Goal: Task Accomplishment & Management: Complete application form

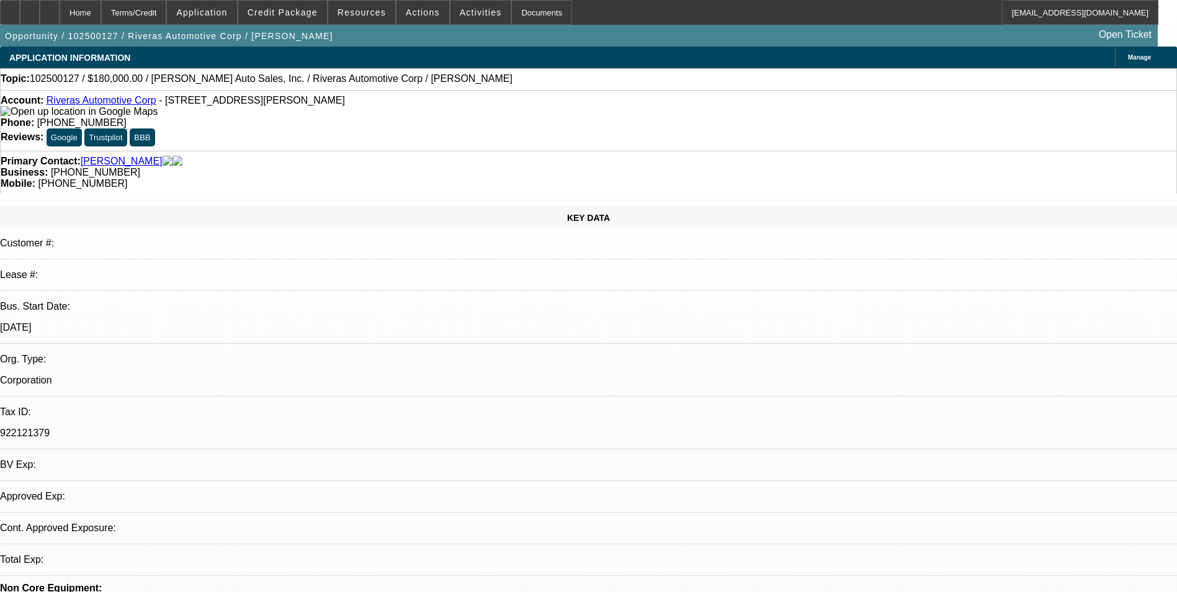
select select "0"
select select "2"
select select "0.1"
select select "4"
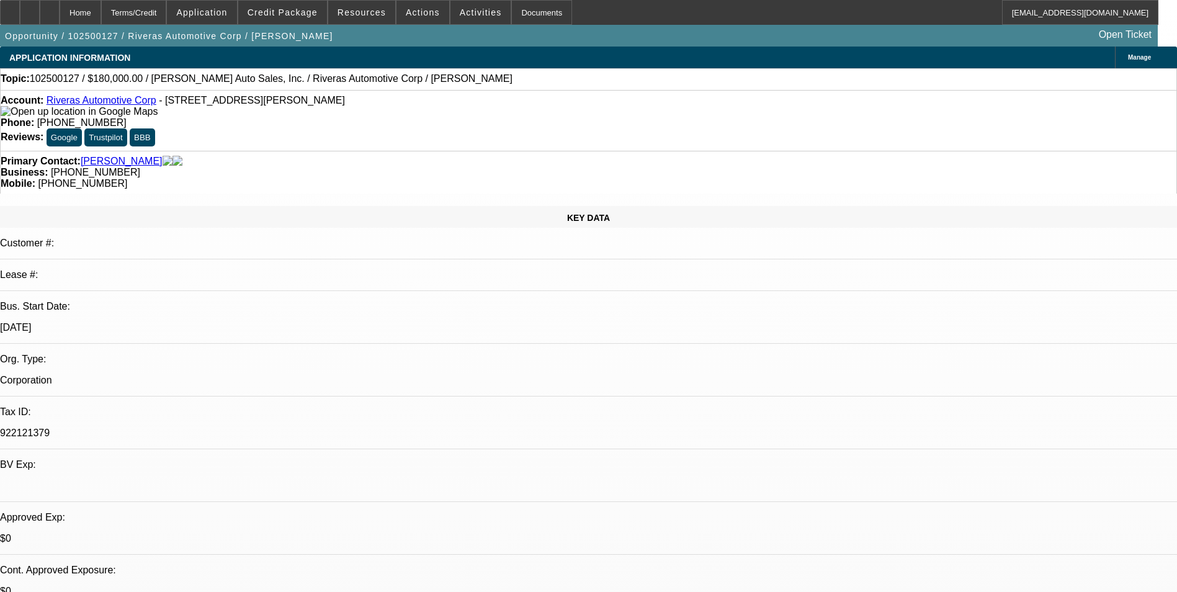
click at [460, 11] on span "Activities" at bounding box center [481, 12] width 42 height 10
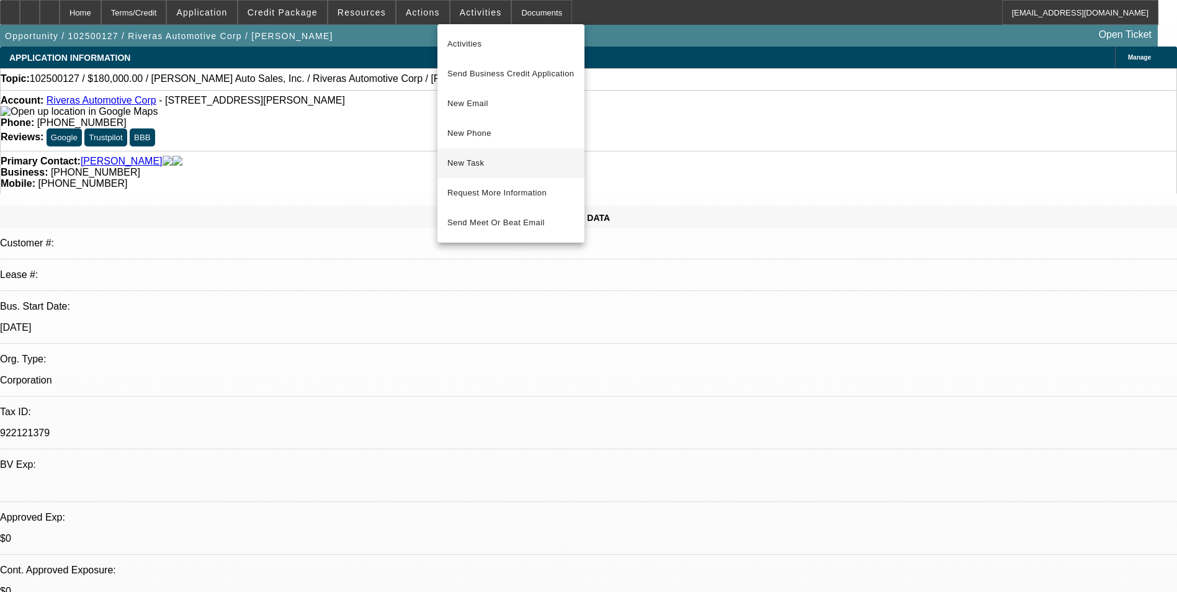
click at [488, 166] on span "New Task" at bounding box center [510, 163] width 127 height 15
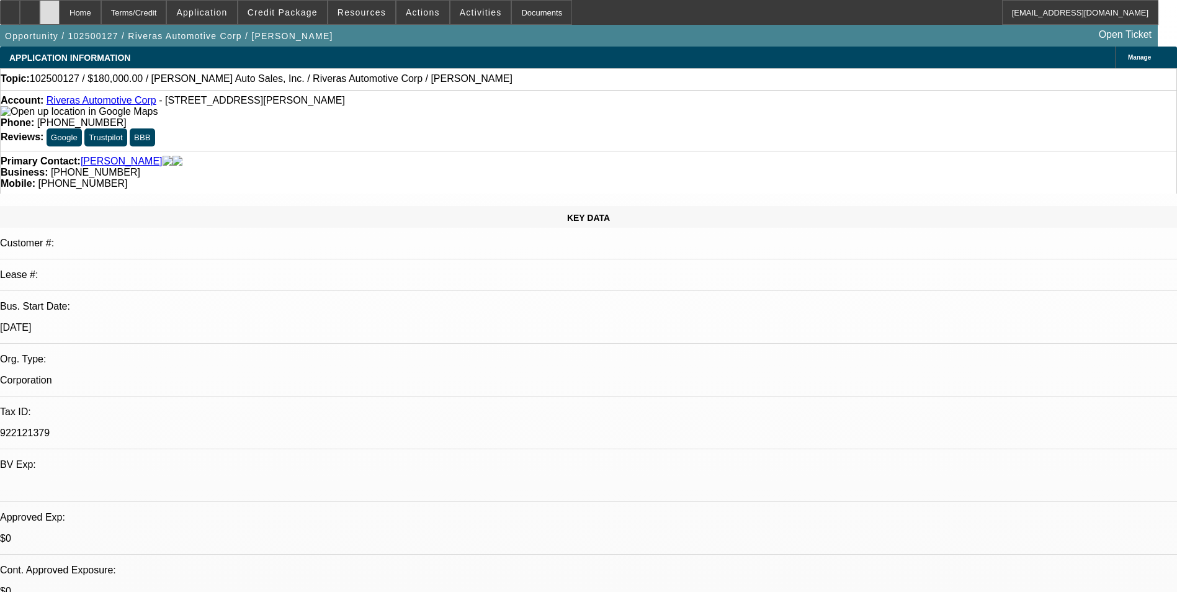
click at [60, 16] on div at bounding box center [50, 12] width 20 height 25
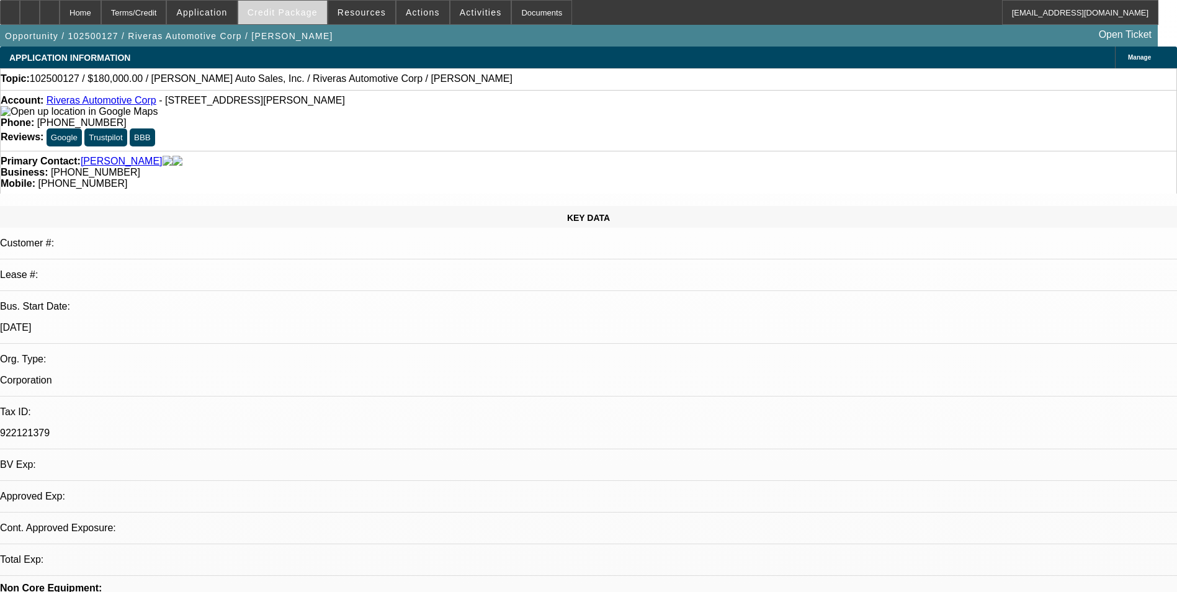
select select "0"
select select "2"
select select "0.1"
select select "1"
select select "2"
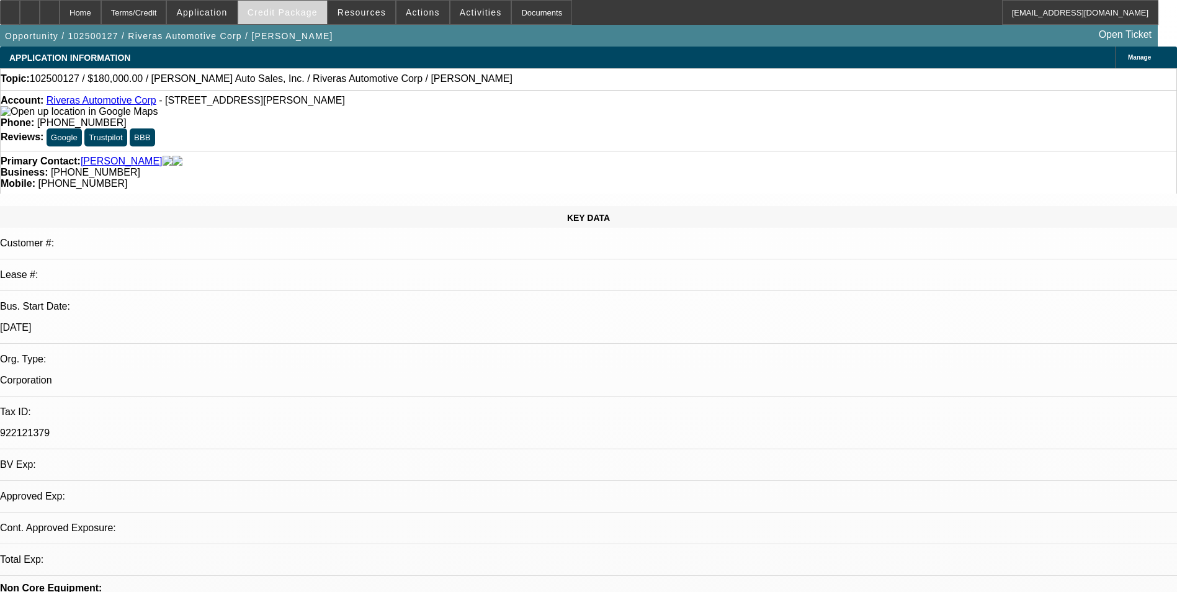
select select "4"
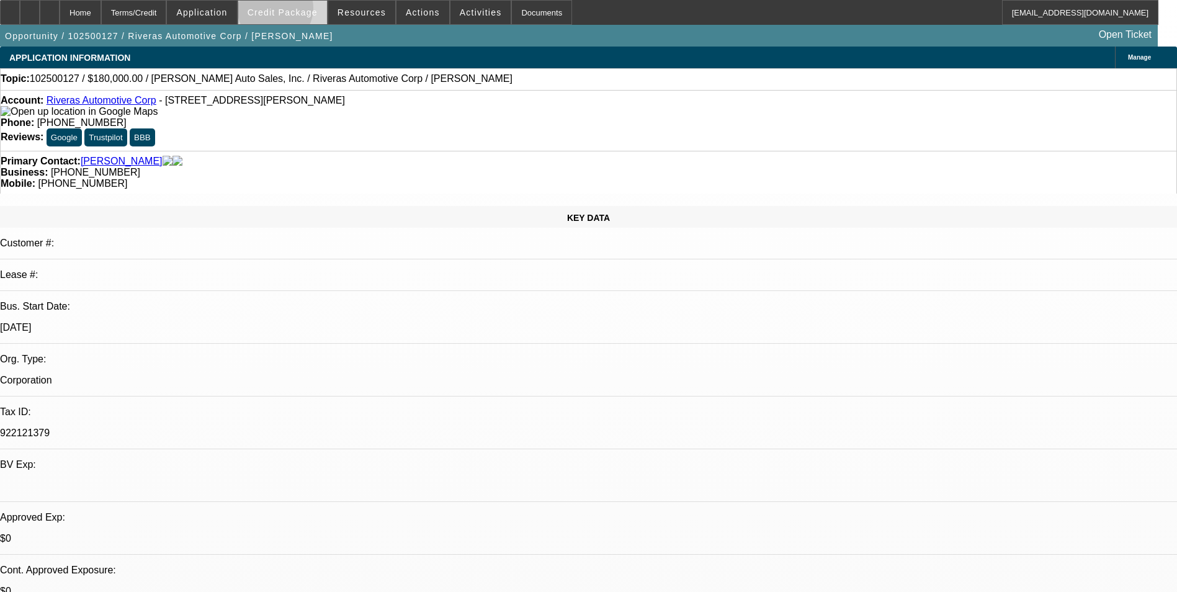
click at [295, 11] on span "Credit Package" at bounding box center [282, 12] width 70 height 10
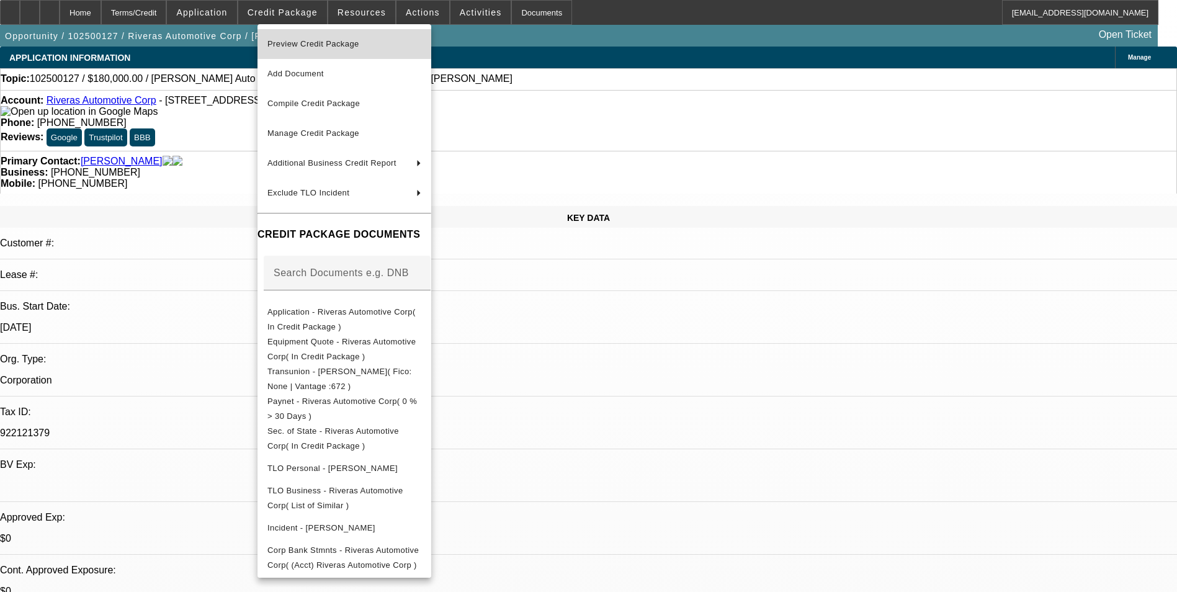
click at [314, 40] on span "Preview Credit Package" at bounding box center [313, 43] width 92 height 9
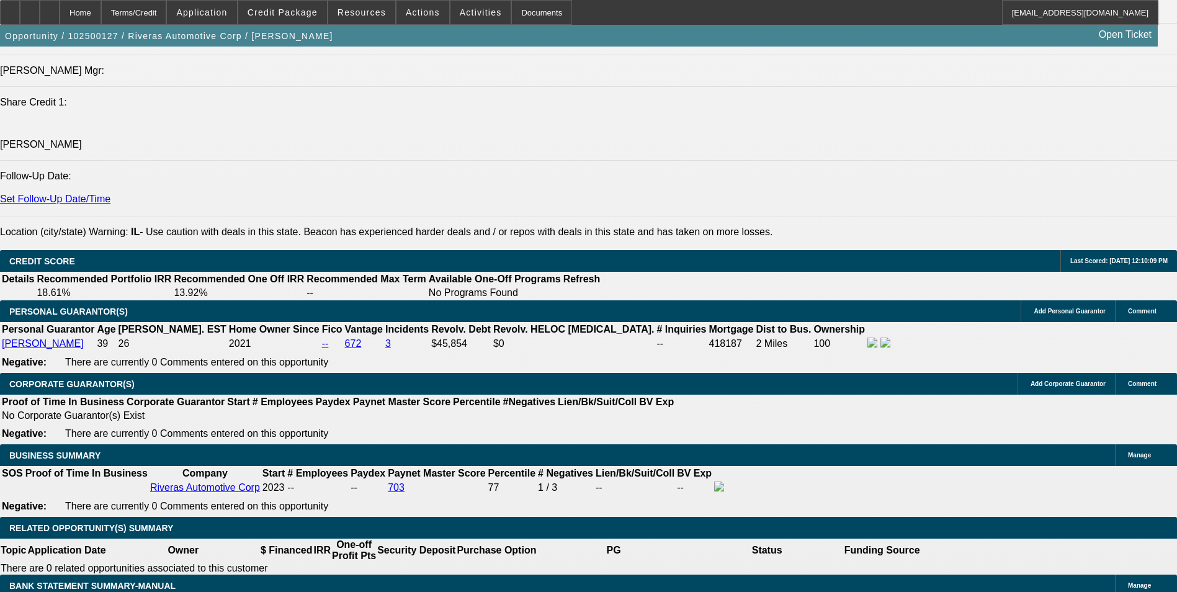
scroll to position [1613, 0]
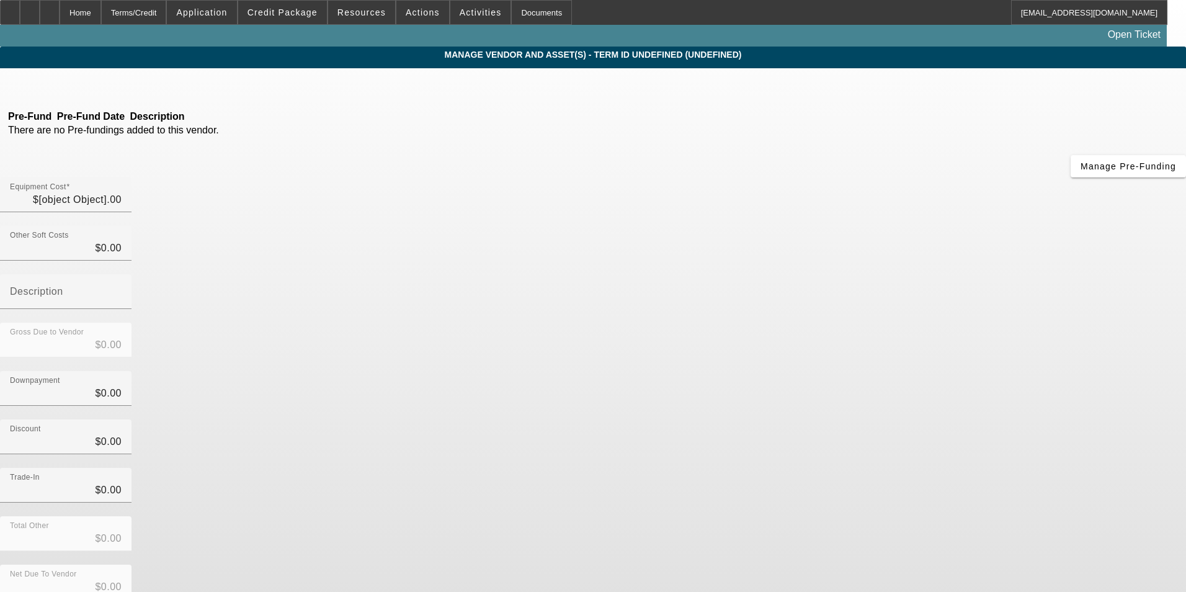
type input "$180,000.00"
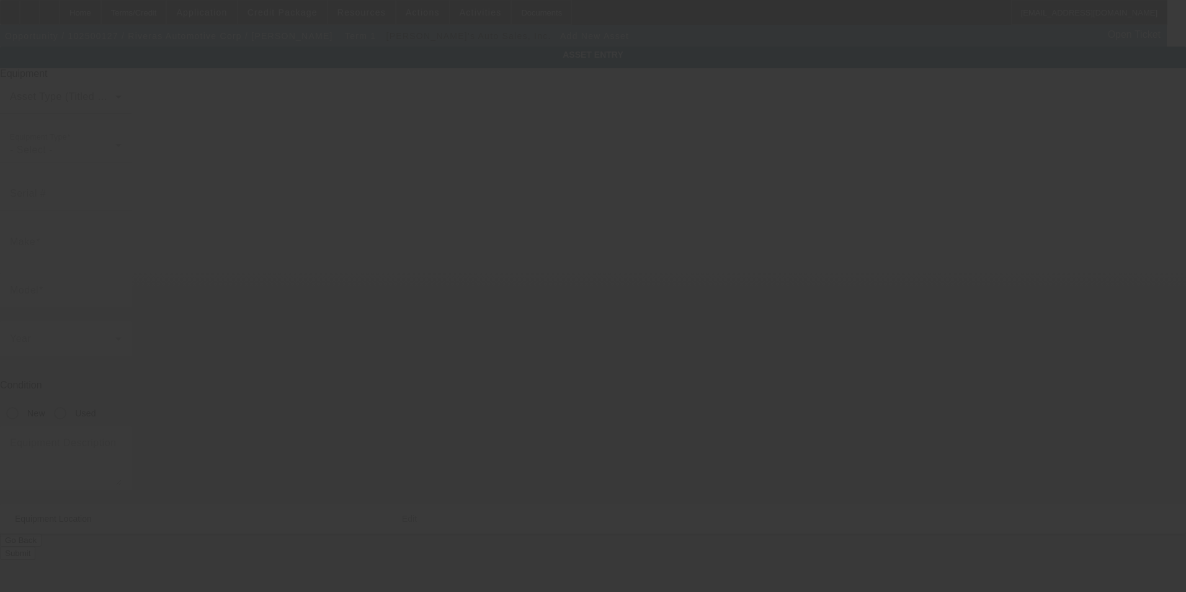
type input "1521 Hubbard Ave"
type input "Batavia"
type input "60510"
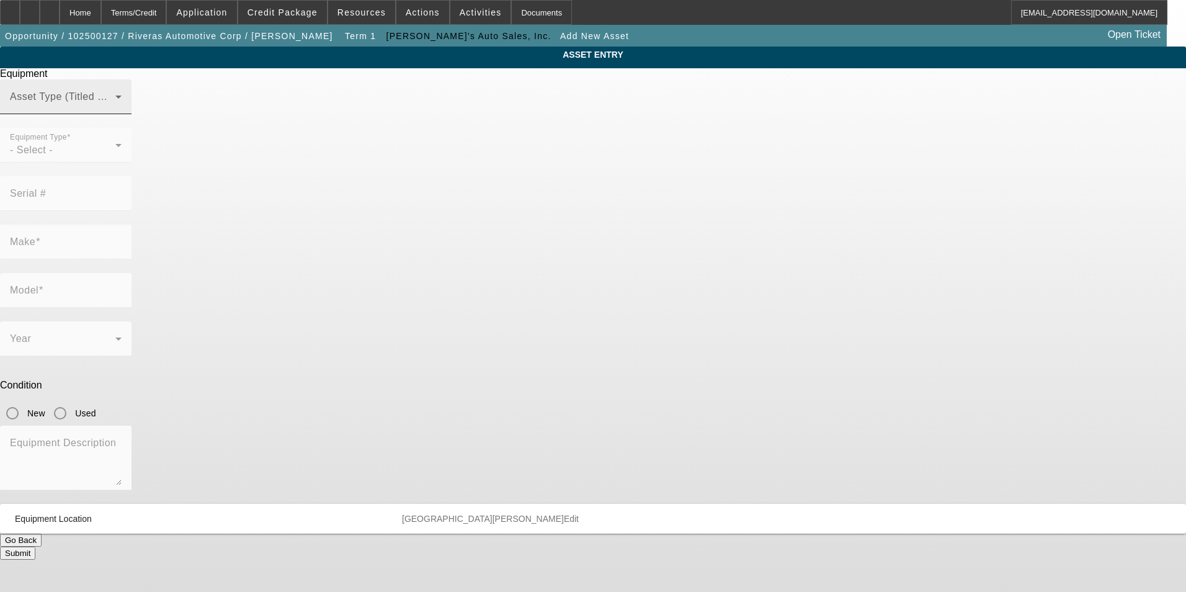
click at [115, 109] on span at bounding box center [62, 101] width 105 height 15
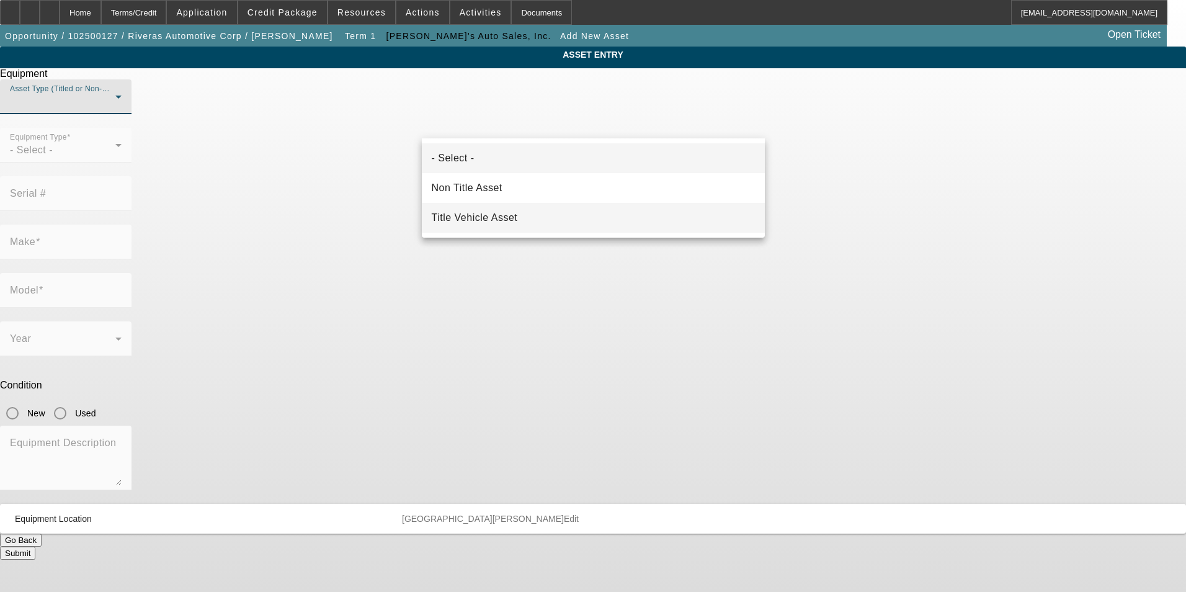
click at [490, 216] on span "Title Vehicle Asset" at bounding box center [475, 217] width 86 height 15
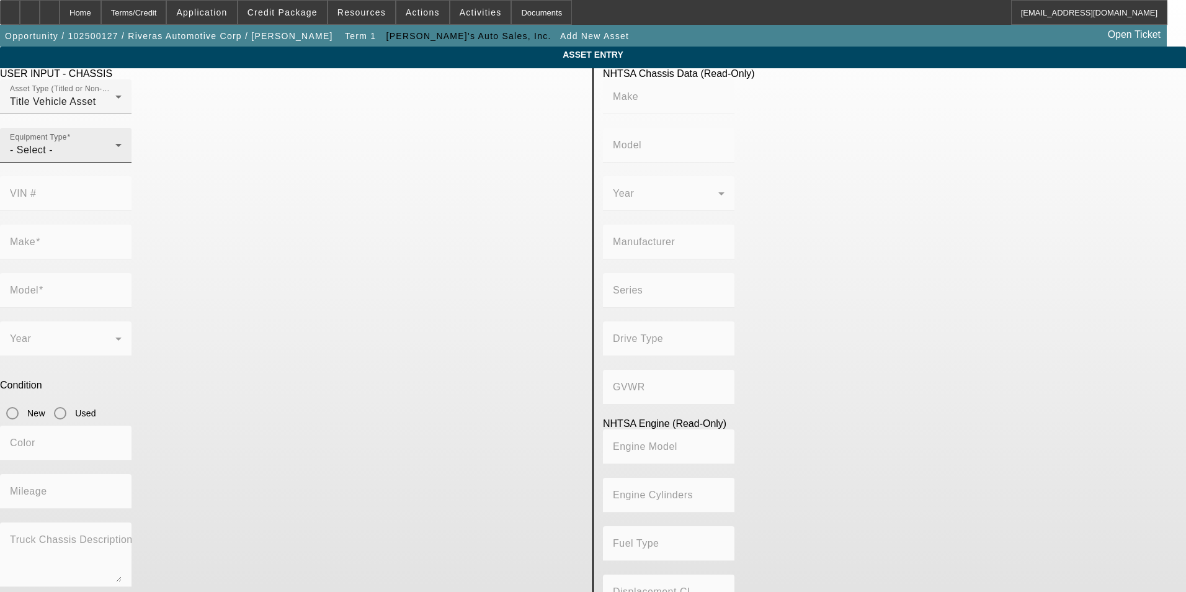
click at [122, 162] on div "Equipment Type - Select -" at bounding box center [66, 145] width 112 height 35
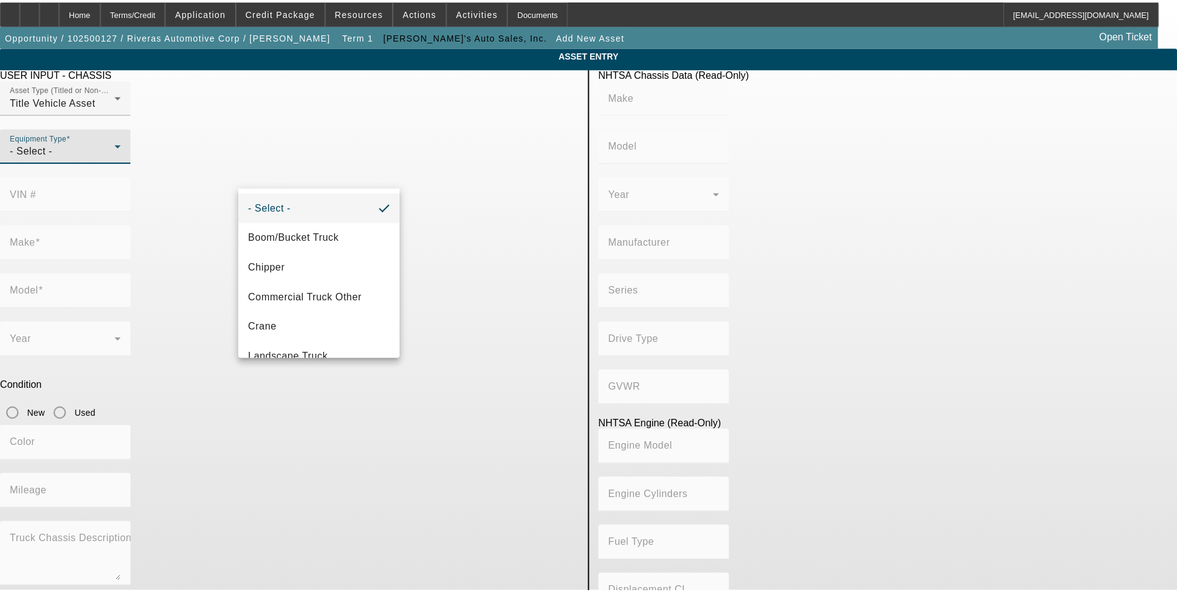
scroll to position [102, 0]
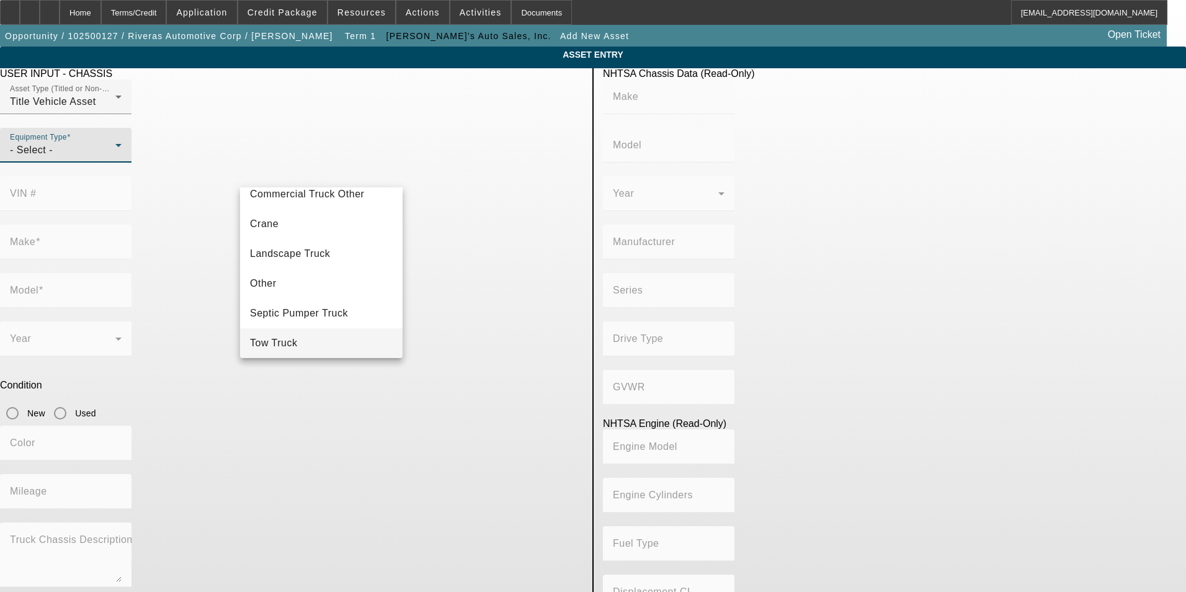
click at [289, 345] on span "Tow Truck" at bounding box center [274, 343] width 48 height 15
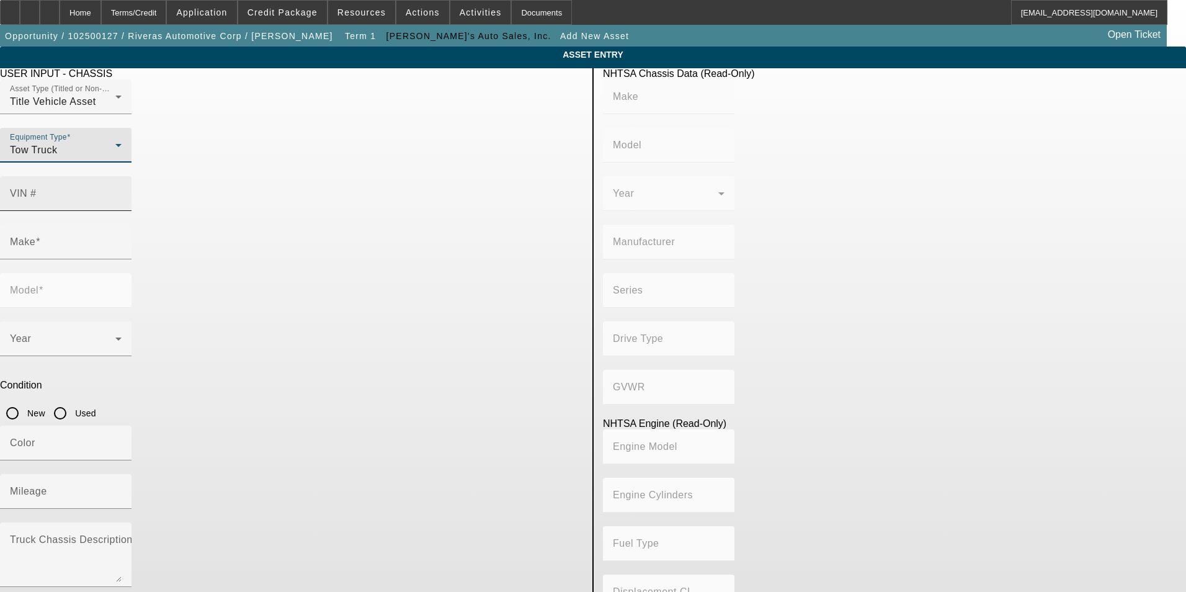
click at [122, 191] on input "VIN #" at bounding box center [66, 198] width 112 height 15
type input "3HAEUMML6SL522297"
type input "INTERNATIONAL"
type input "MV607"
type input "BLUE DIAMOND TRUCK, S. DE R. L. DE C. V."
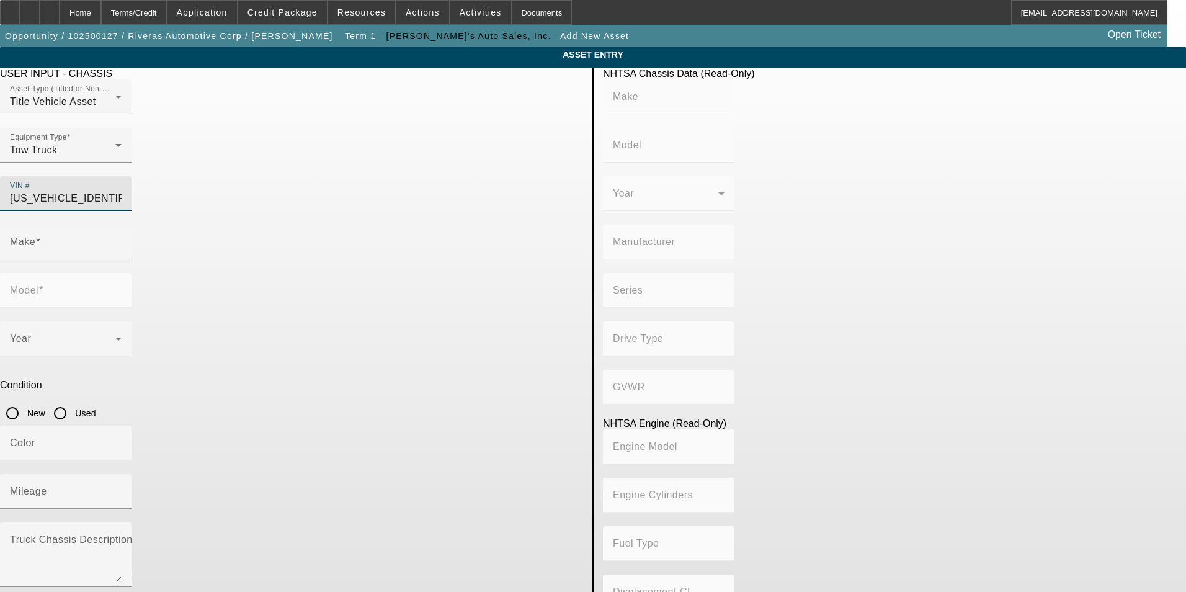
type input "MV"
type input "4x2"
type input "Class 6: 19,501 - 26,000 lb (8,845 - 11,794 kg)"
type input "B 6.7"
type input "Diesel"
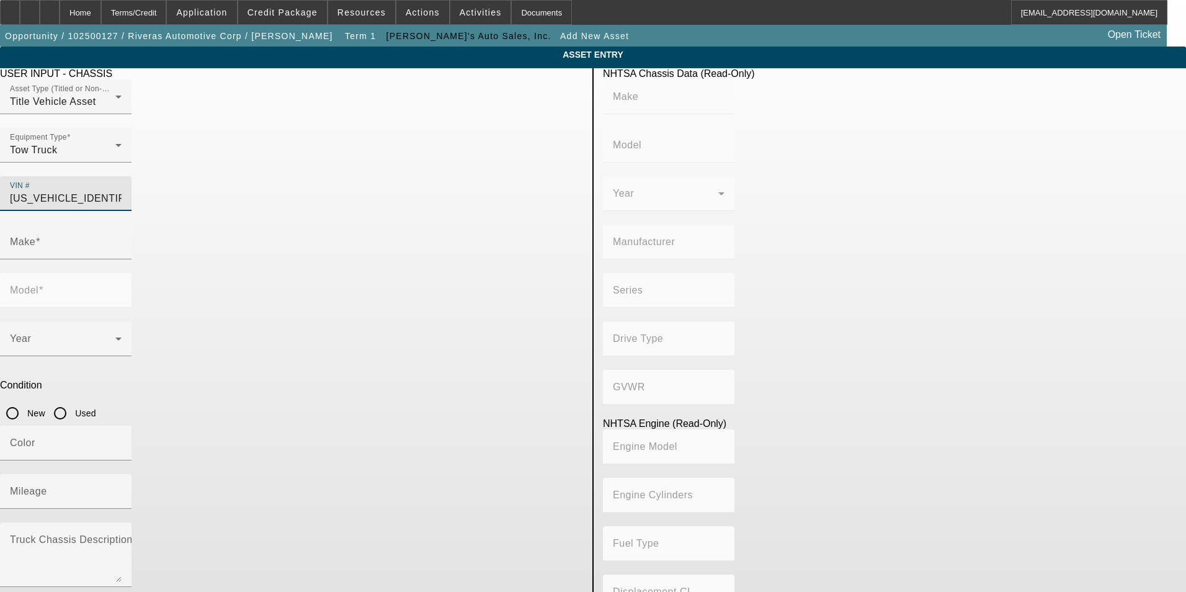
type input "408.85908543470"
type input "6.7"
type input "INTERNATIONAL"
type input "MV607"
type input "3HAEUMML6SL522297"
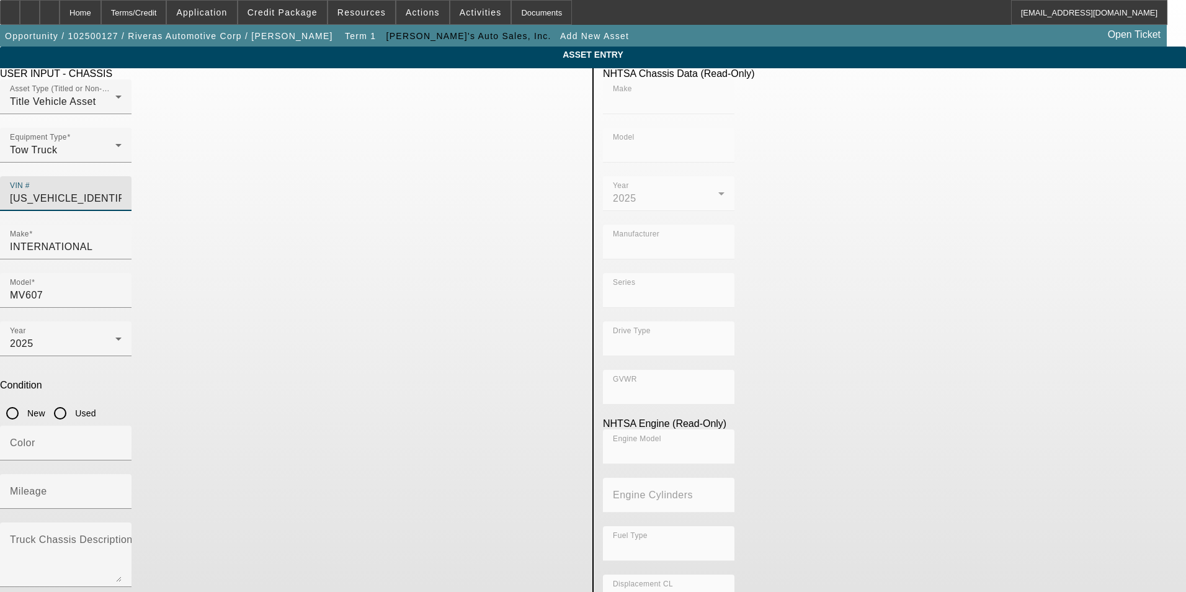
click at [25, 401] on input "New" at bounding box center [12, 413] width 25 height 25
radio input "true"
type input "INTERNATIONAL"
type input "MV607"
type input "BLUE DIAMOND TRUCK, S. DE R. L. DE C. V."
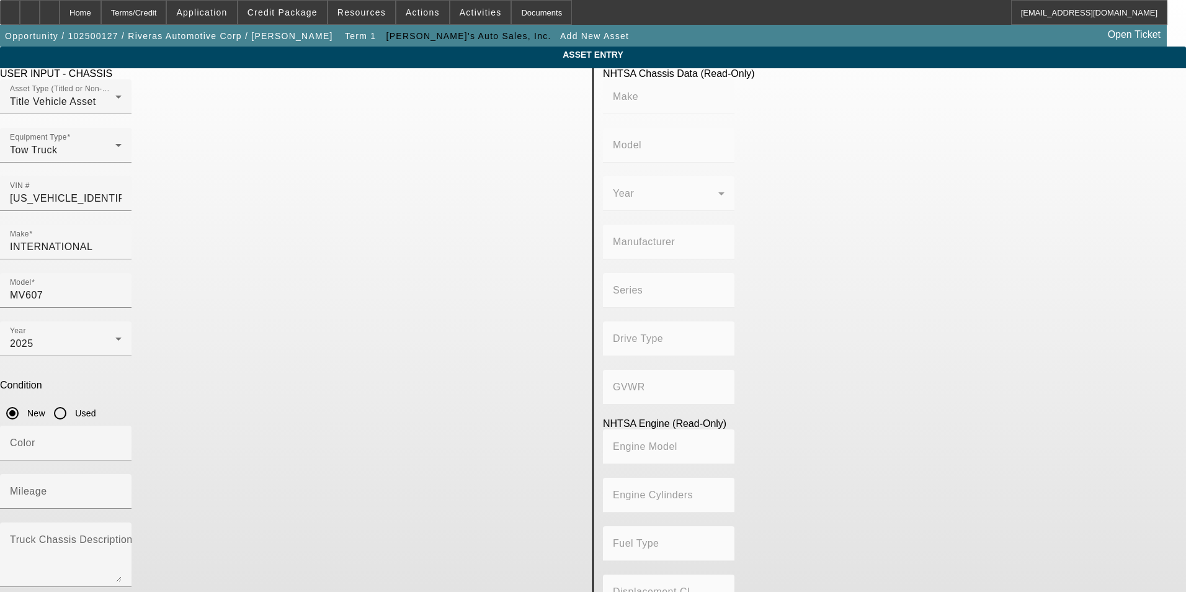
type input "MV"
type input "4x2"
type input "Class 6: 19,501 - 26,000 lb (8,845 - 11,794 kg)"
type input "B 6.7"
type input "Diesel"
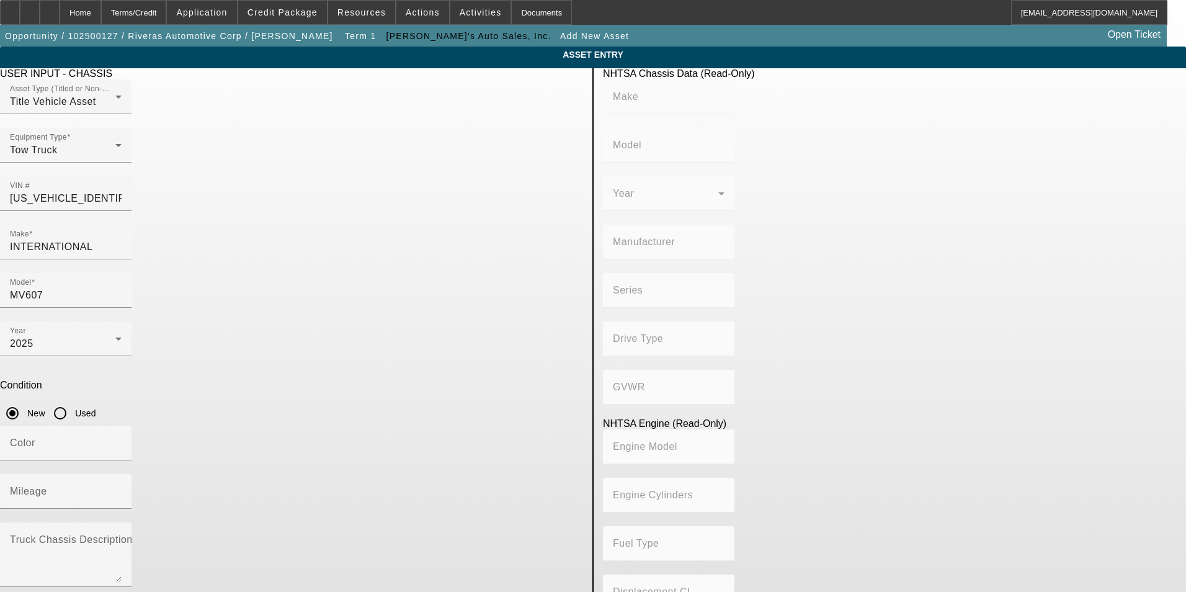
type input "408.85908543470"
type input "6.7"
click at [122, 489] on input "Mileage" at bounding box center [66, 496] width 112 height 15
type input "1"
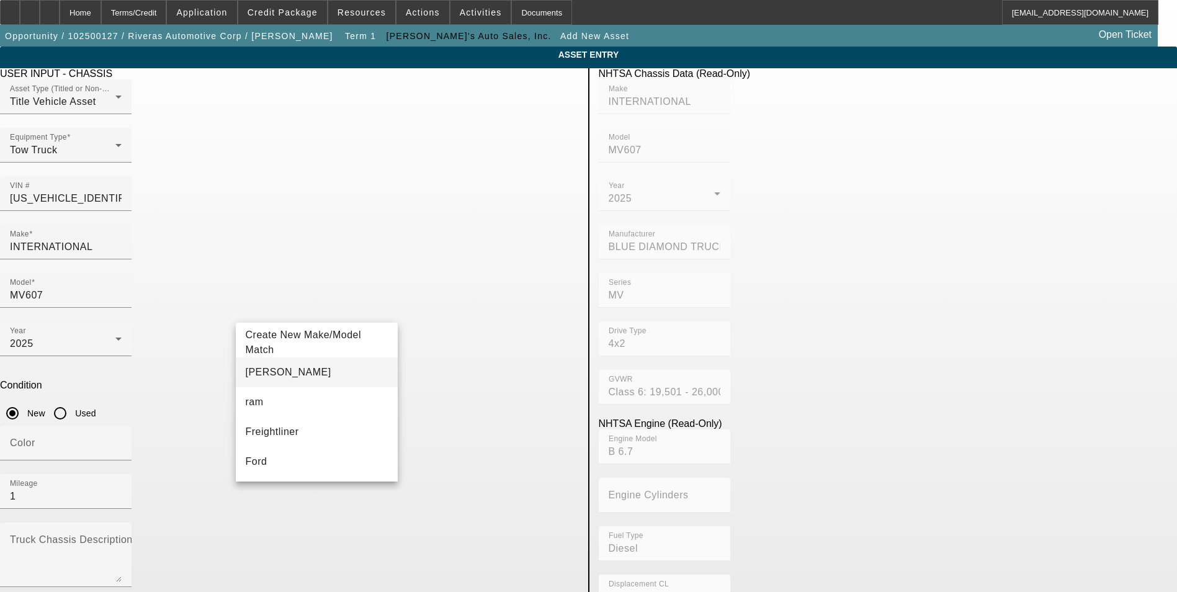
click at [324, 364] on mat-option "[PERSON_NAME]" at bounding box center [317, 372] width 162 height 30
type input "[PERSON_NAME]"
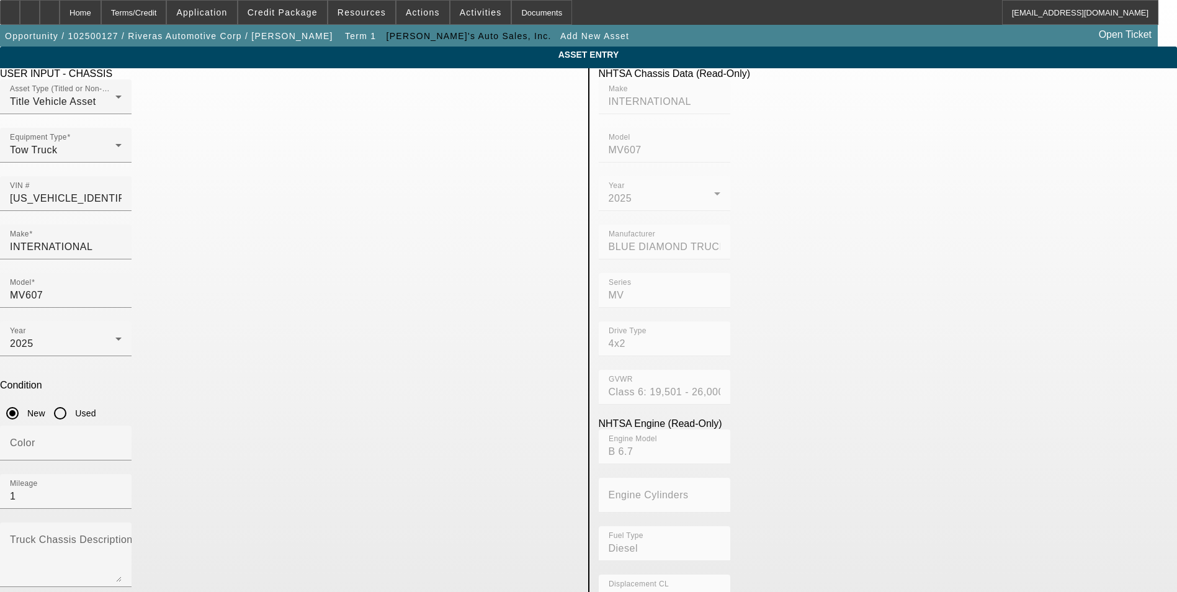
type input "MPL-6"
click at [476, 543] on span "Create New Make/Model Match" at bounding box center [497, 537] width 143 height 30
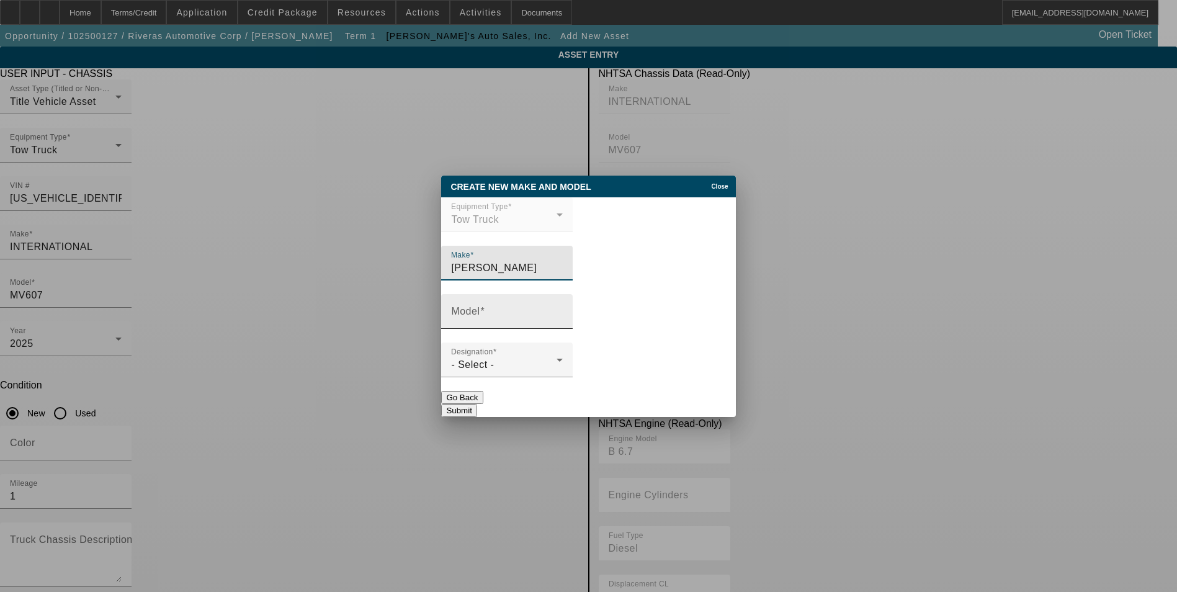
drag, startPoint x: 507, startPoint y: 315, endPoint x: 514, endPoint y: 315, distance: 6.8
click at [507, 315] on input "Model" at bounding box center [507, 316] width 112 height 15
type input "12-Ton MPL60"
click at [489, 368] on span "- Select -" at bounding box center [472, 364] width 43 height 11
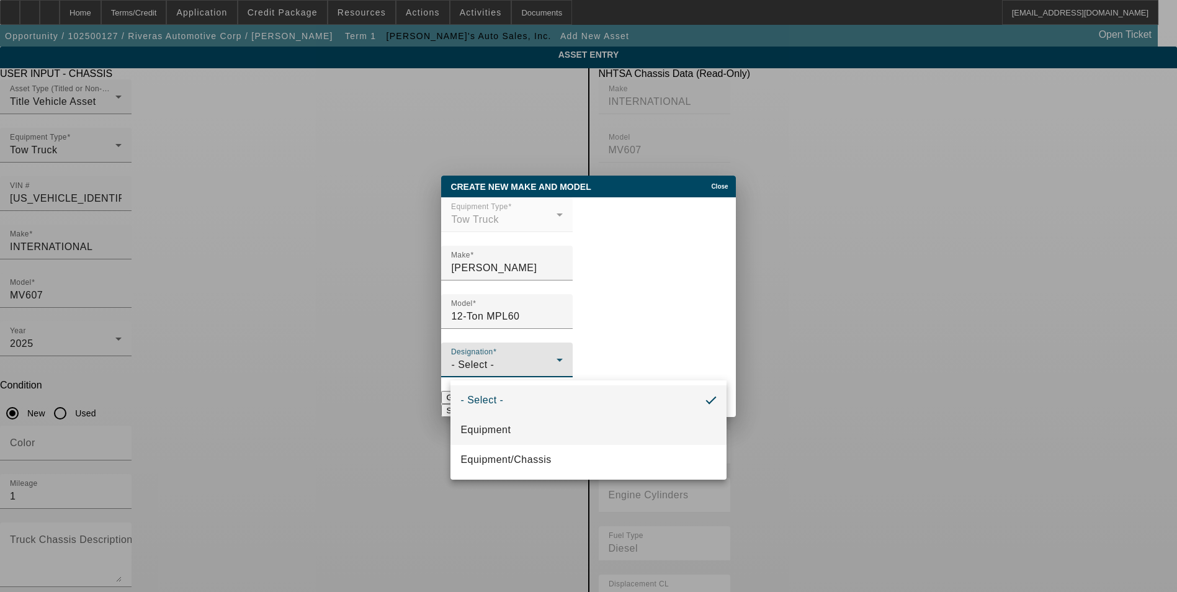
click at [520, 432] on mat-option "Equipment" at bounding box center [587, 430] width 275 height 30
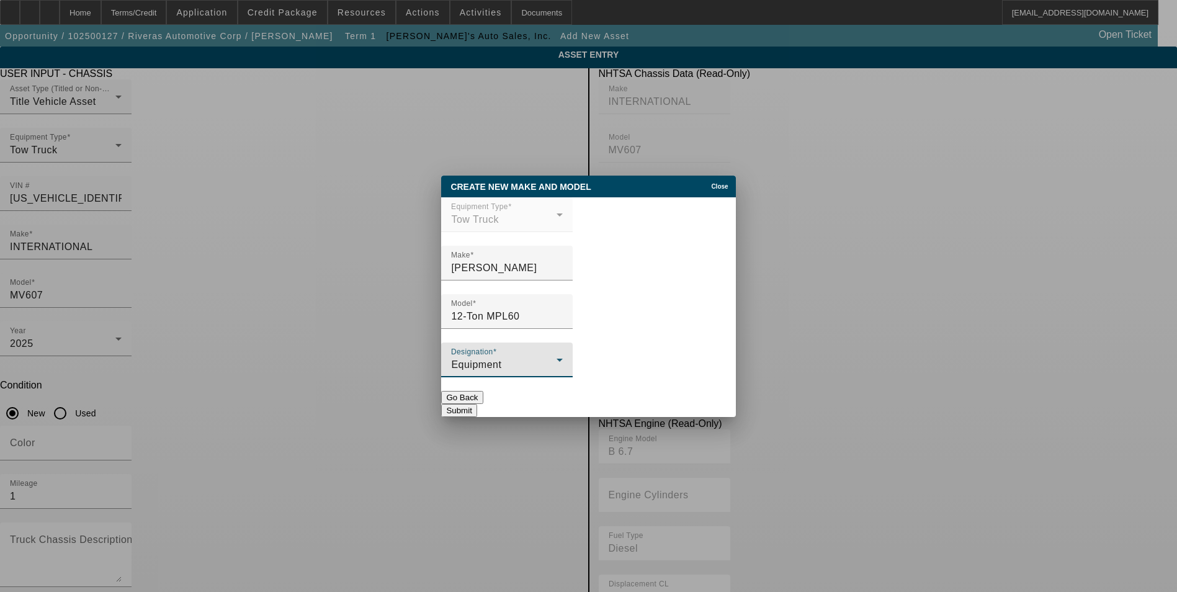
click at [476, 404] on button "Submit" at bounding box center [458, 410] width 35 height 13
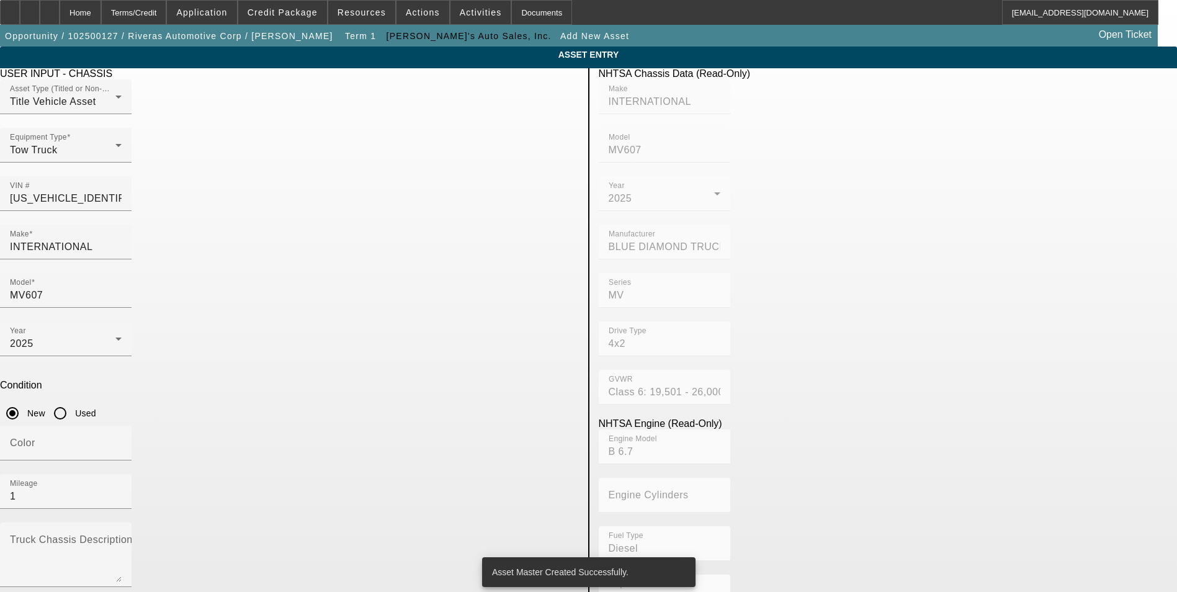
type input "12-Ton MPL60"
radio input "true"
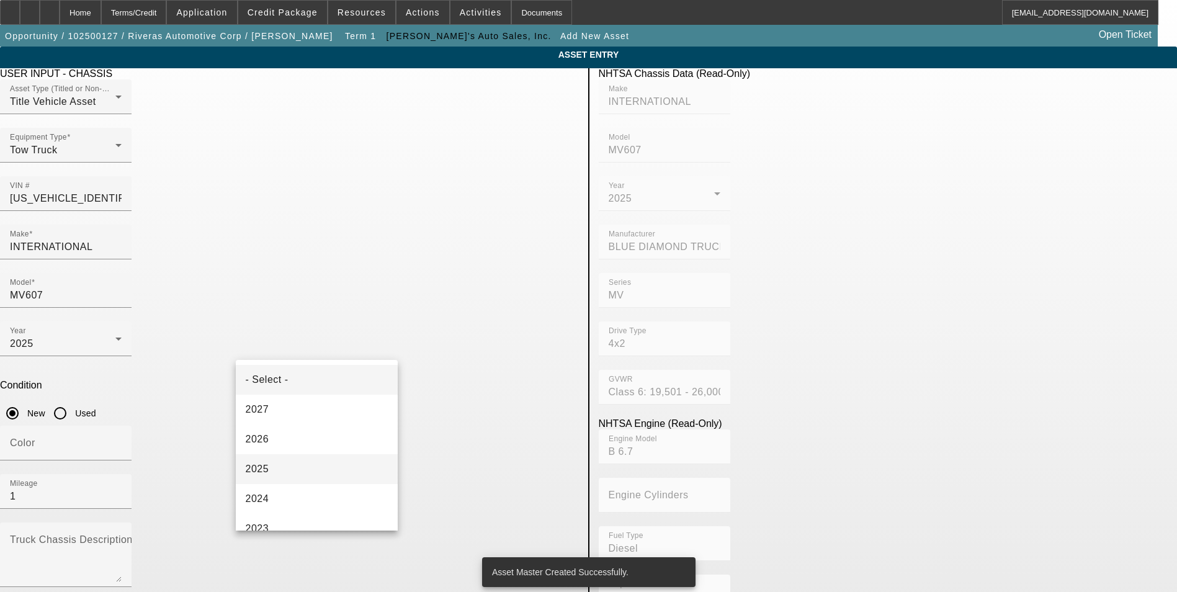
click at [293, 469] on mat-option "2025" at bounding box center [317, 469] width 162 height 30
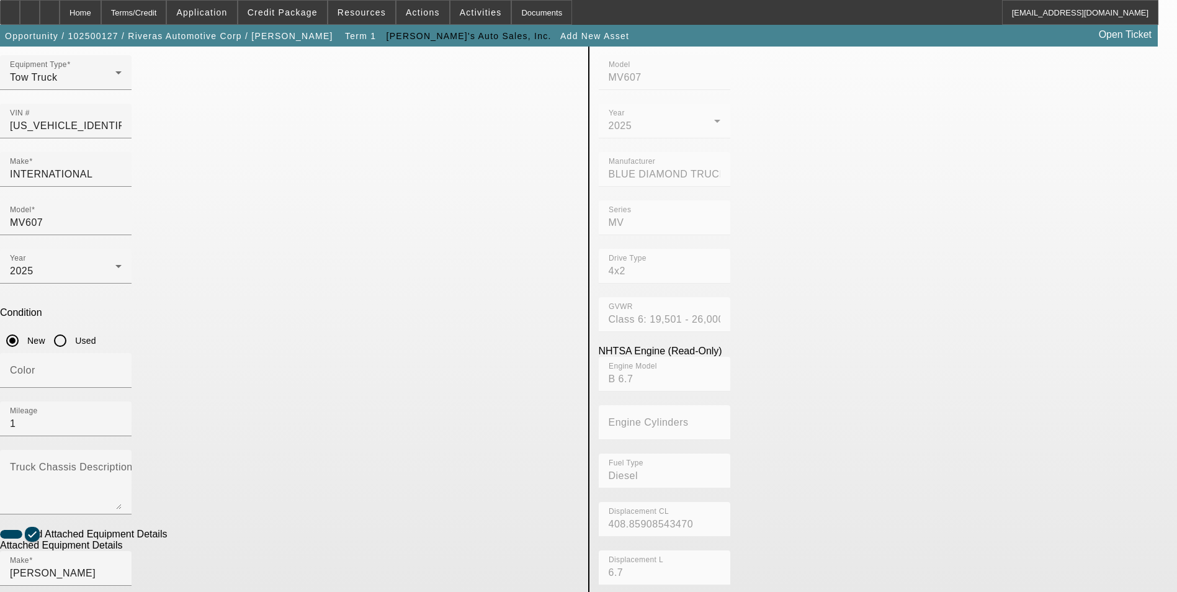
scroll to position [207, 0]
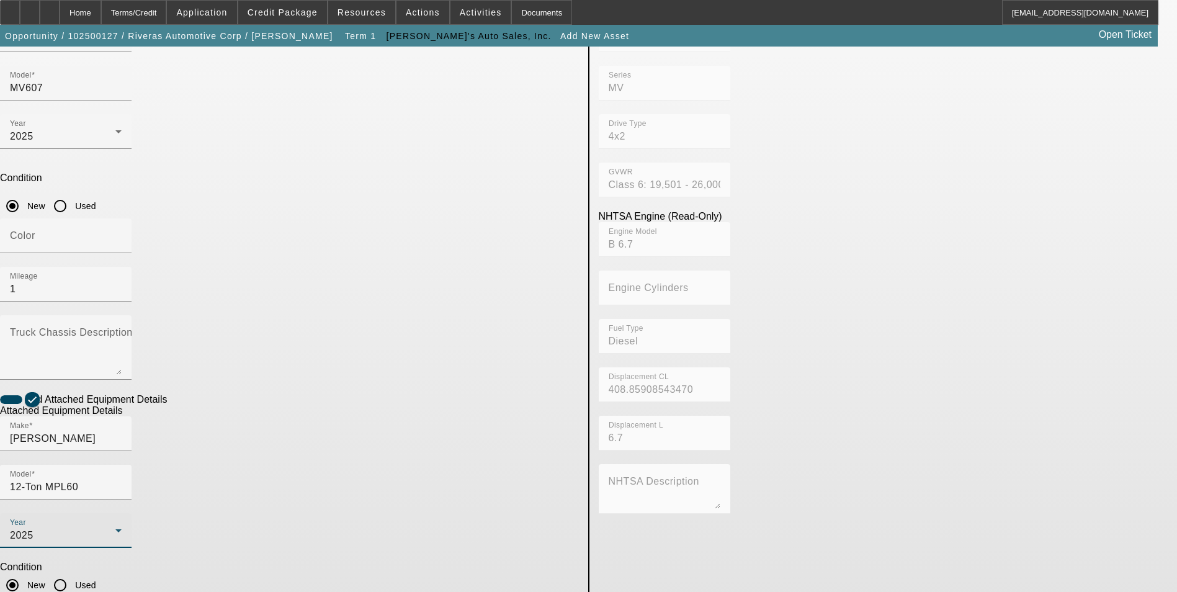
type input "0230012550"
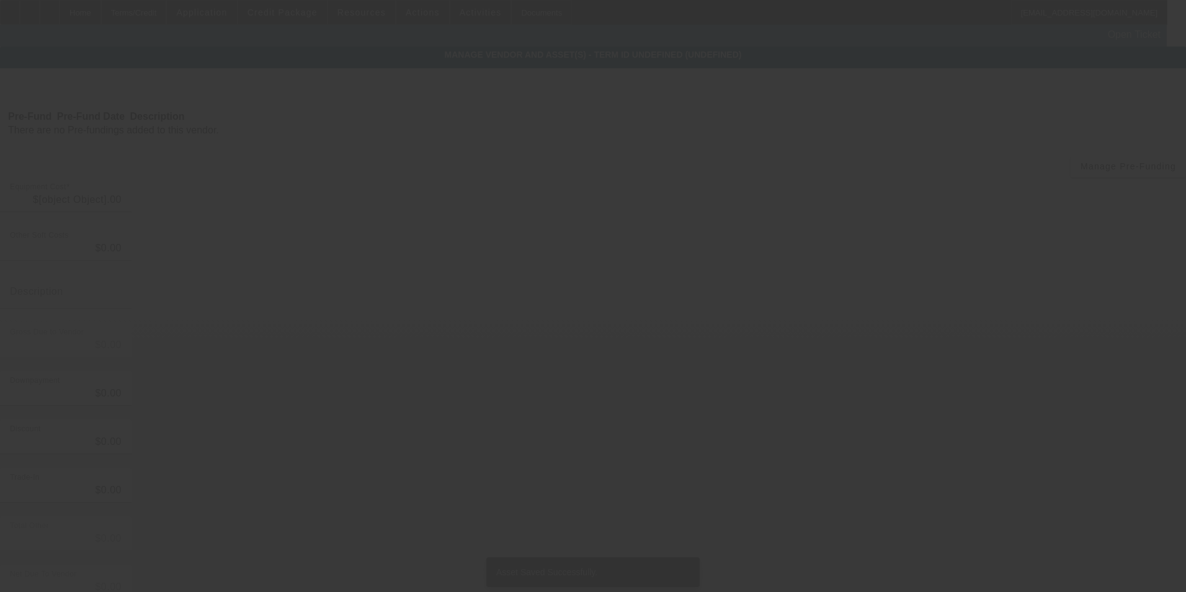
type input "$180,000.00"
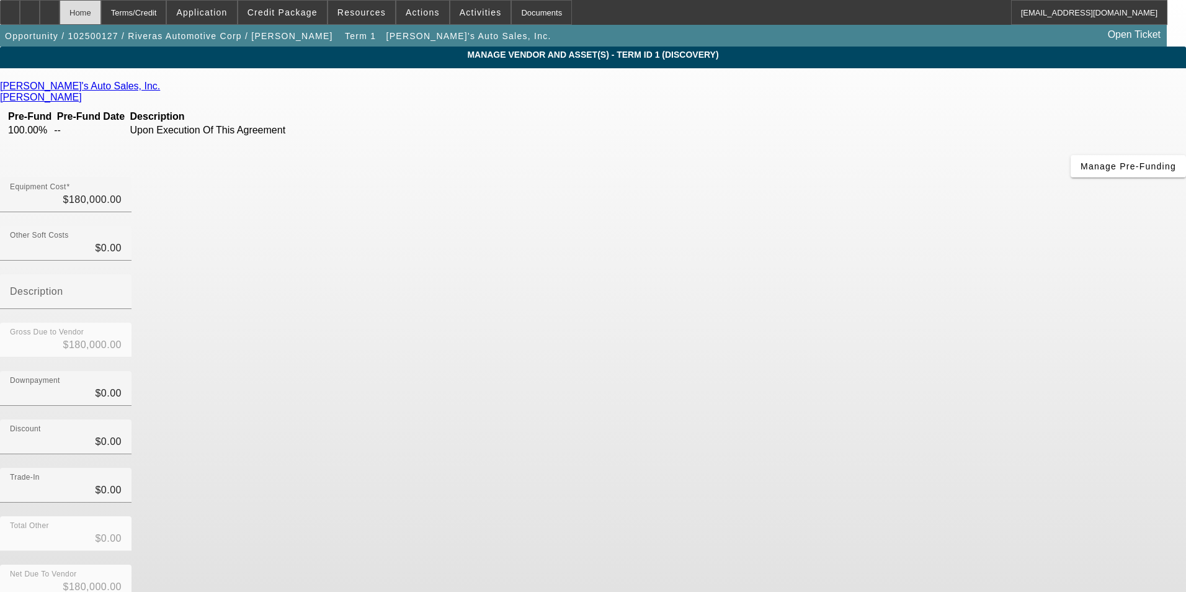
click at [99, 20] on div "Home" at bounding box center [81, 12] width 42 height 25
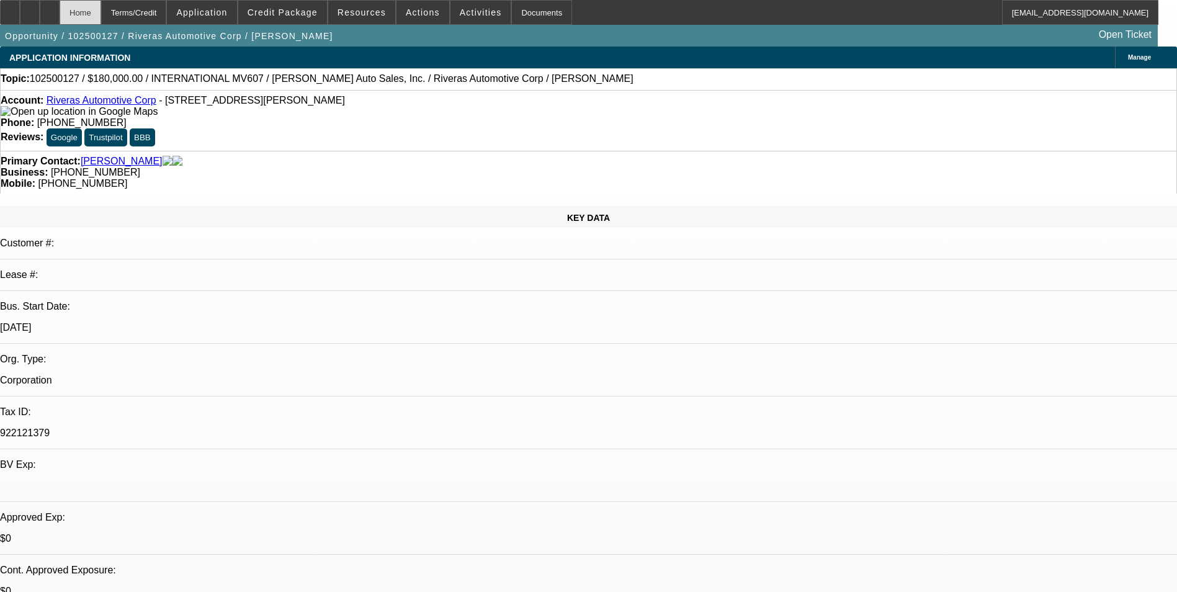
select select "0"
select select "2"
select select "0.1"
select select "4"
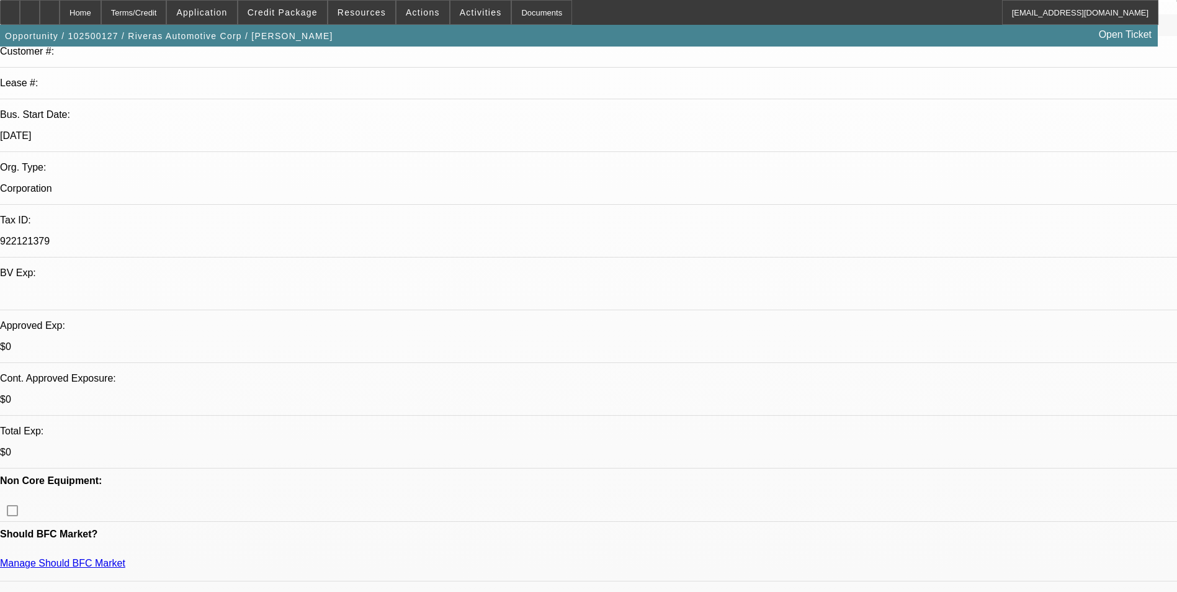
scroll to position [434, 0]
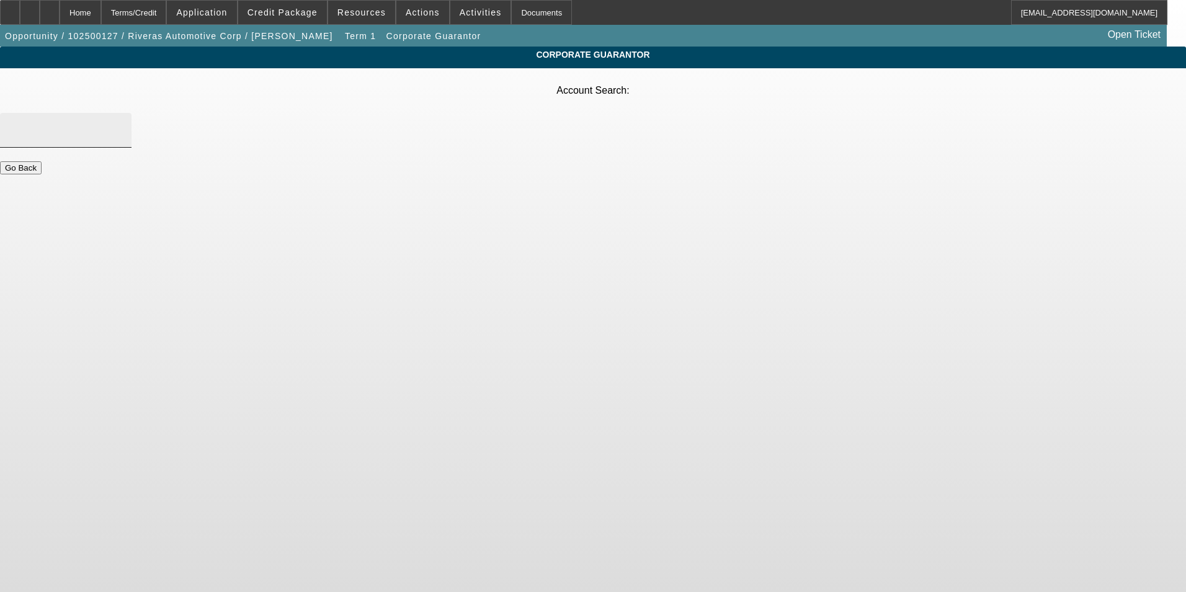
click at [122, 123] on input "Account Search" at bounding box center [66, 130] width 112 height 15
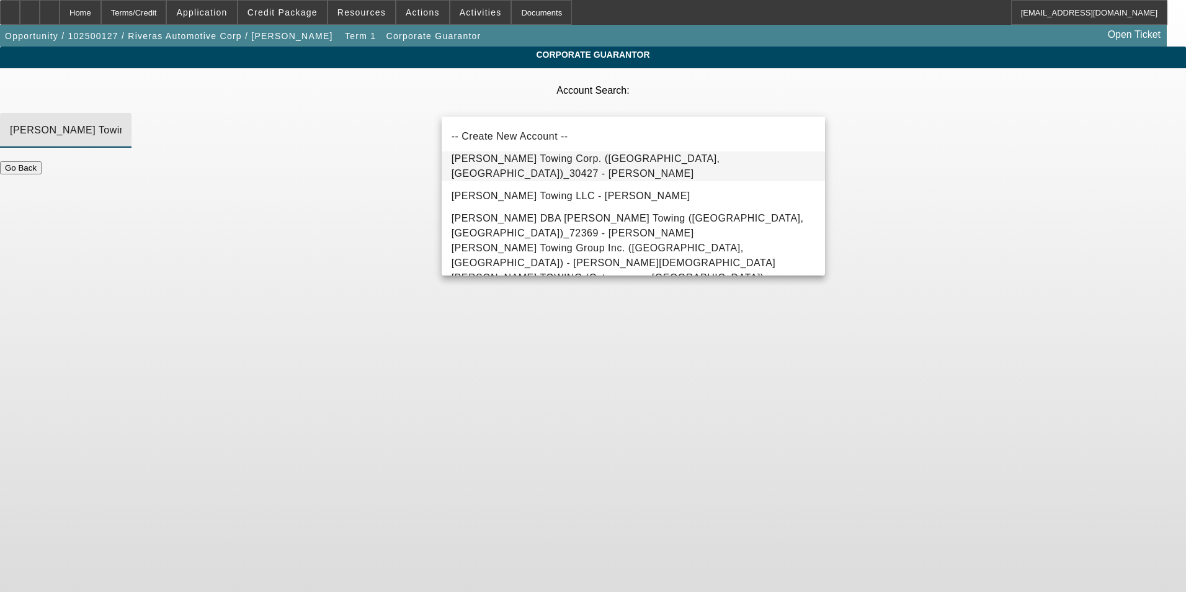
click at [601, 169] on span "Rivera's Towing Corp. (North Aurora, IL)_30427 - Rivera, Carlos" at bounding box center [586, 165] width 269 height 25
type input "Rivera's Towing Corp. (North Aurora, IL)_30427 - Rivera, Carlos"
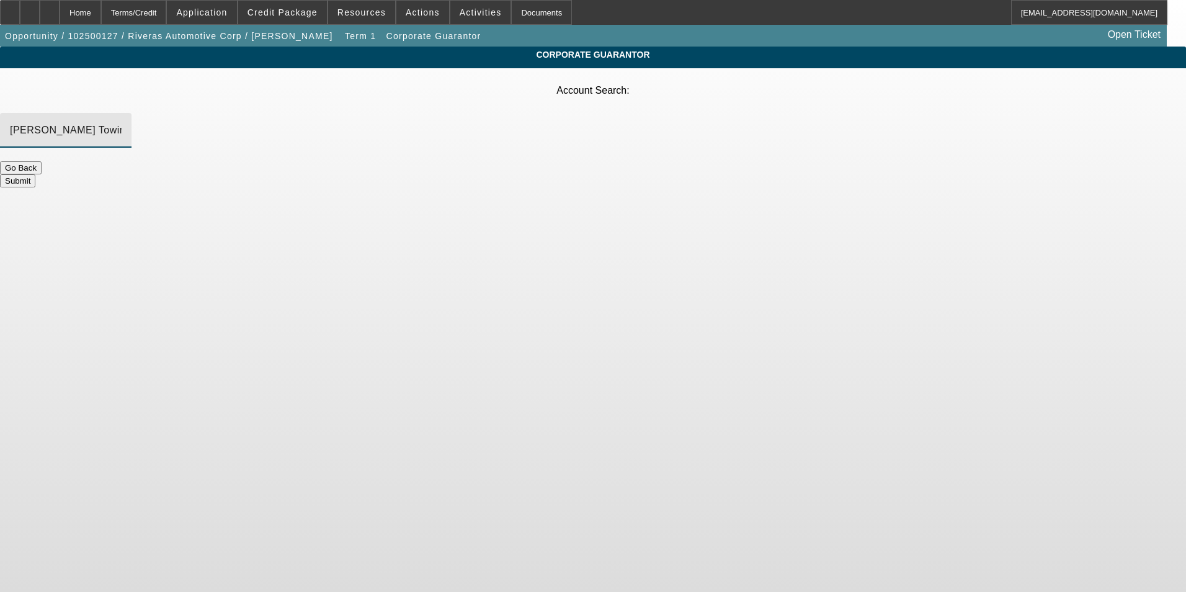
click at [35, 174] on button "Submit" at bounding box center [17, 180] width 35 height 13
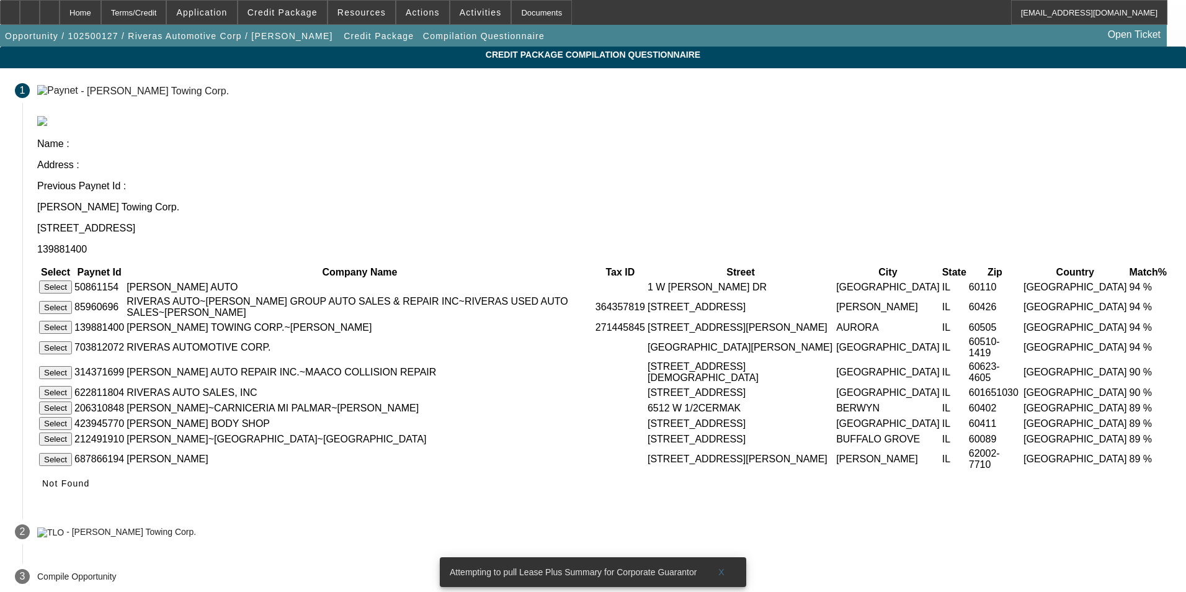
click at [72, 321] on button "Select" at bounding box center [55, 327] width 33 height 13
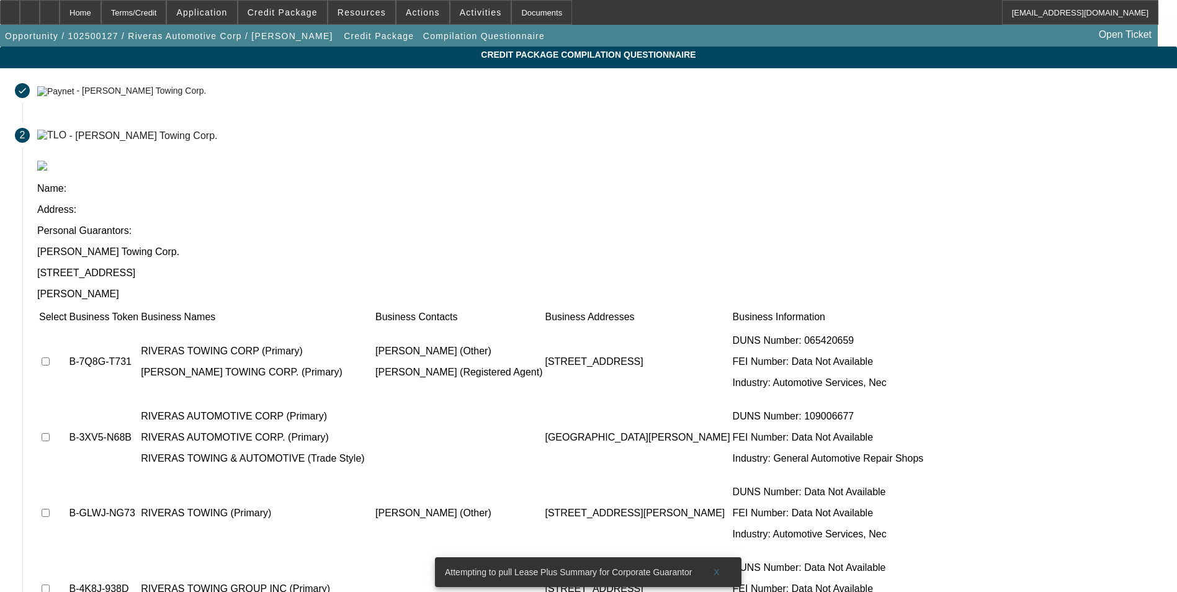
click at [50, 357] on input "checkbox" at bounding box center [46, 361] width 8 height 8
checkbox input "true"
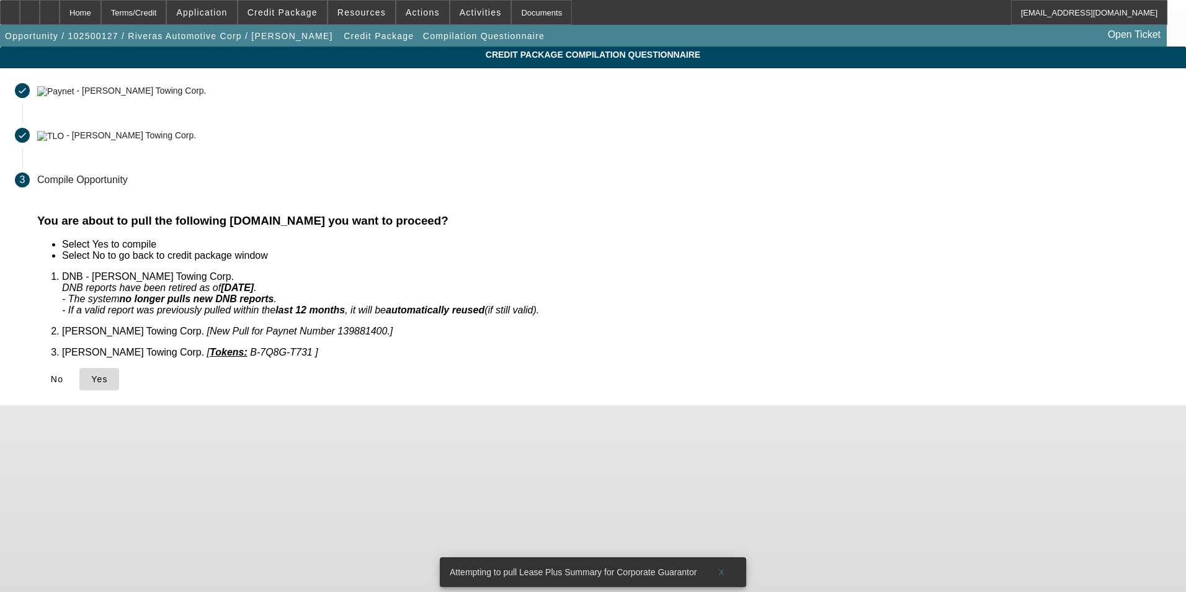
click at [108, 374] on span "Yes" at bounding box center [99, 379] width 17 height 10
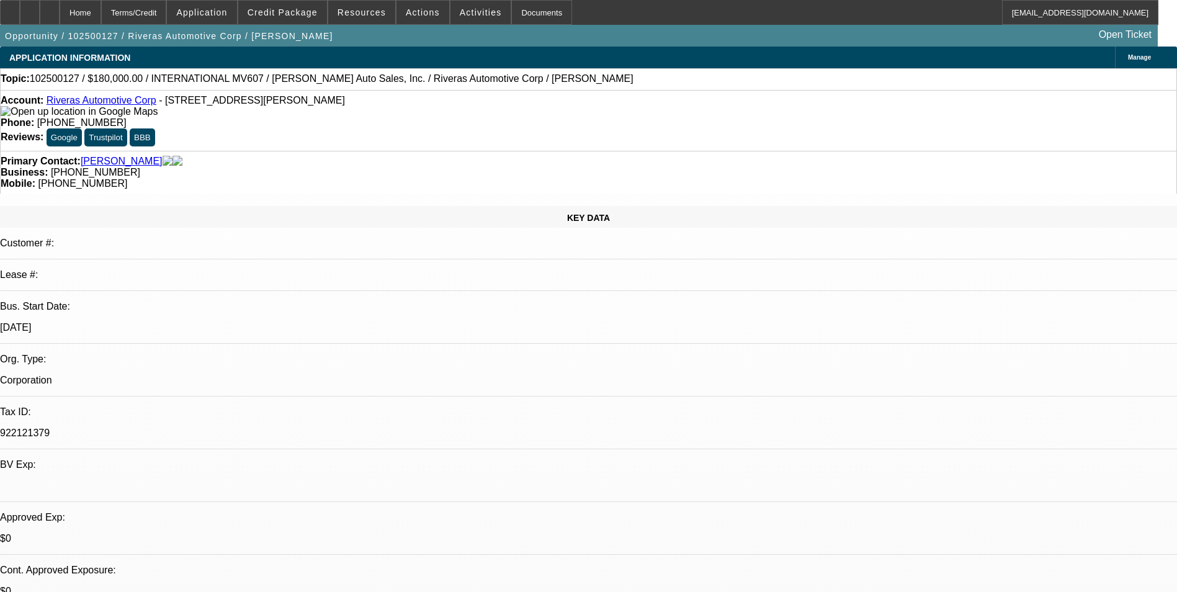
select select "0"
select select "2"
select select "0.1"
select select "4"
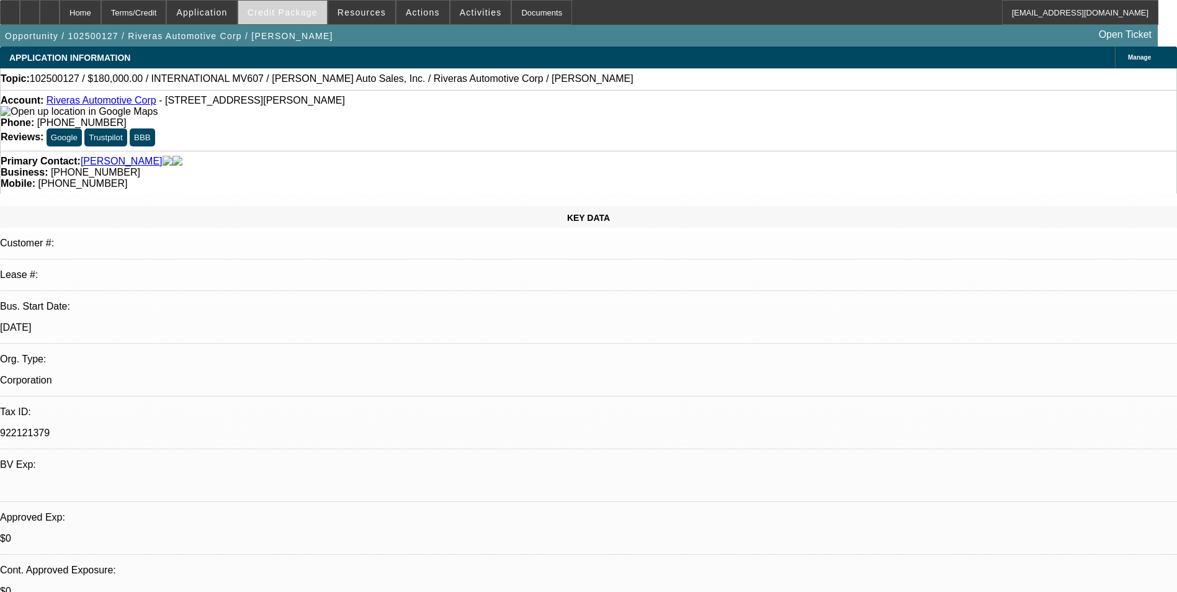
click at [281, 19] on span at bounding box center [282, 13] width 89 height 30
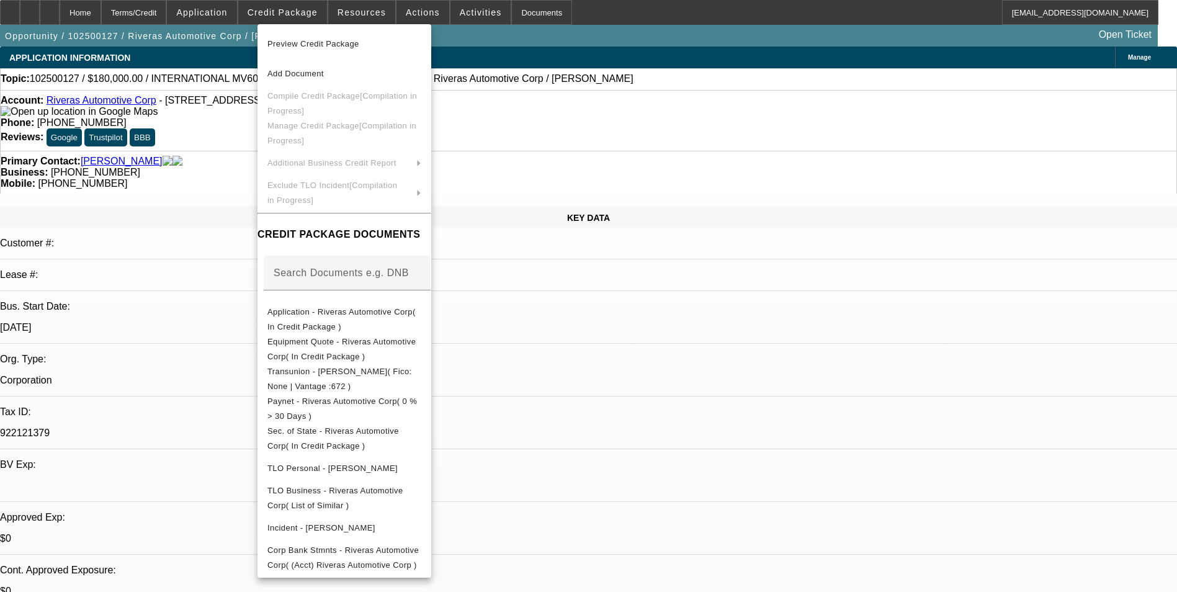
click at [230, 54] on div at bounding box center [588, 296] width 1177 height 592
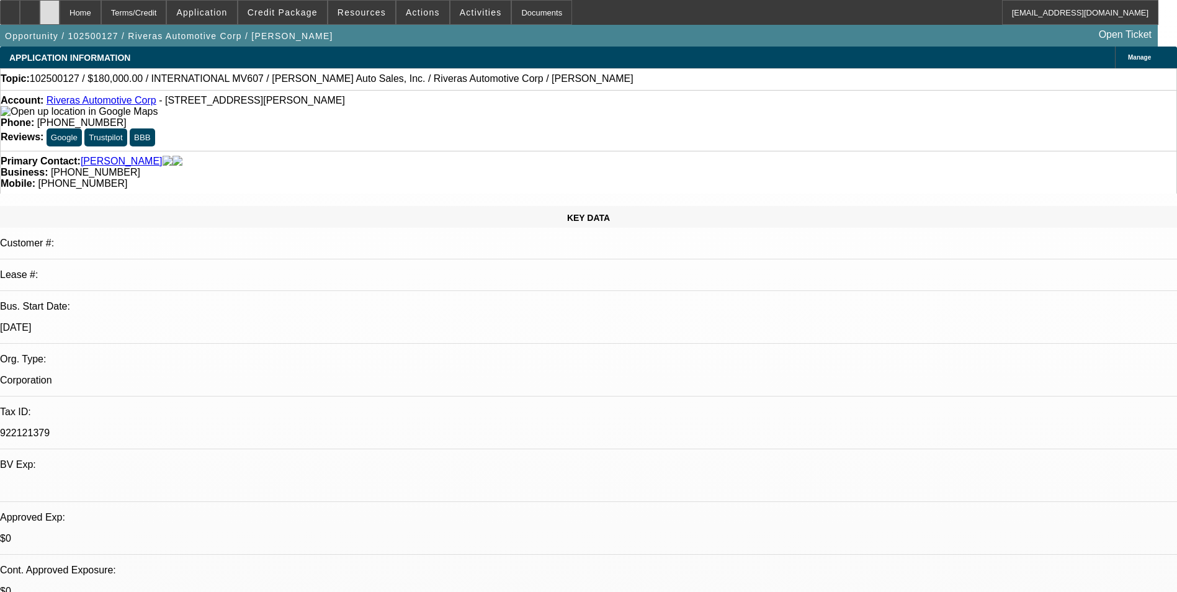
click at [50, 8] on icon at bounding box center [50, 8] width 0 height 0
select select "0"
select select "2"
select select "0.1"
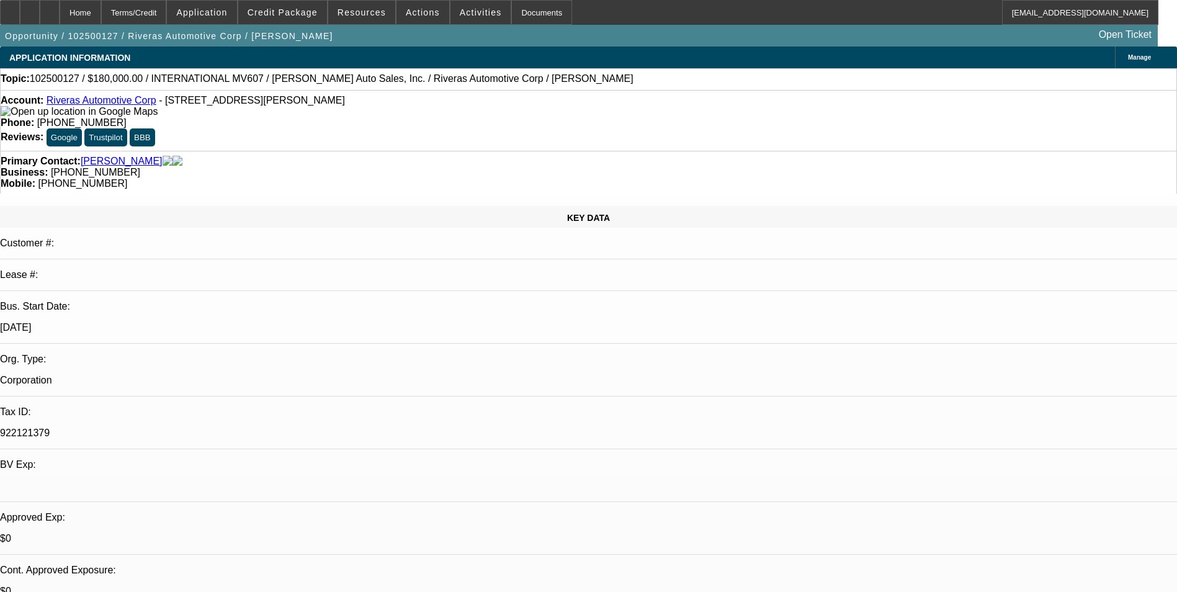
select select "4"
click at [298, 14] on span "Credit Package" at bounding box center [282, 12] width 70 height 10
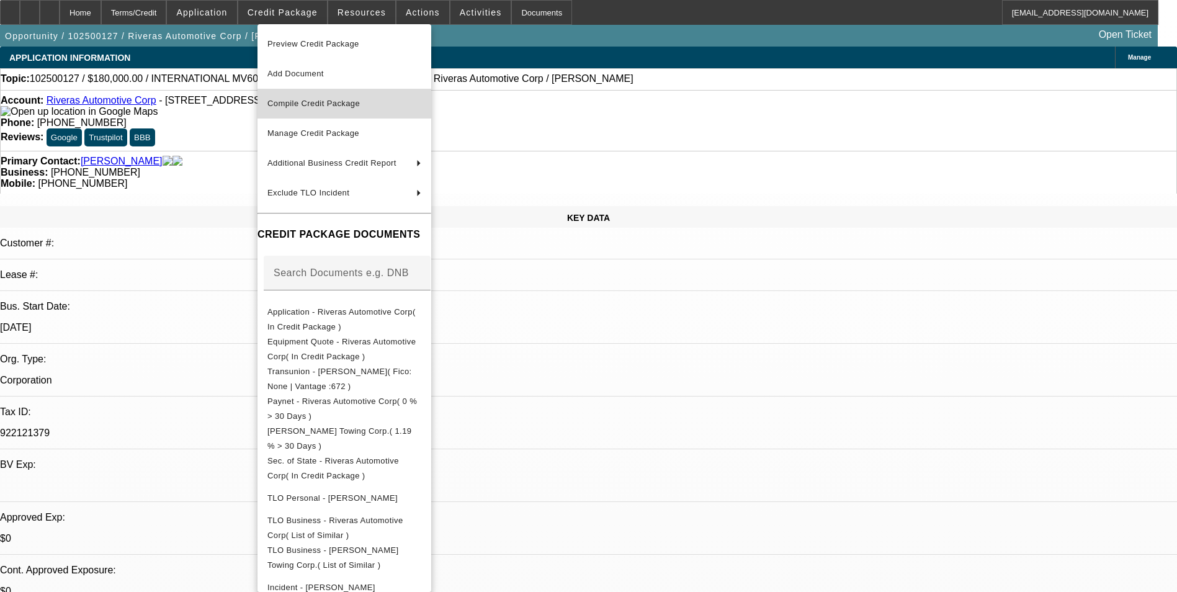
click at [317, 103] on span "Compile Credit Package" at bounding box center [313, 103] width 92 height 9
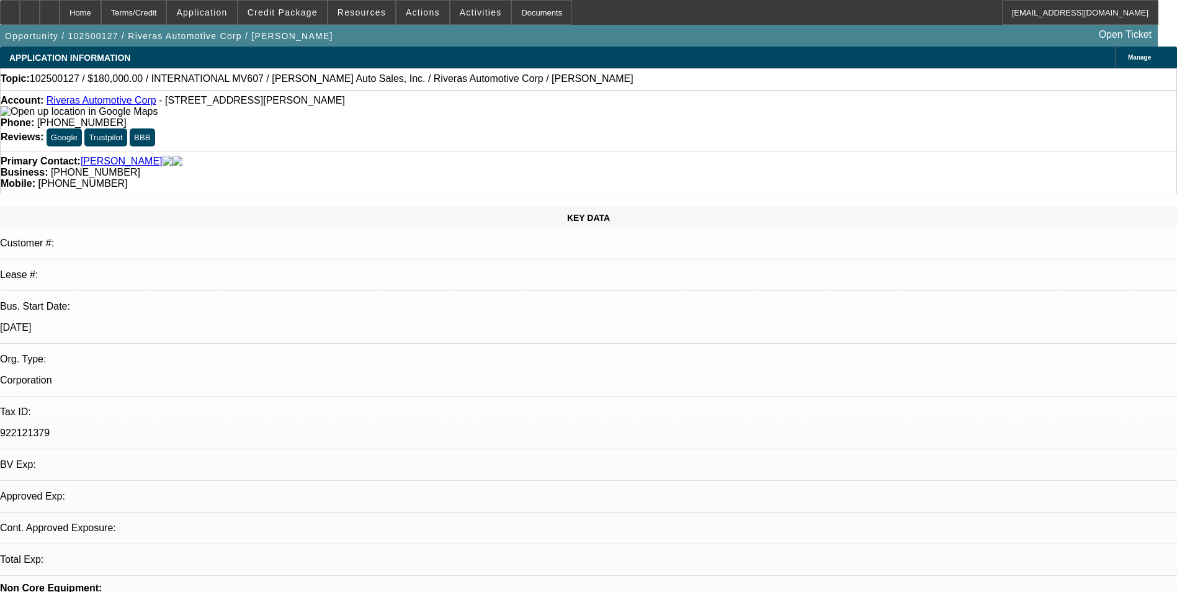
select select "0"
select select "2"
select select "0.1"
select select "4"
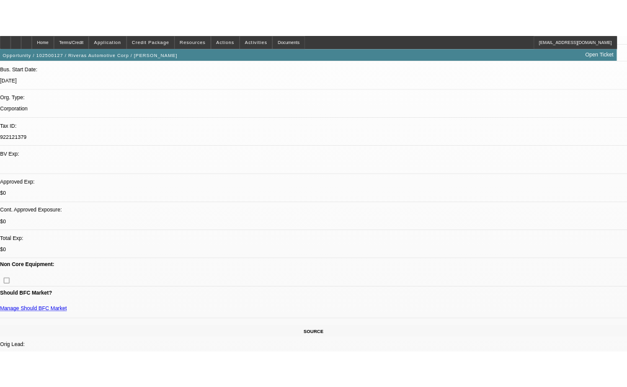
scroll to position [248, 0]
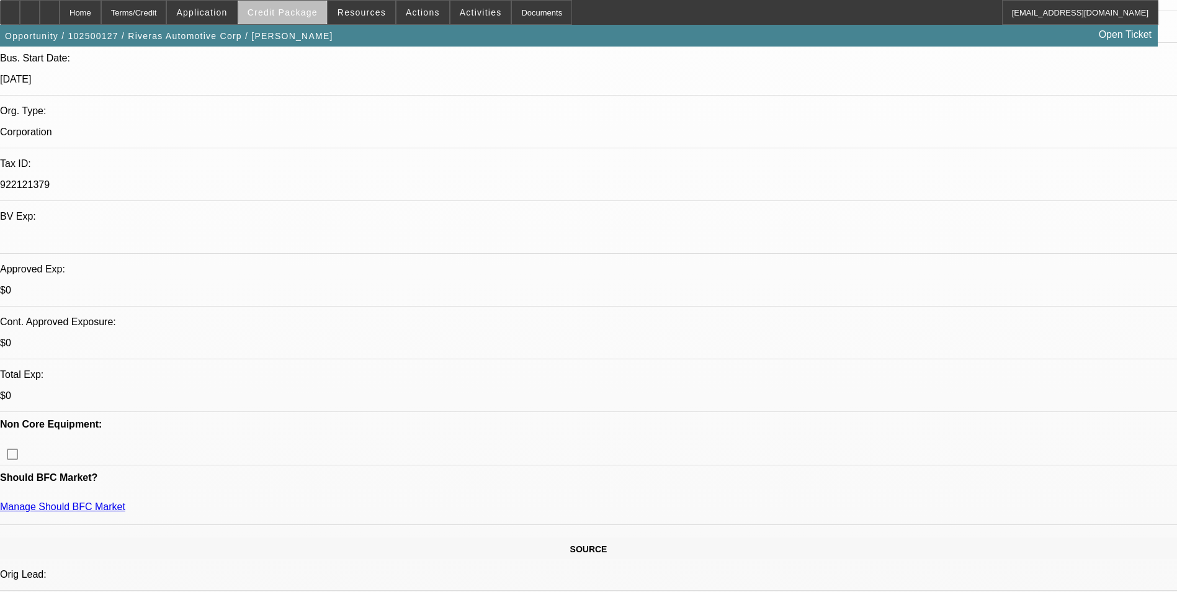
click at [318, 15] on span "Credit Package" at bounding box center [282, 12] width 70 height 10
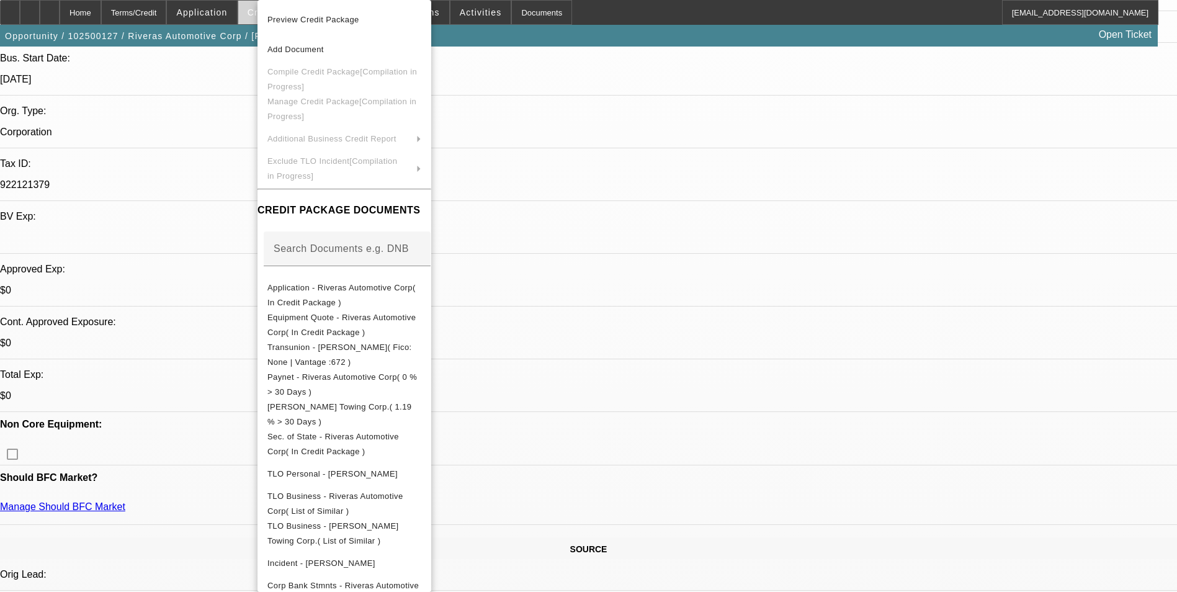
click at [319, 15] on span "Preview Credit Package" at bounding box center [313, 19] width 92 height 9
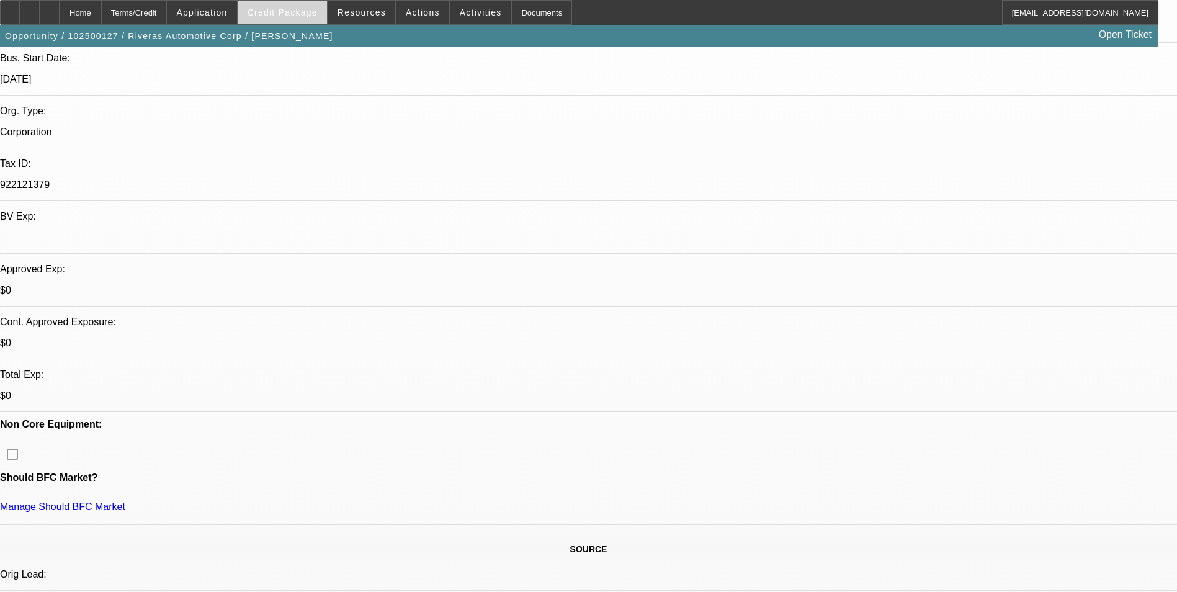
click at [280, 11] on span "Credit Package" at bounding box center [282, 12] width 70 height 10
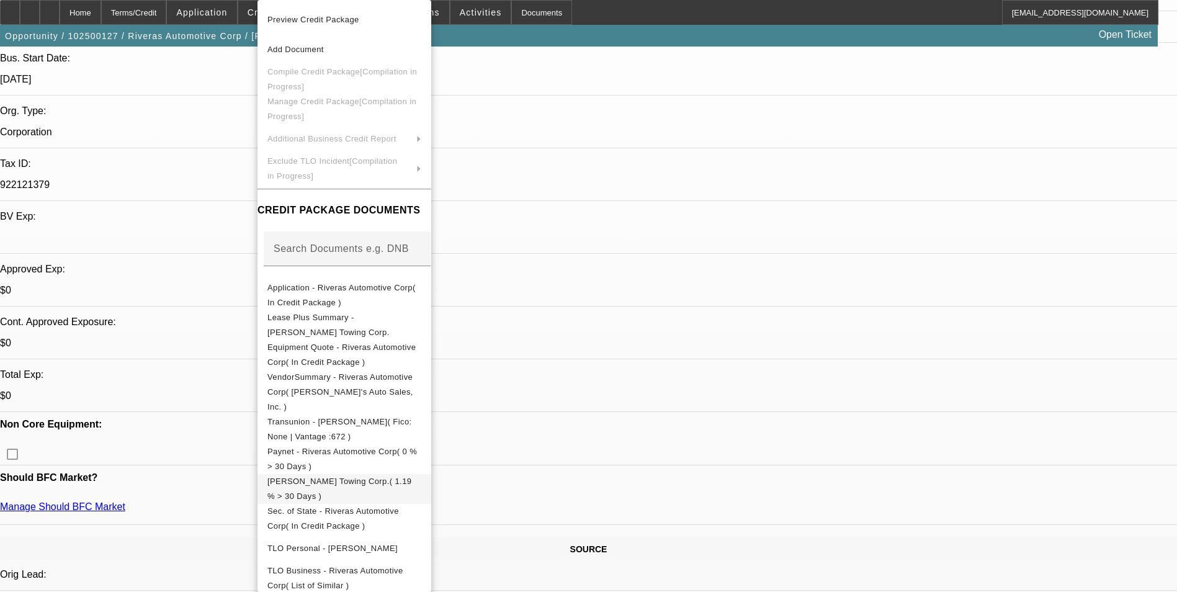
click at [411, 476] on span "Paynet - Rivera's Towing Corp.( 1.19 % > 30 Days )" at bounding box center [339, 488] width 144 height 24
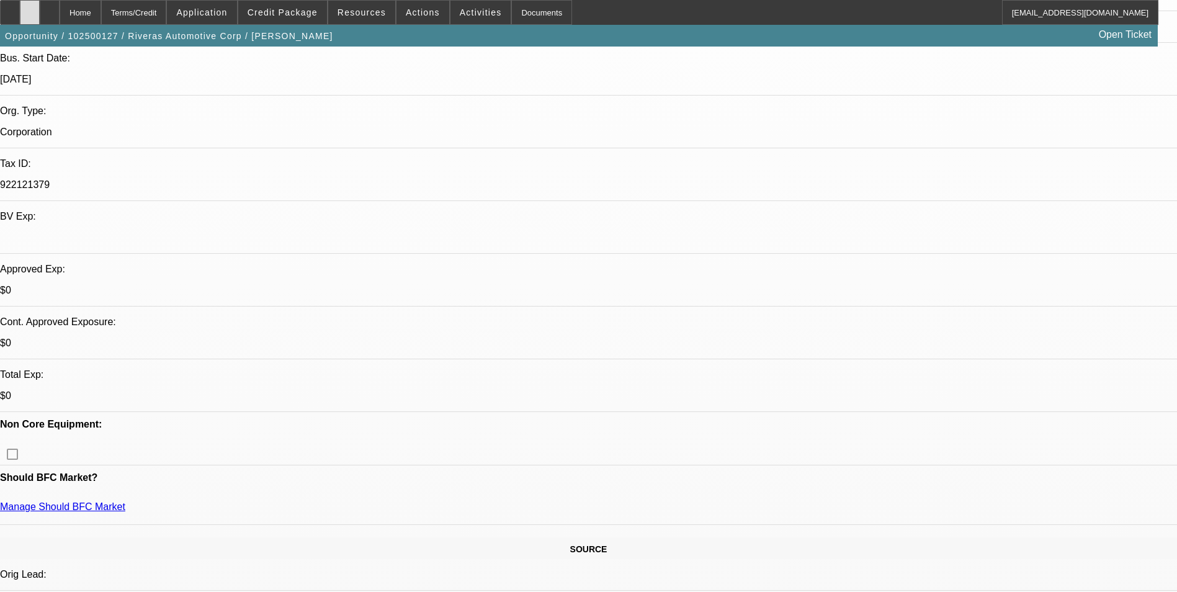
click at [30, 8] on icon at bounding box center [30, 8] width 0 height 0
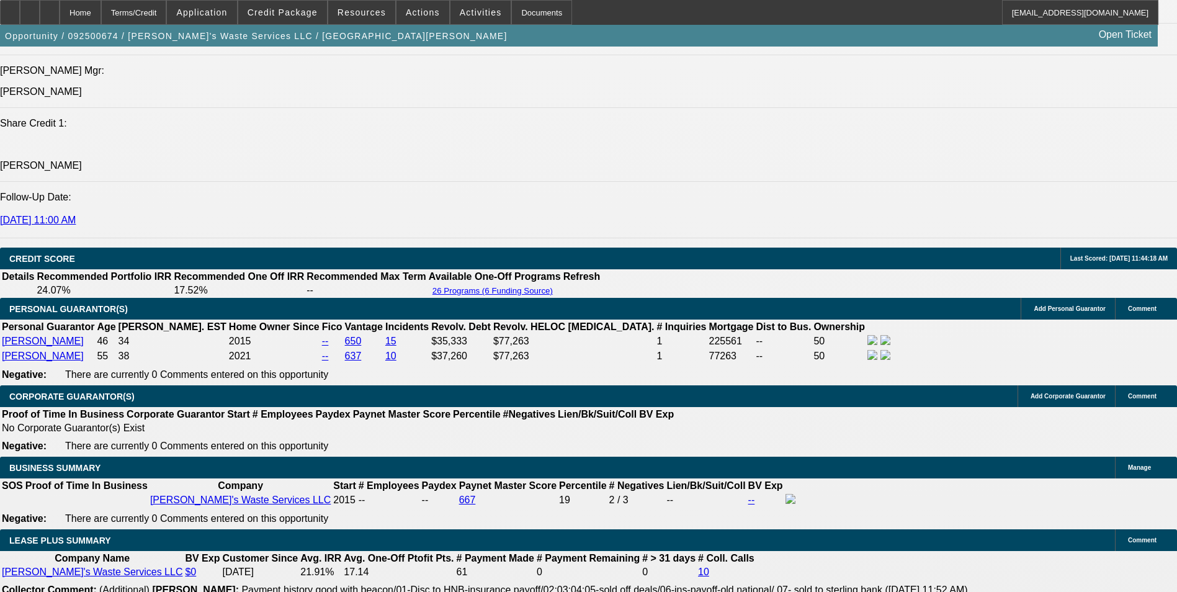
select select "0"
select select "2"
select select "0"
select select "2"
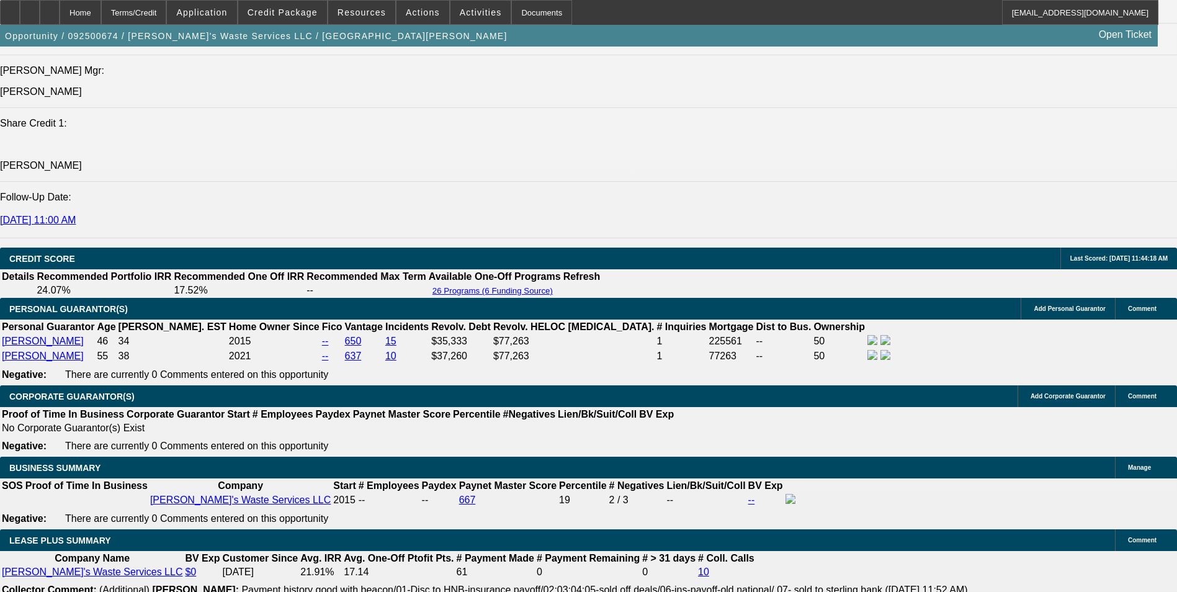
select select "0"
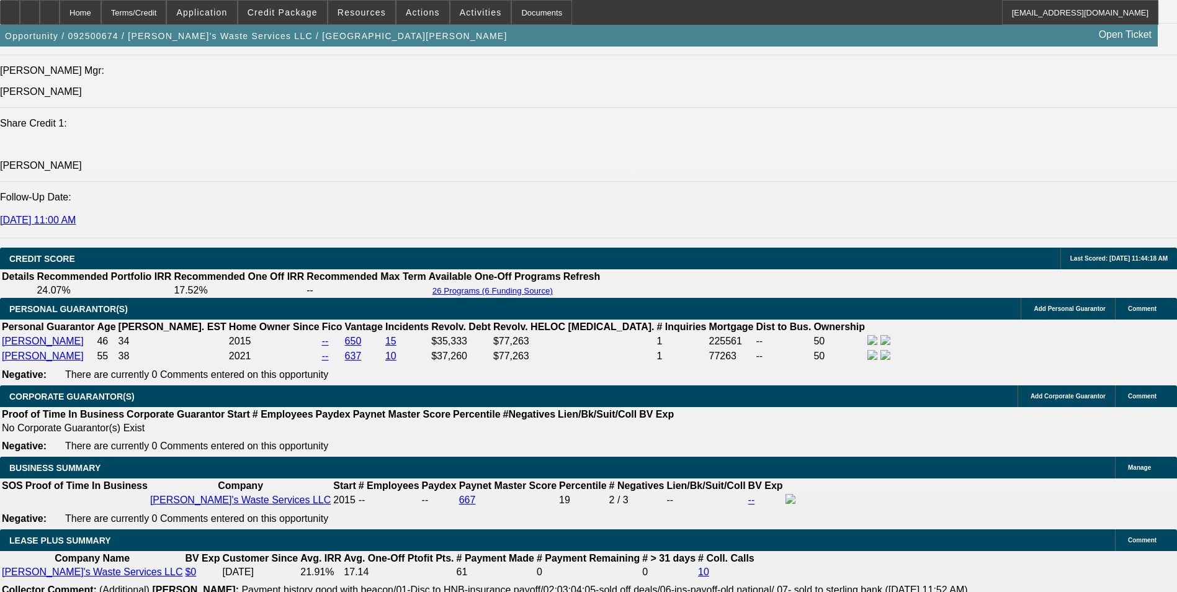
select select "0"
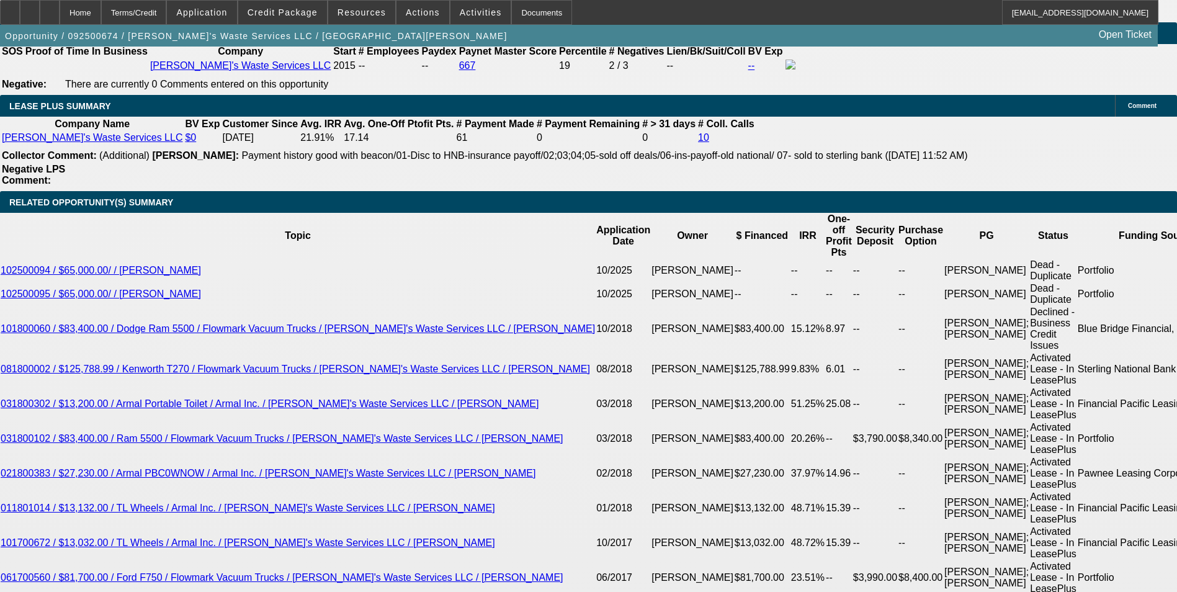
select select "1"
select select "2"
select select "6"
select select "1"
select select "2"
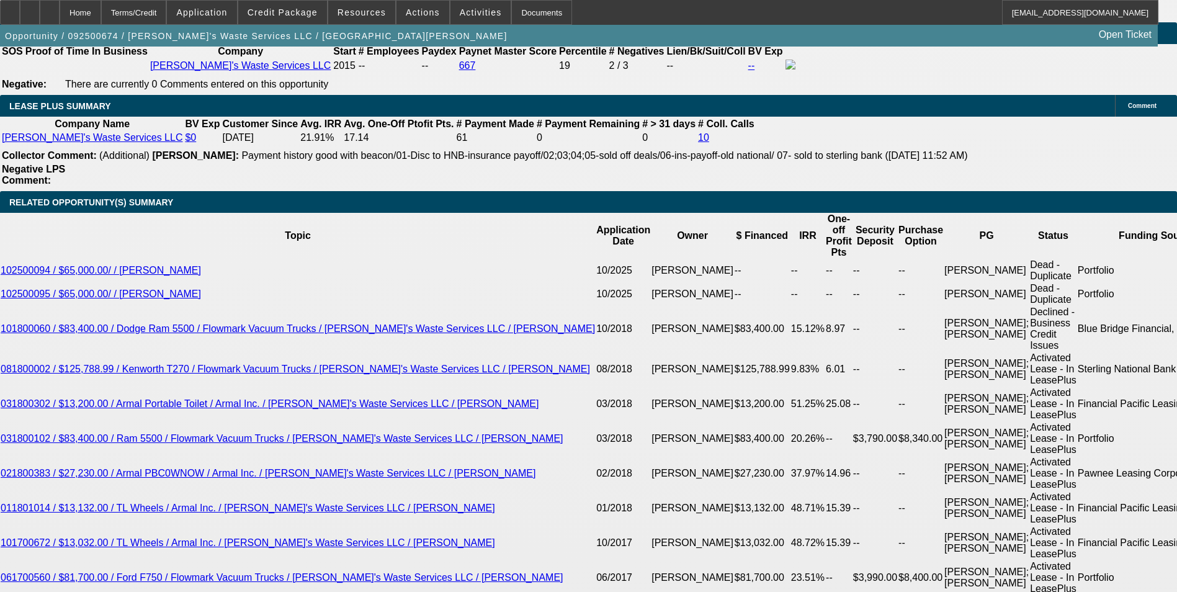
select select "6"
select select "1"
select select "6"
select select "1"
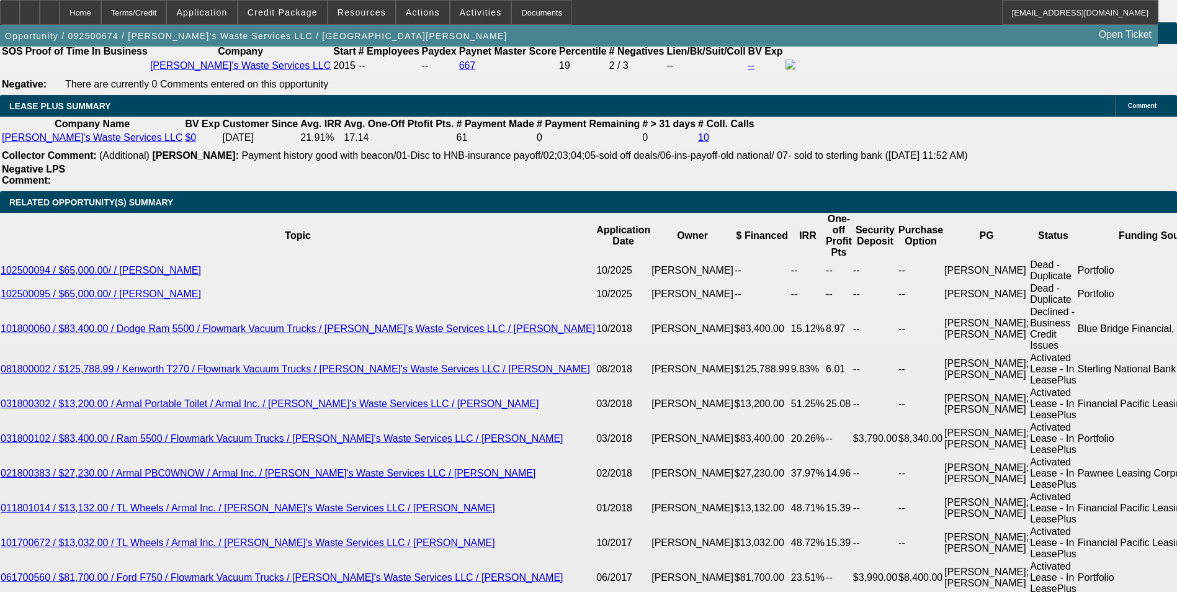
select select "1"
select select "6"
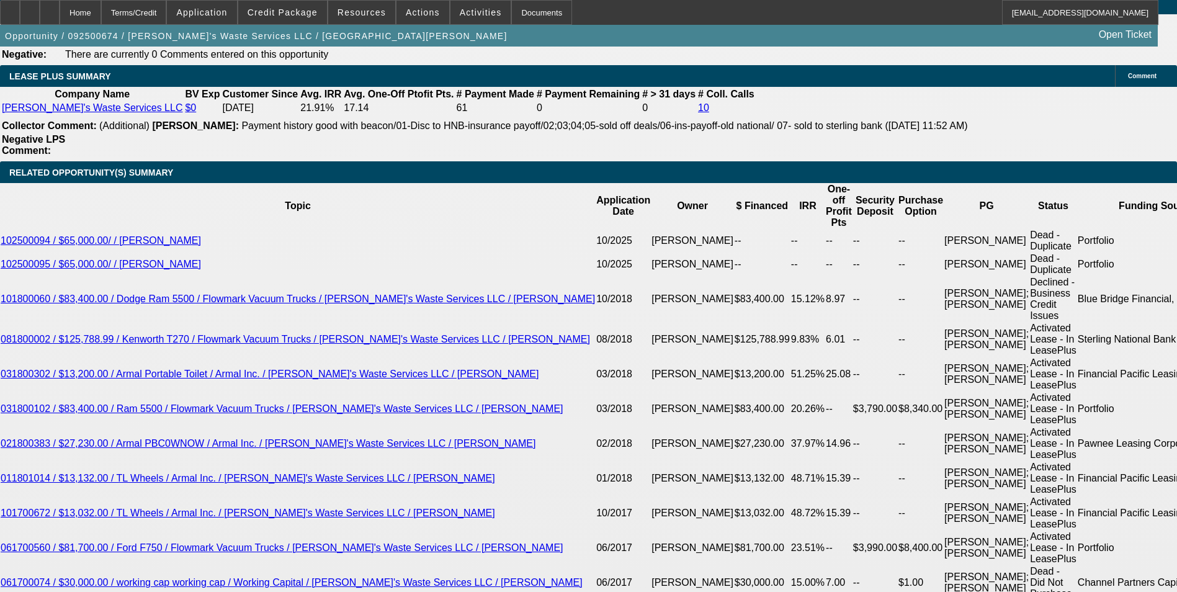
scroll to position [2069, 0]
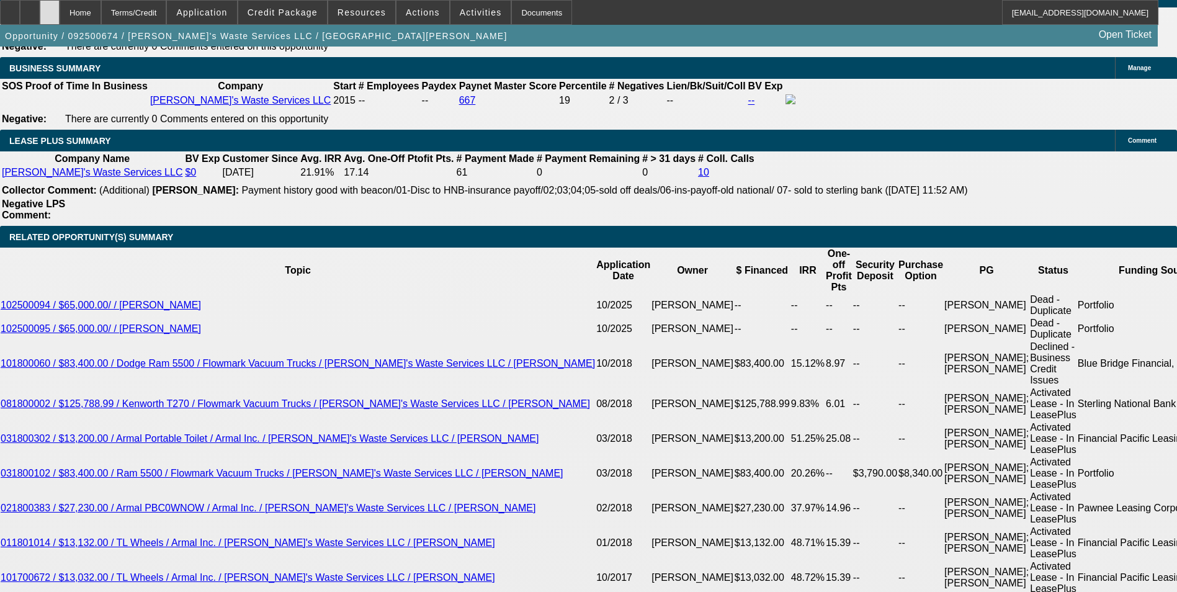
click at [50, 8] on icon at bounding box center [50, 8] width 0 height 0
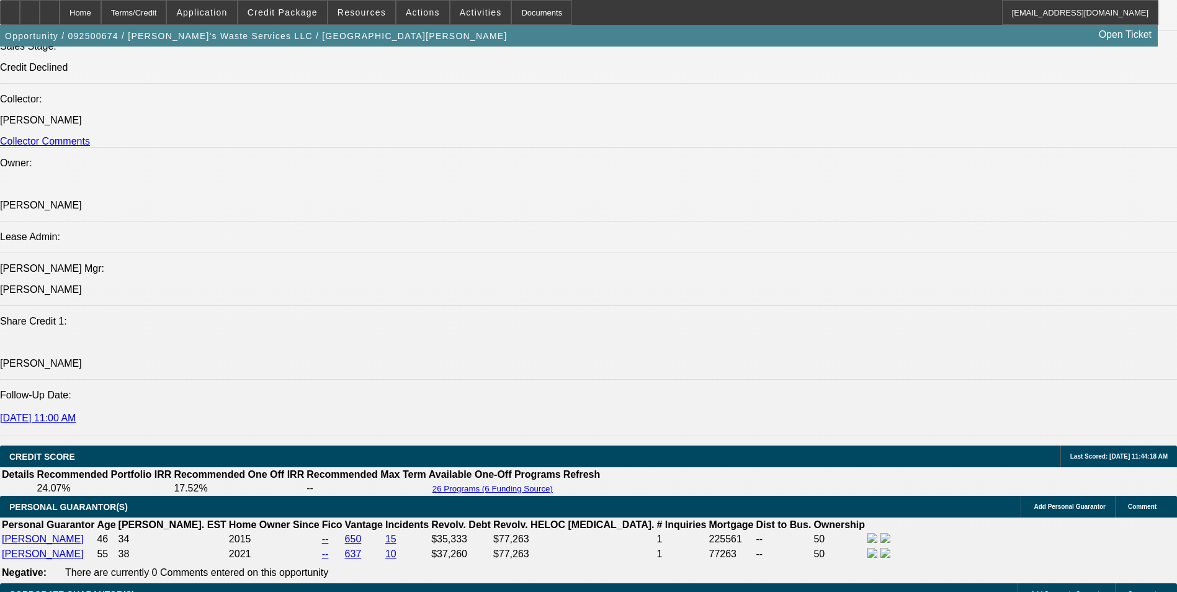
select select "0"
select select "2"
select select "0"
select select "2"
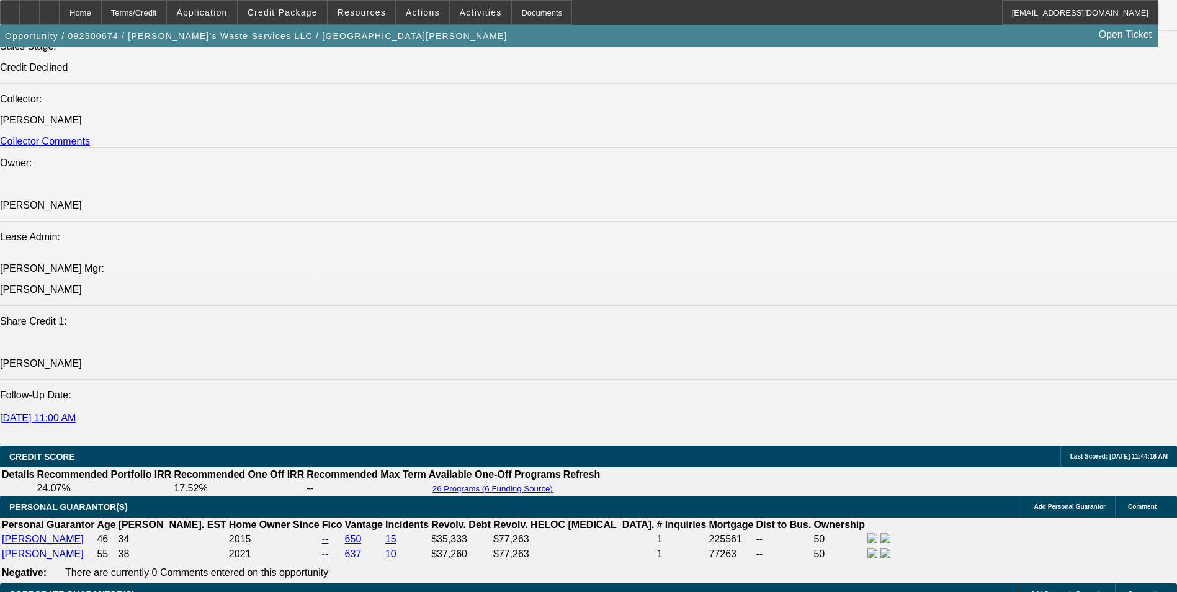
select select "0"
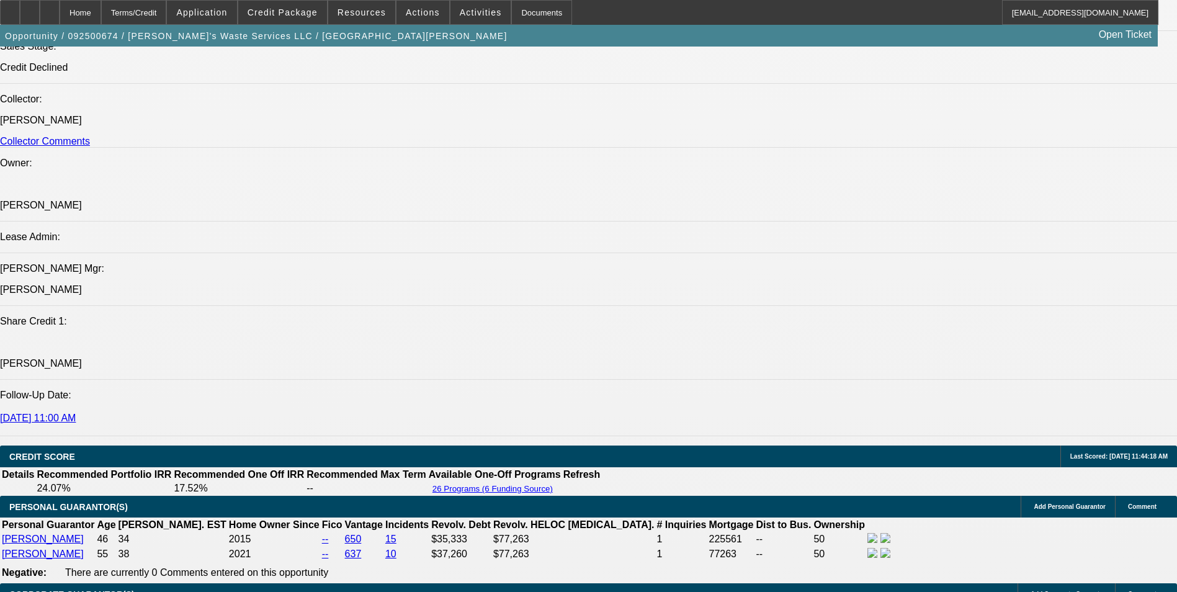
select select "0"
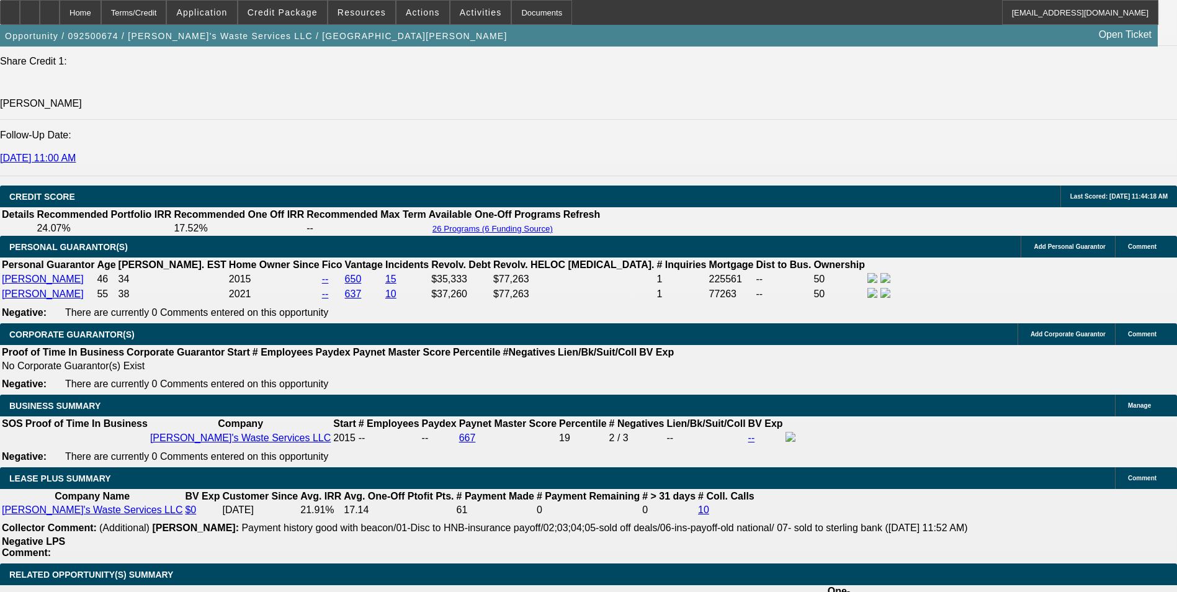
select select "1"
select select "2"
select select "6"
select select "1"
select select "2"
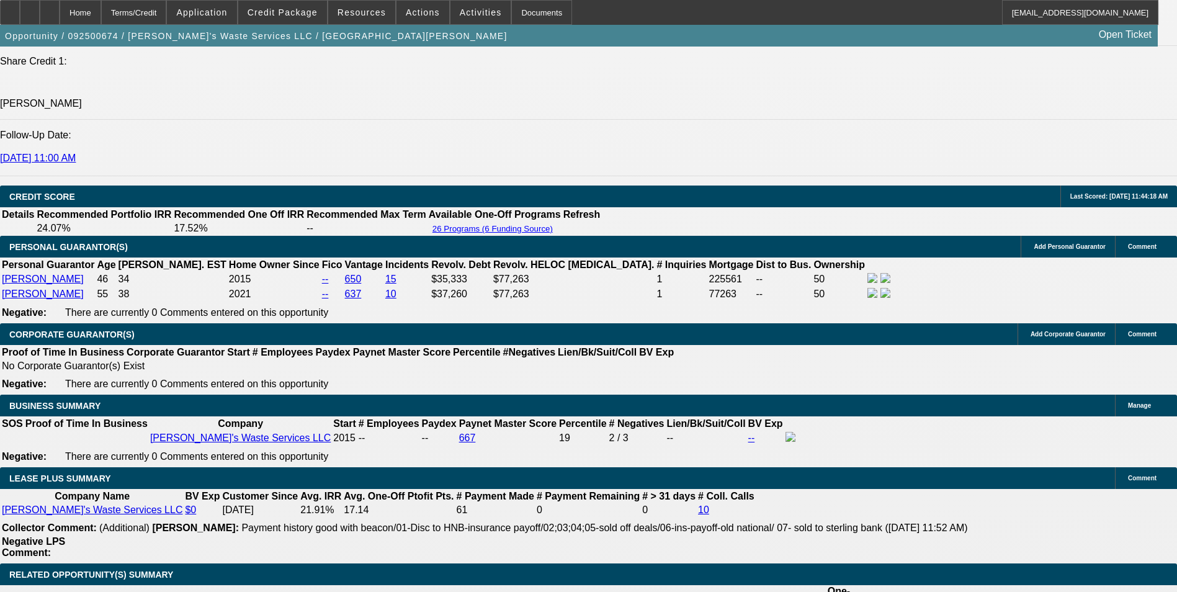
select select "6"
select select "1"
select select "6"
select select "1"
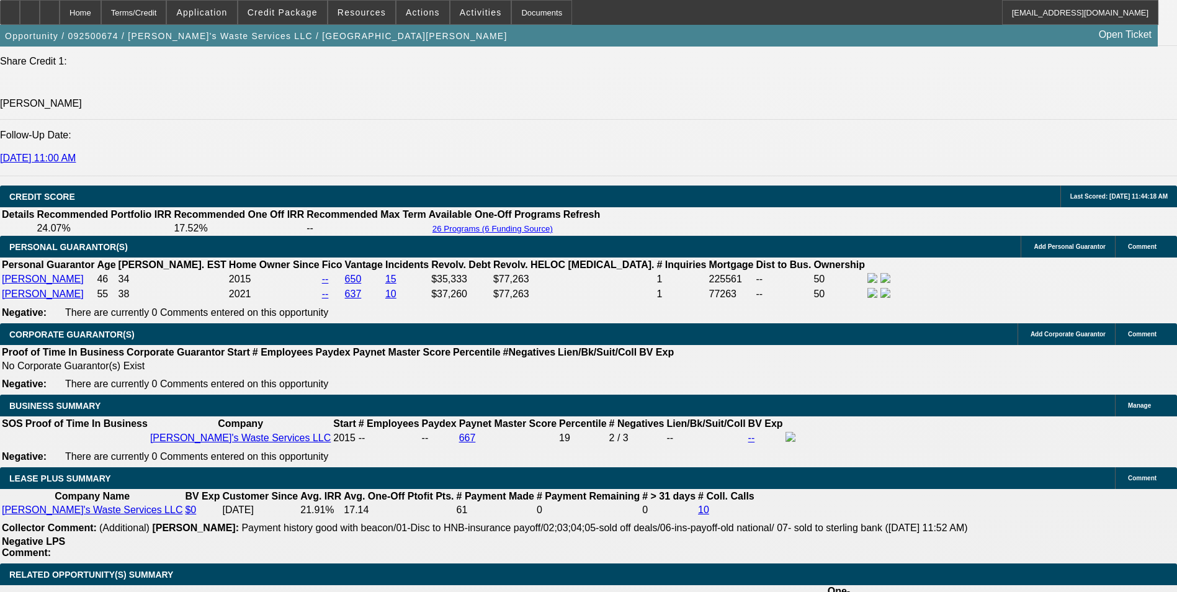
select select "1"
select select "6"
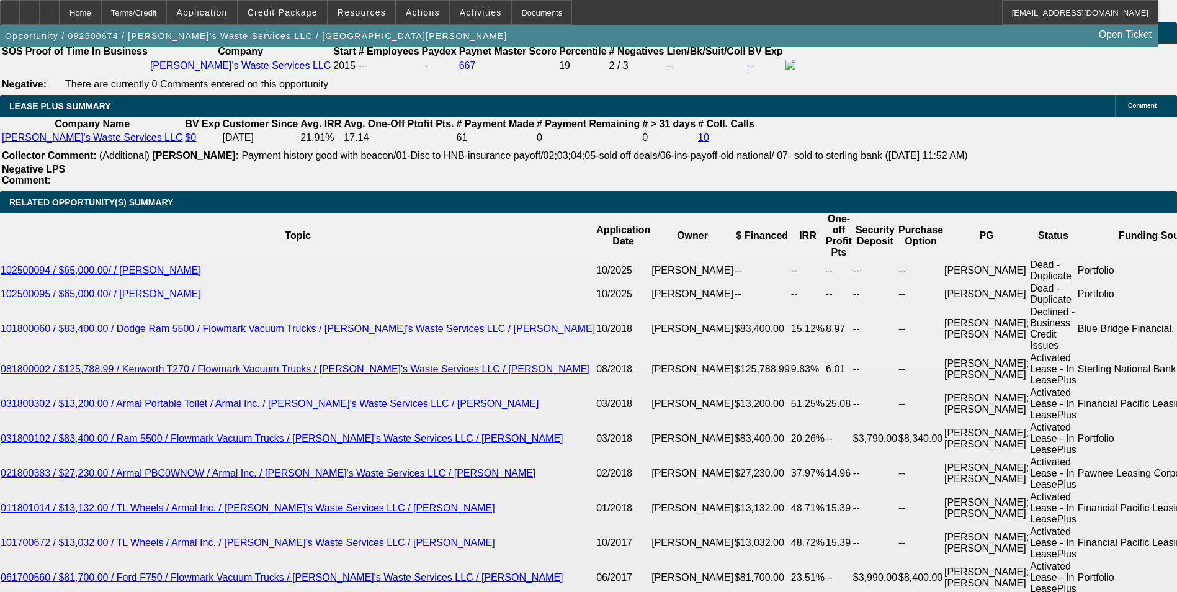
scroll to position [2175, 0]
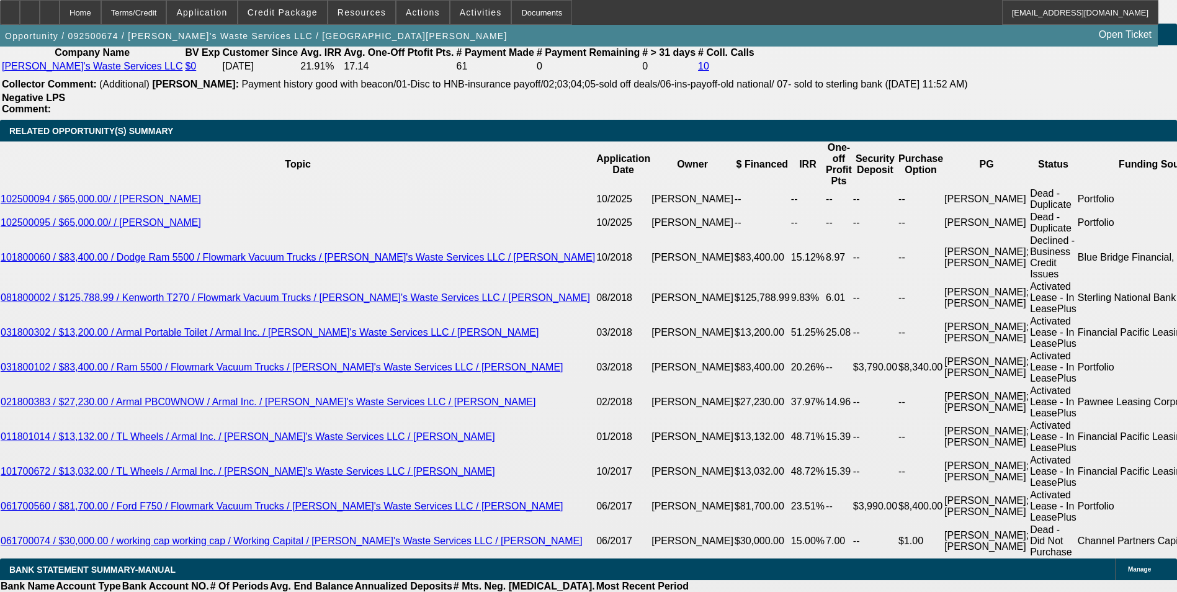
type input "6500"
drag, startPoint x: 176, startPoint y: 292, endPoint x: 238, endPoint y: 292, distance: 62.0
type input "UNKNOWN"
type input "$0.00"
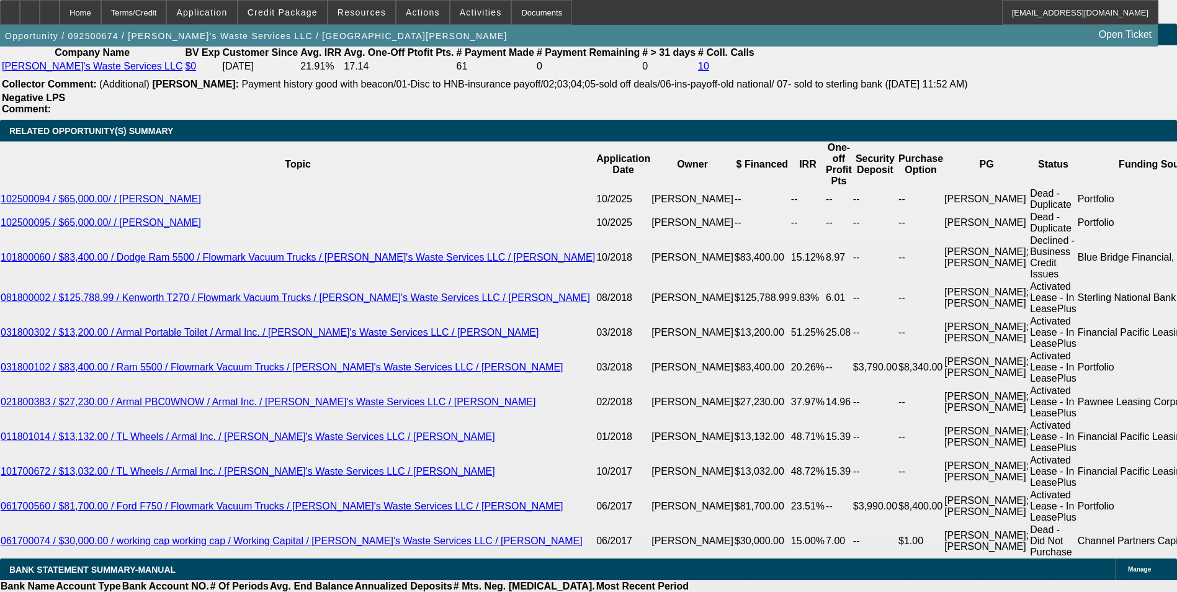
drag, startPoint x: 265, startPoint y: 275, endPoint x: 374, endPoint y: 262, distance: 109.3
type input "17"
type input "$4,389.54"
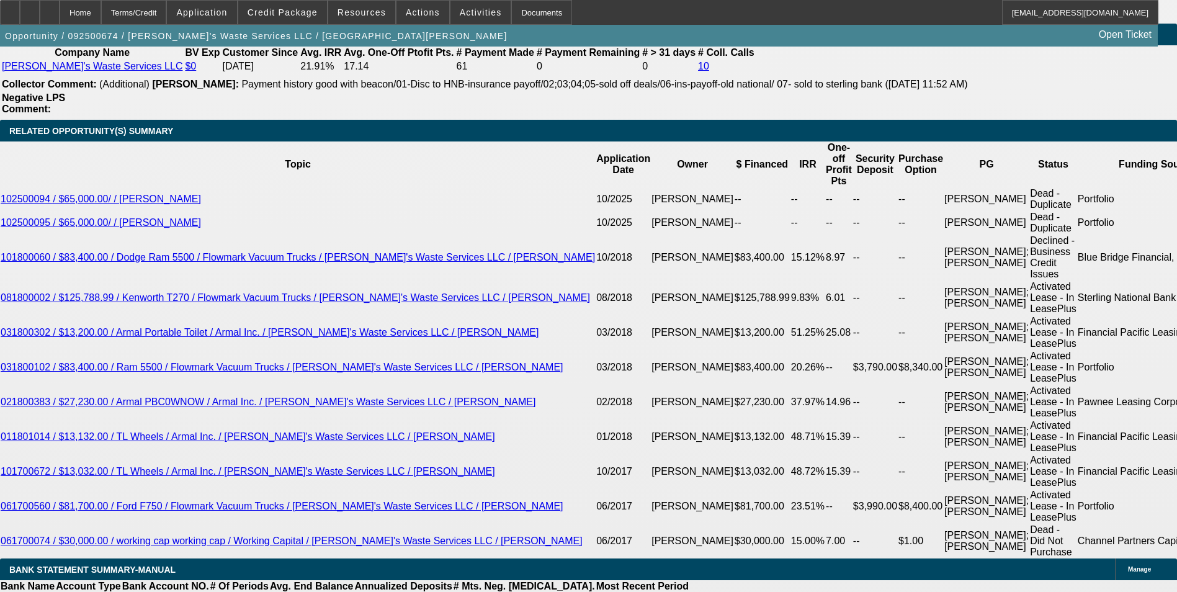
type input "$2,194.77"
type input "$5,349.36"
type input "$2,674.68"
type input "17.9"
type input "$5,406.70"
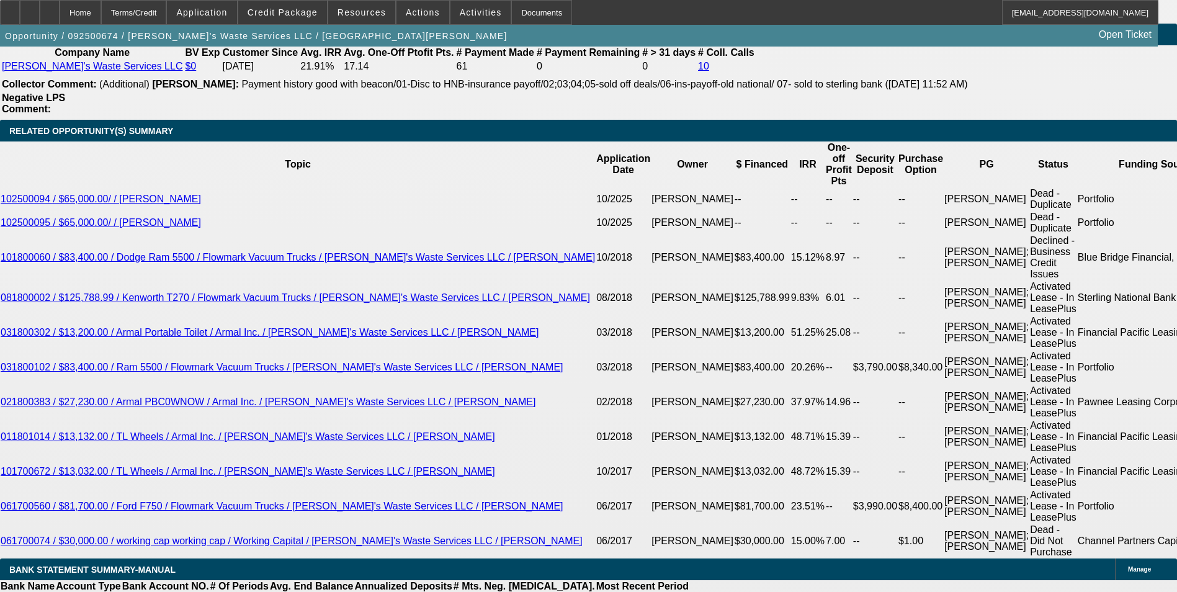
type input "$2,703.35"
type input "17.9"
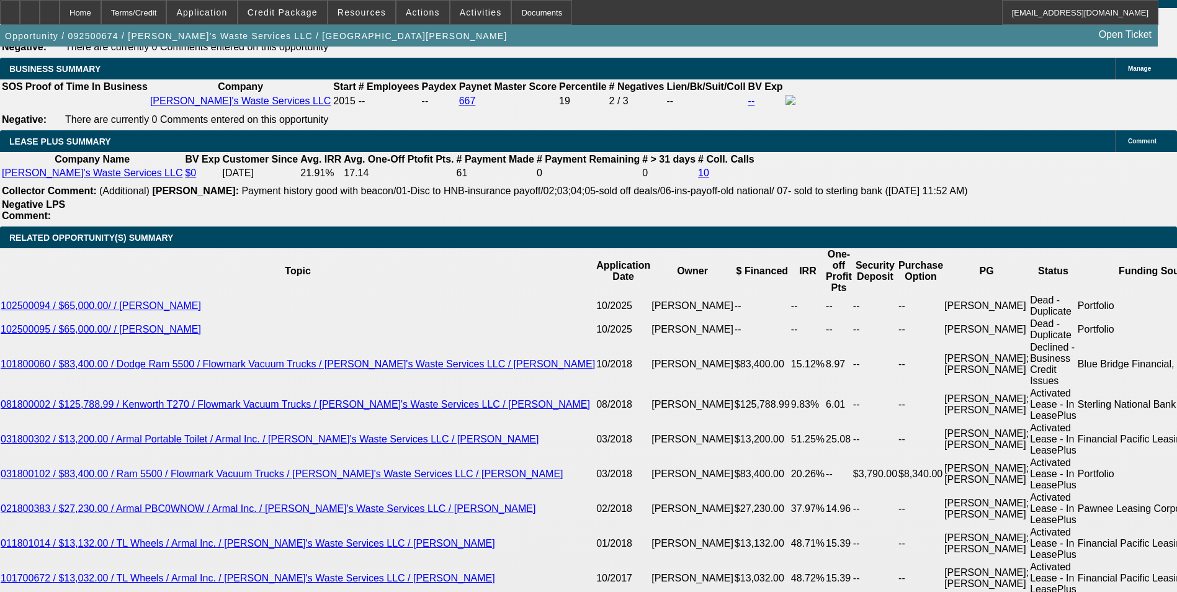
scroll to position [1927, 0]
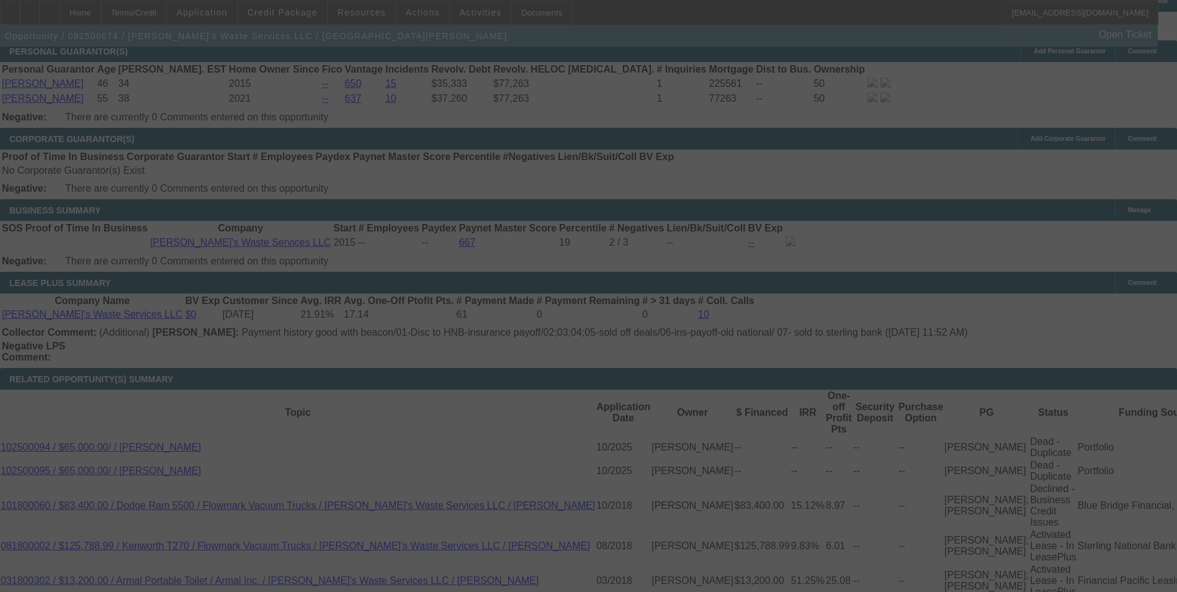
select select "0"
select select "2"
select select "0"
select select "6"
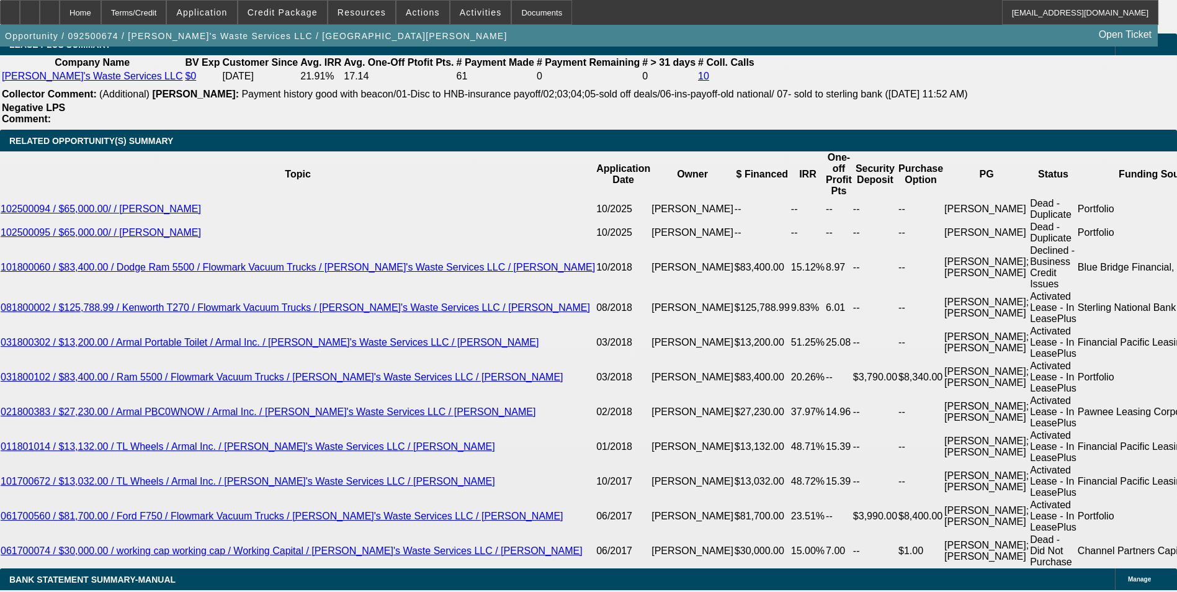
scroll to position [2175, 0]
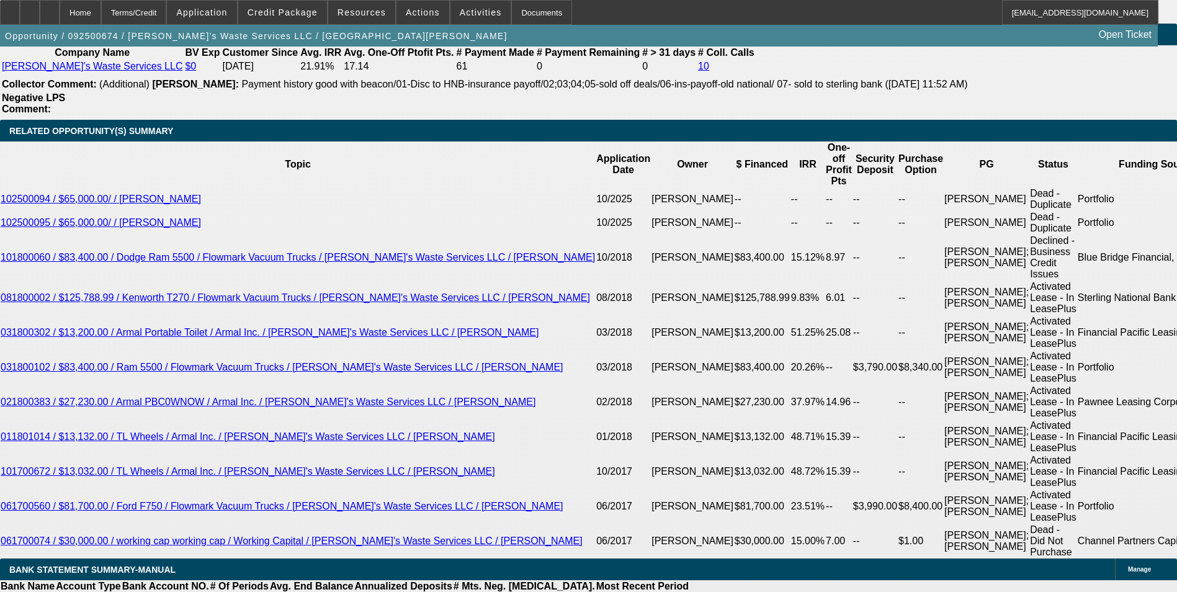
drag, startPoint x: 261, startPoint y: 279, endPoint x: 352, endPoint y: 238, distance: 99.6
type input "UNKNOWN"
type input "18"
type input "$4,389.54"
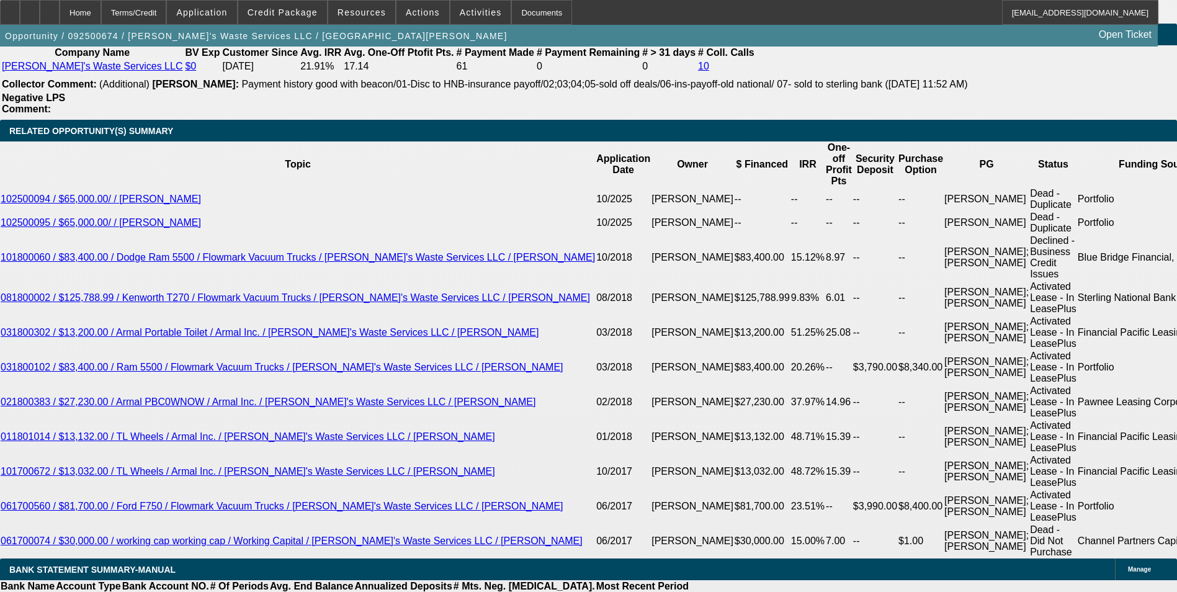
type input "$2,194.77"
type input "$5,413.10"
type input "$2,706.55"
type input "18.7"
type input "$5,457.96"
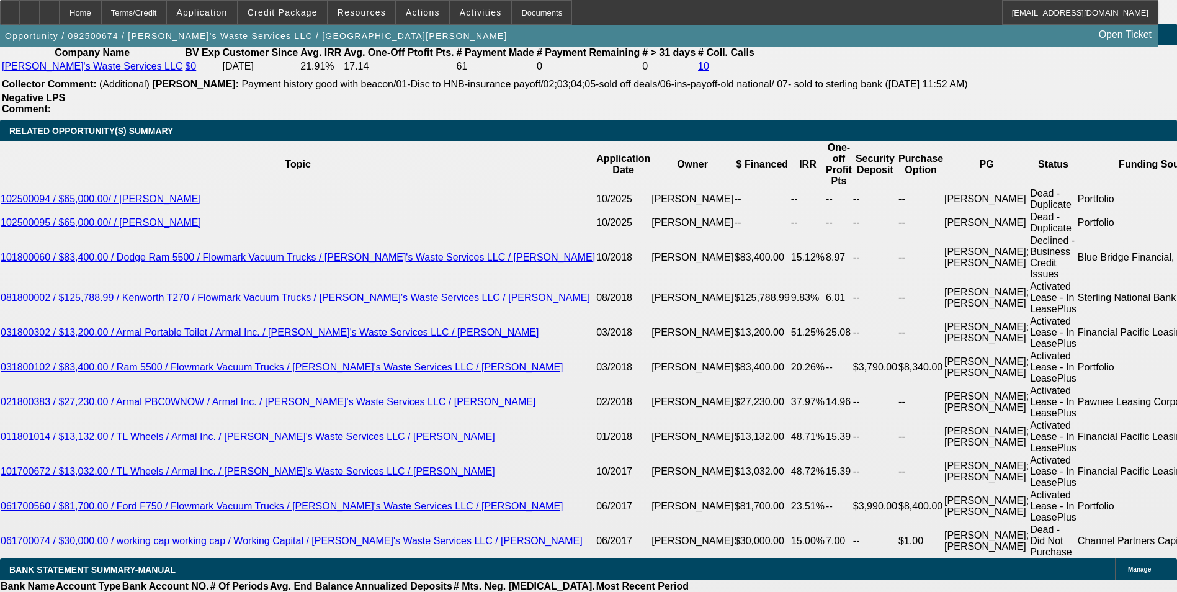
type input "$2,728.98"
type input "18.7"
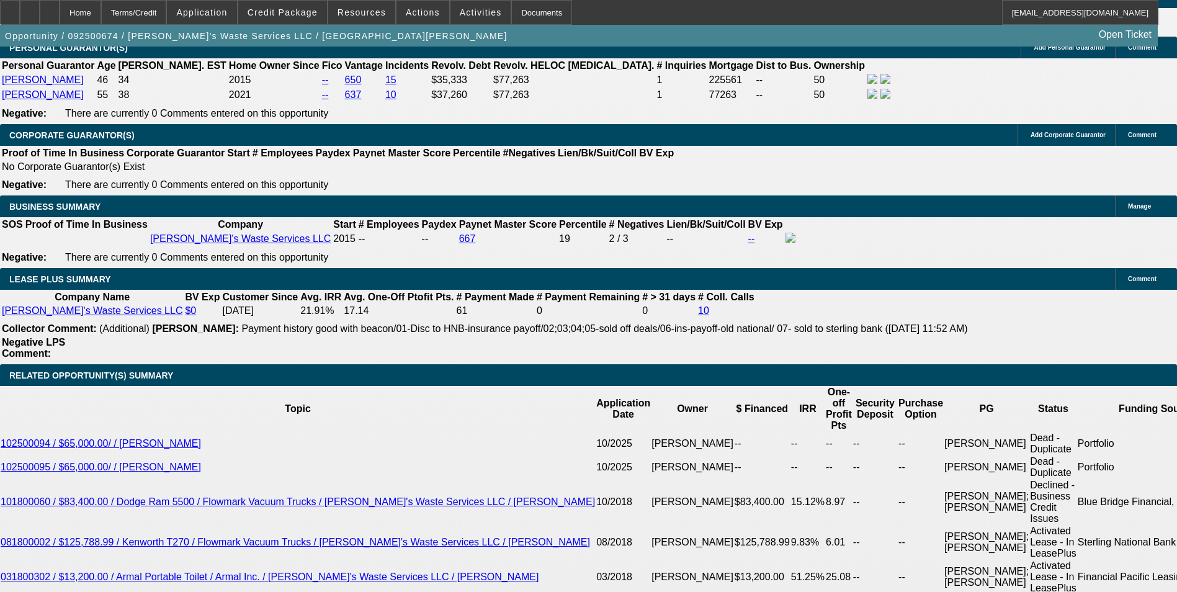
scroll to position [1927, 0]
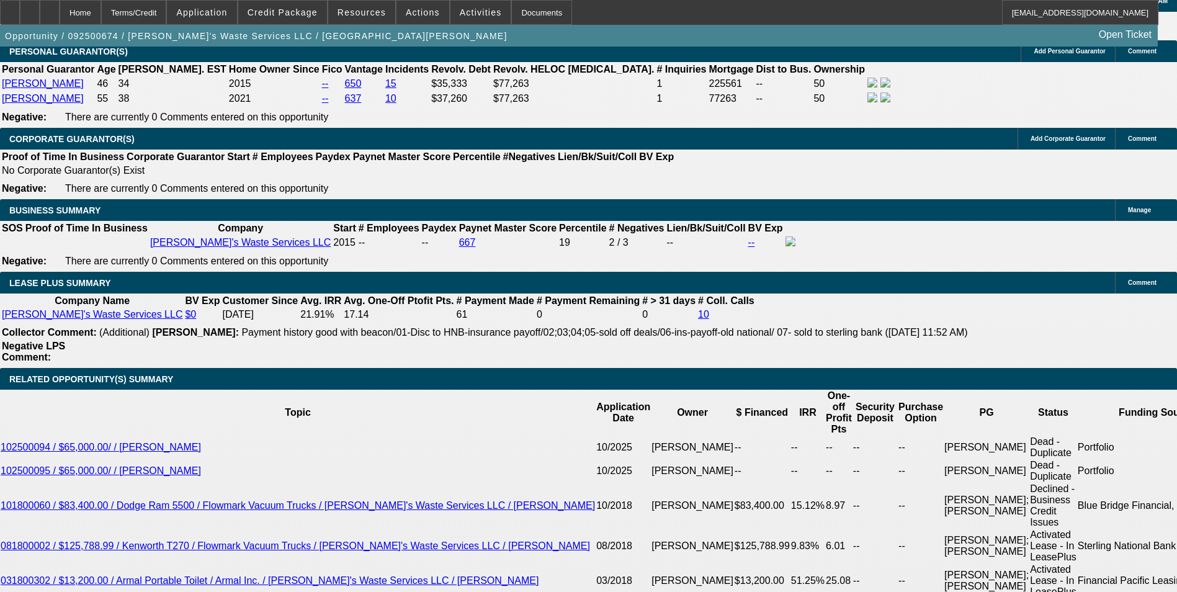
drag, startPoint x: 177, startPoint y: 177, endPoint x: 159, endPoint y: 202, distance: 30.5
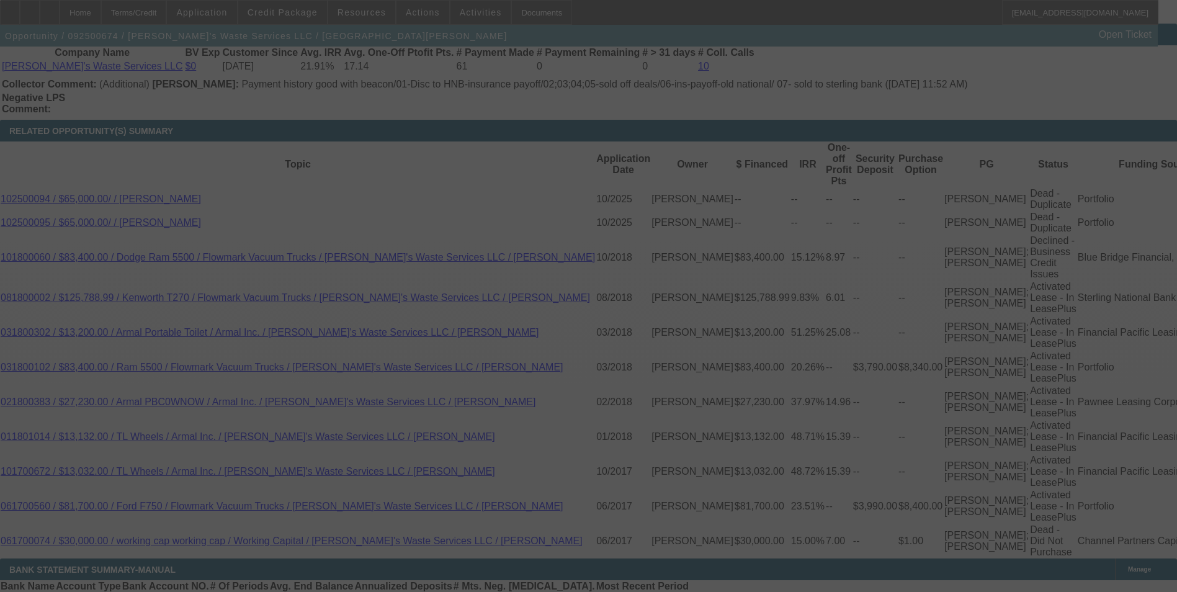
select select "0"
select select "2"
select select "0"
select select "6"
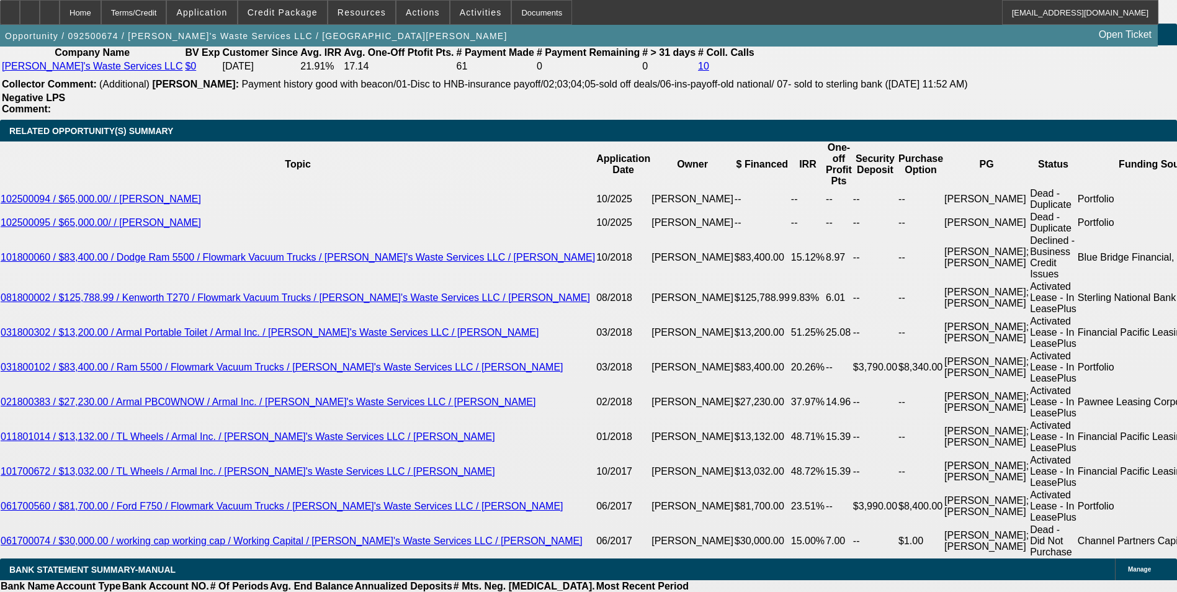
drag, startPoint x: 267, startPoint y: 274, endPoint x: 336, endPoint y: 264, distance: 68.9
type input "UNKNOWN"
type input "18"
type input "$5,413.10"
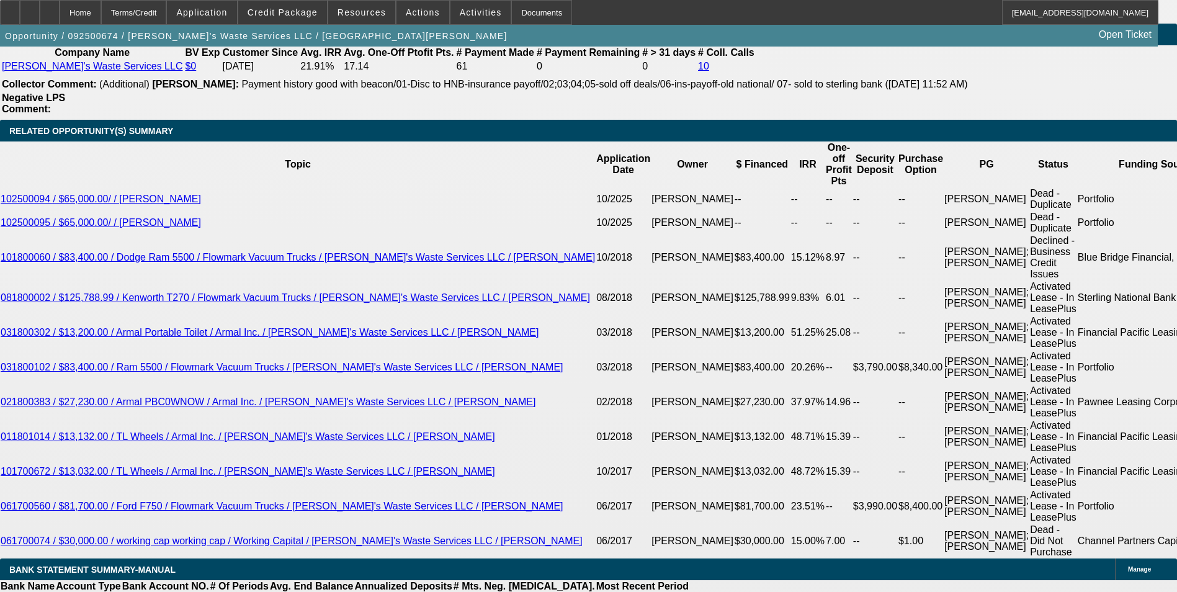
type input "$2,706.55"
type input "$4,389.54"
type input "$2,194.77"
type input "18.9"
type input "$5,470.82"
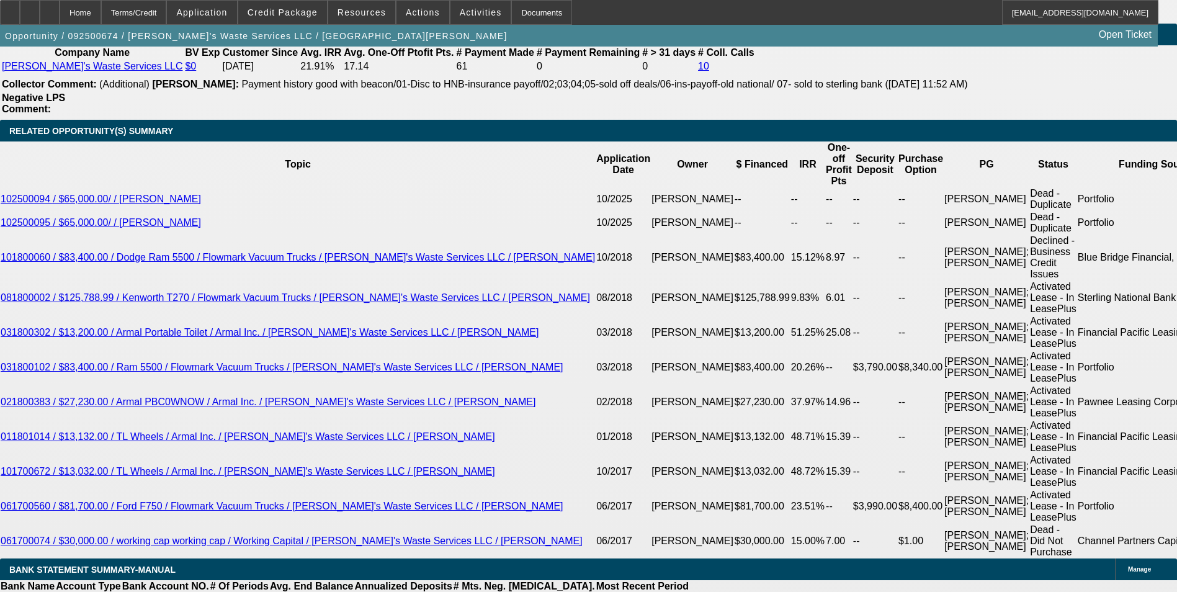
type input "$2,735.41"
type input "18.9"
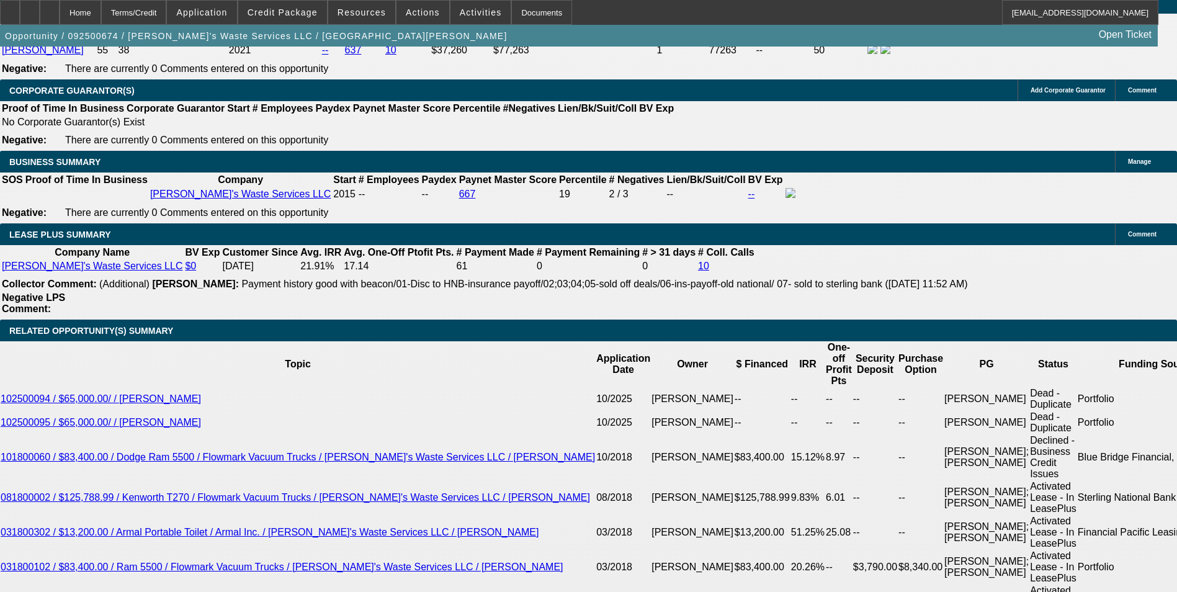
scroll to position [1927, 0]
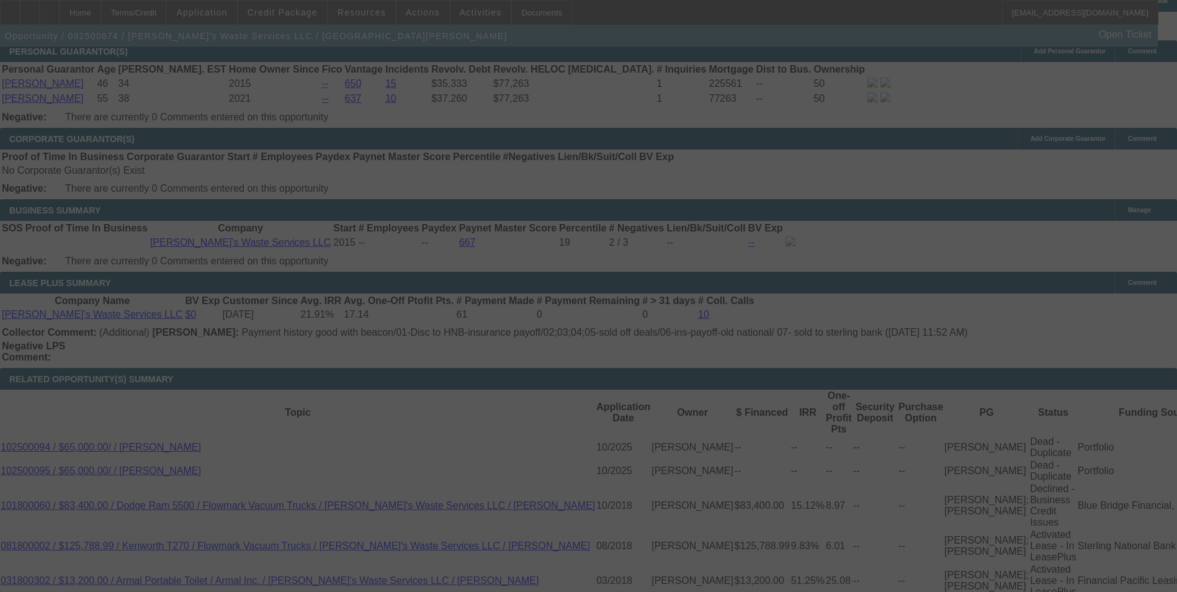
select select "0"
select select "2"
select select "0"
select select "6"
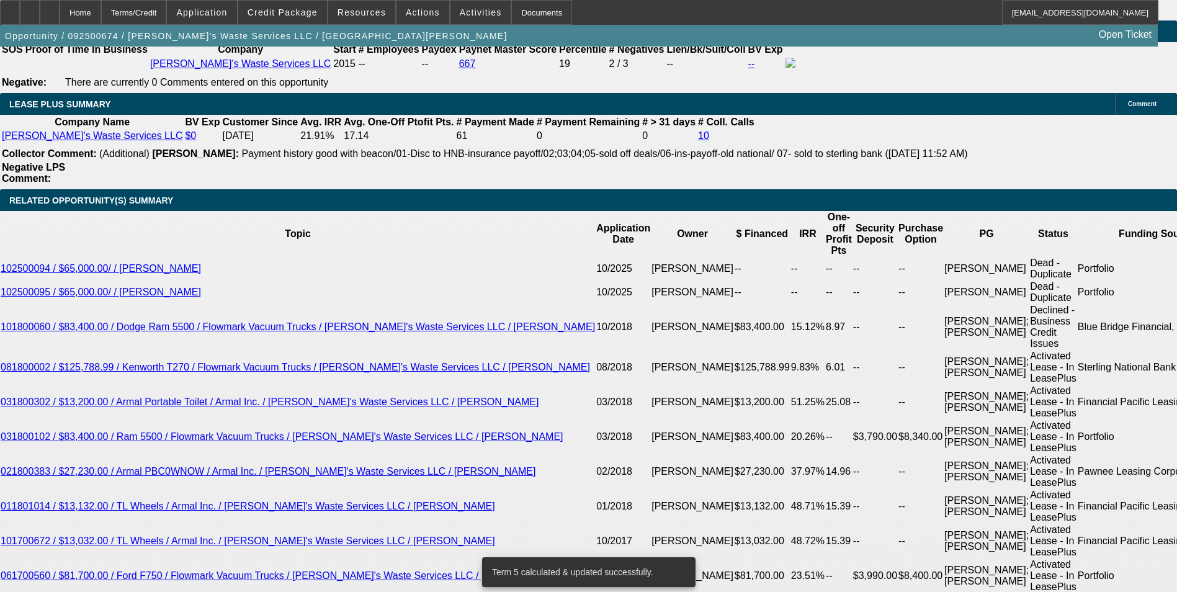
scroll to position [2175, 0]
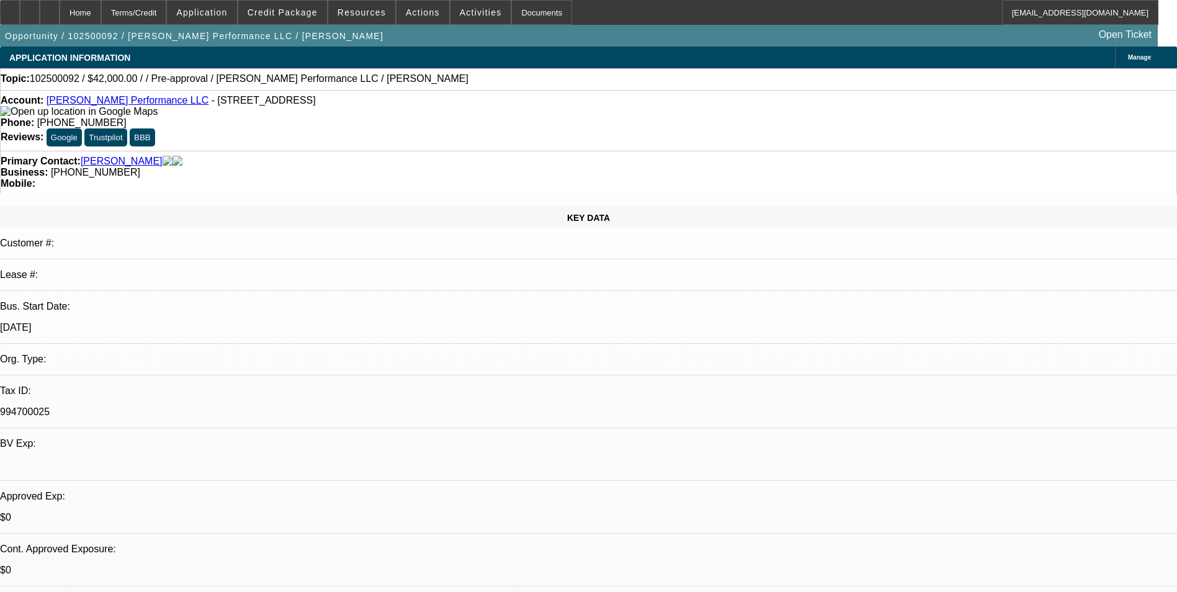
select select "0"
select select "2"
select select "0.1"
select select "1"
select select "2"
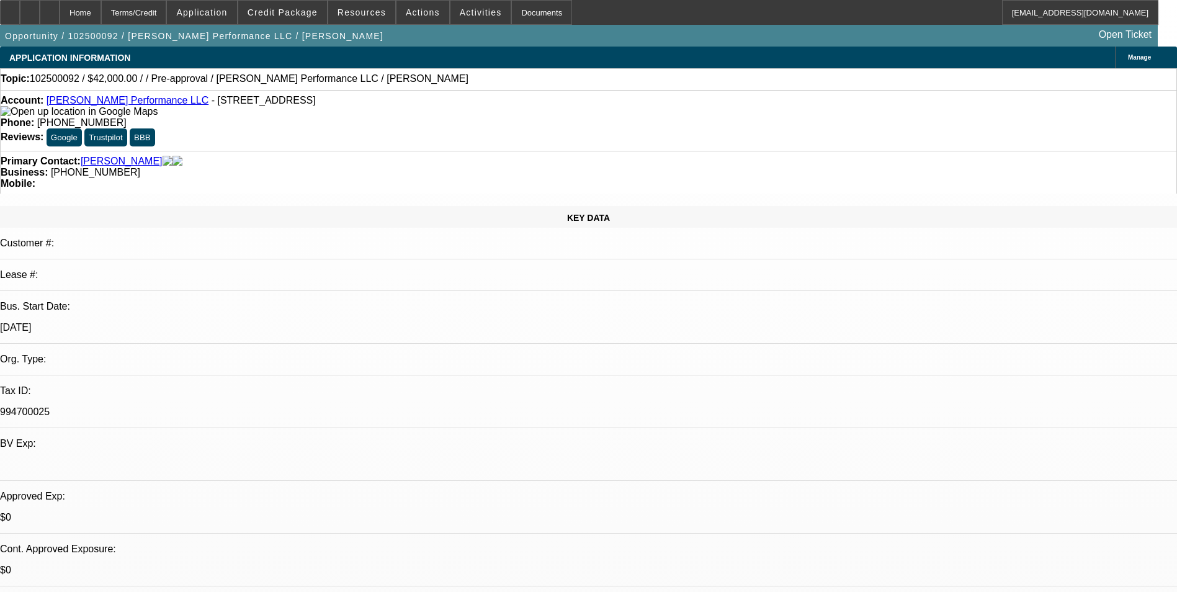
select select "4"
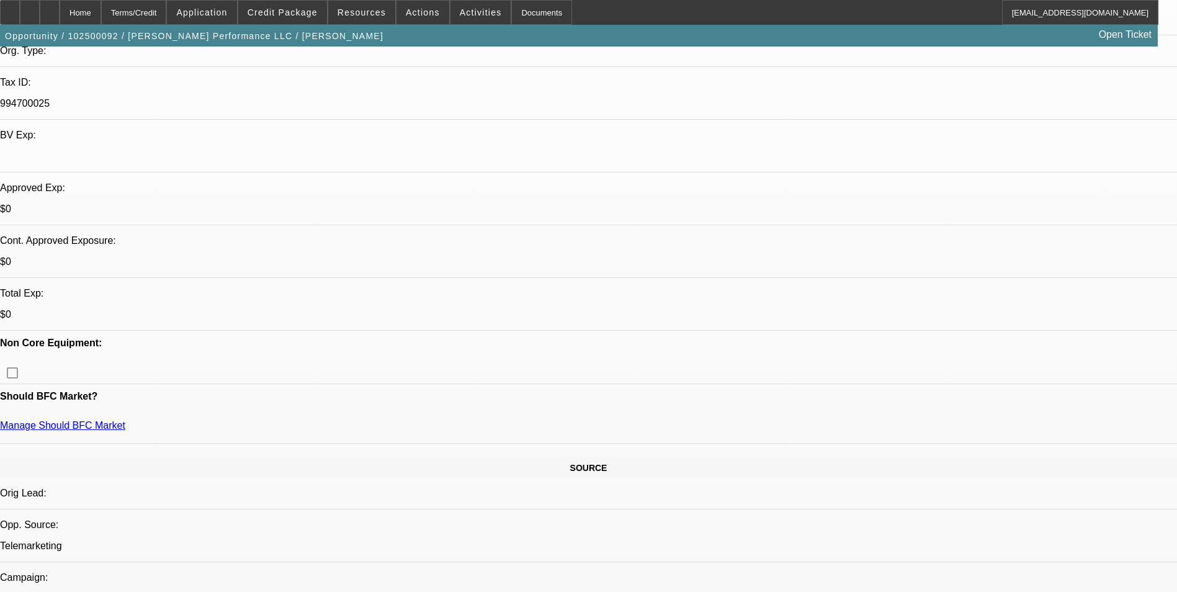
scroll to position [310, 0]
click at [309, 19] on span at bounding box center [282, 13] width 89 height 30
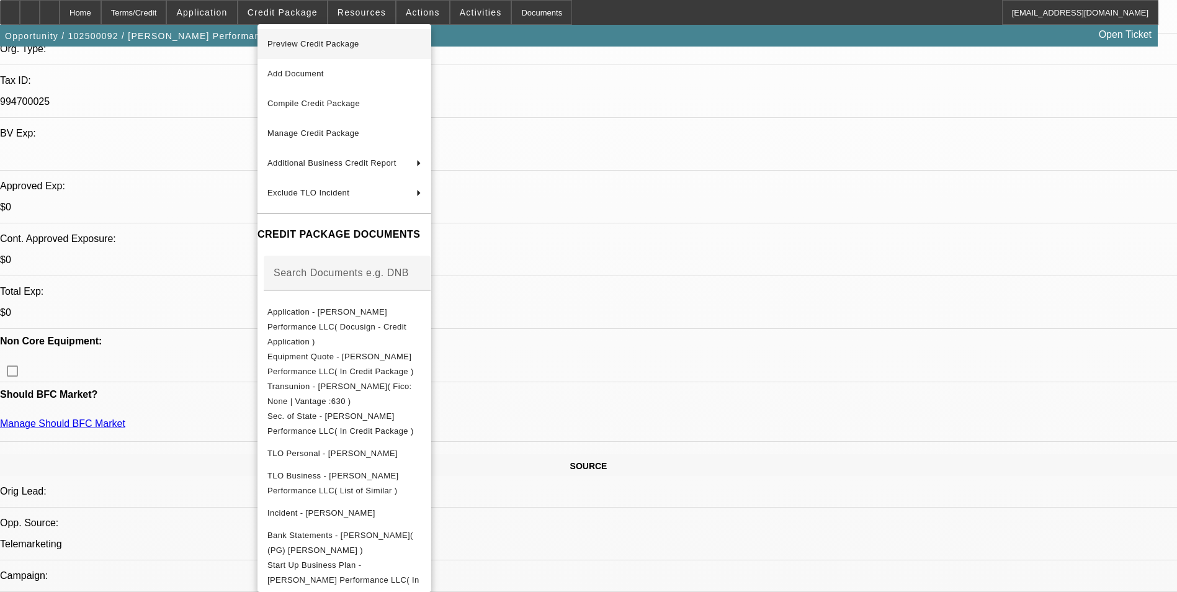
click at [313, 38] on span "Preview Credit Package" at bounding box center [344, 44] width 154 height 15
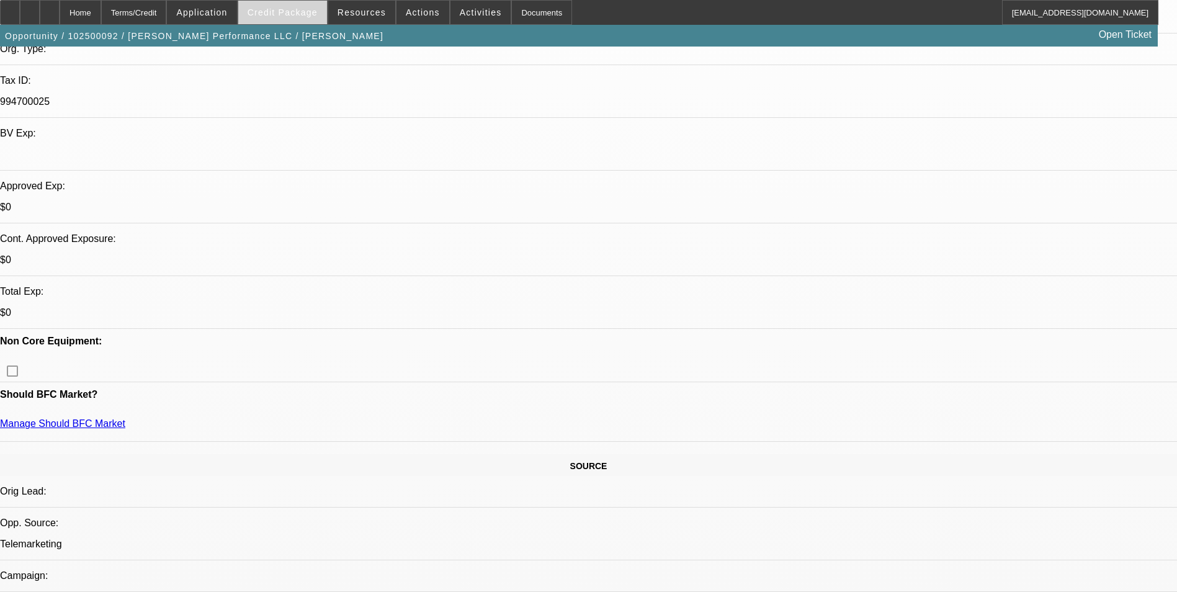
click at [291, 16] on span "Credit Package" at bounding box center [282, 12] width 70 height 10
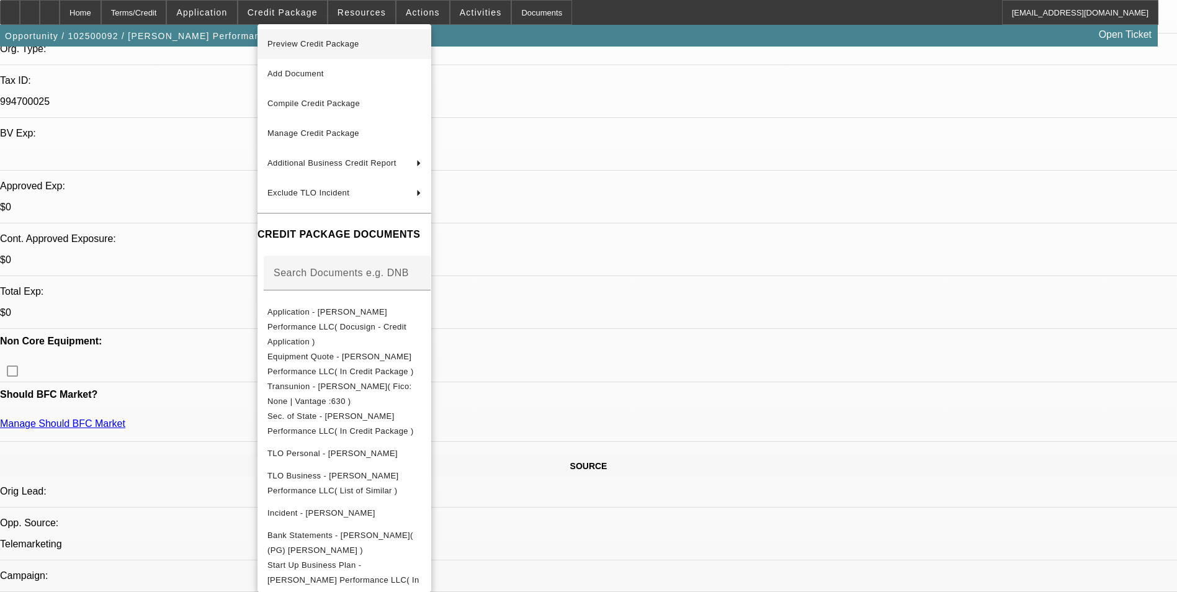
click at [294, 40] on span "Preview Credit Package" at bounding box center [313, 43] width 92 height 9
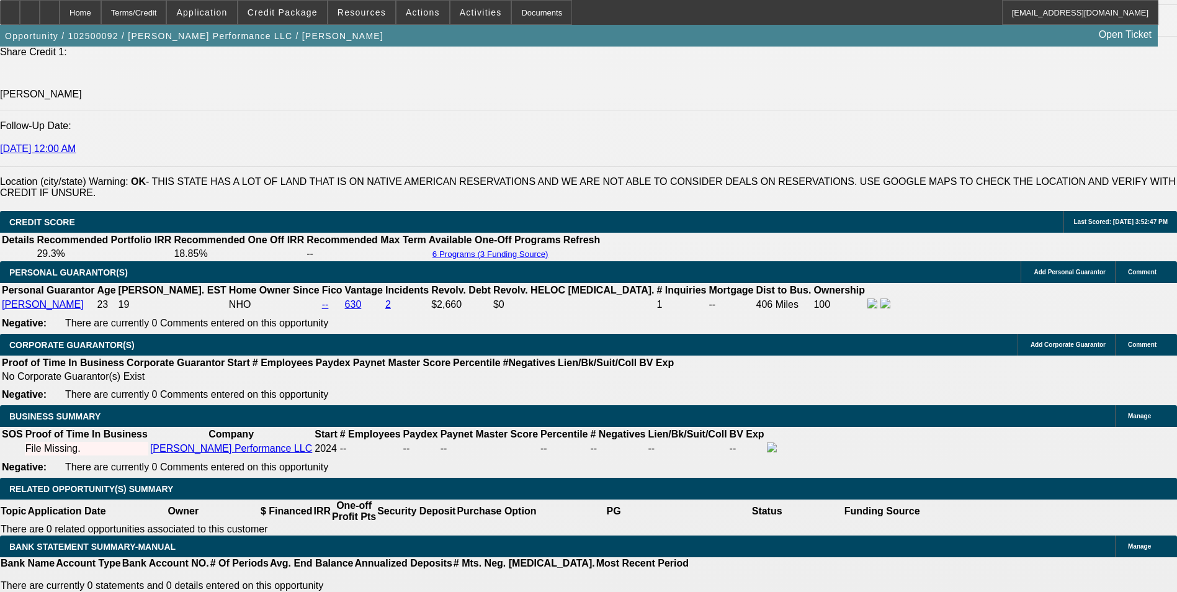
scroll to position [1622, 0]
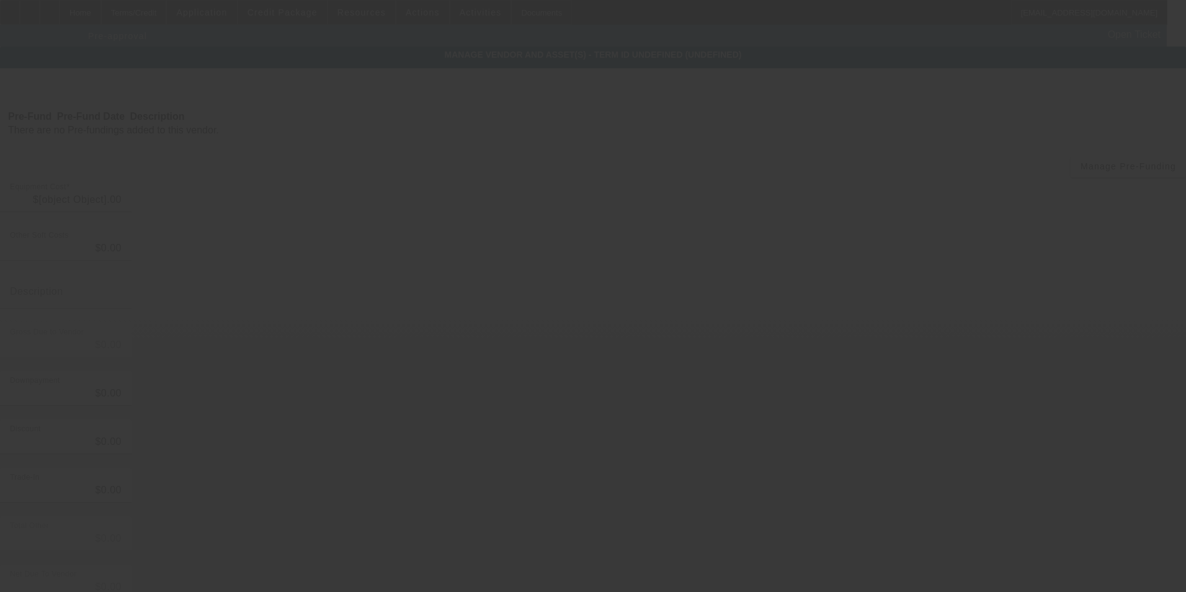
type input "$50,000.00"
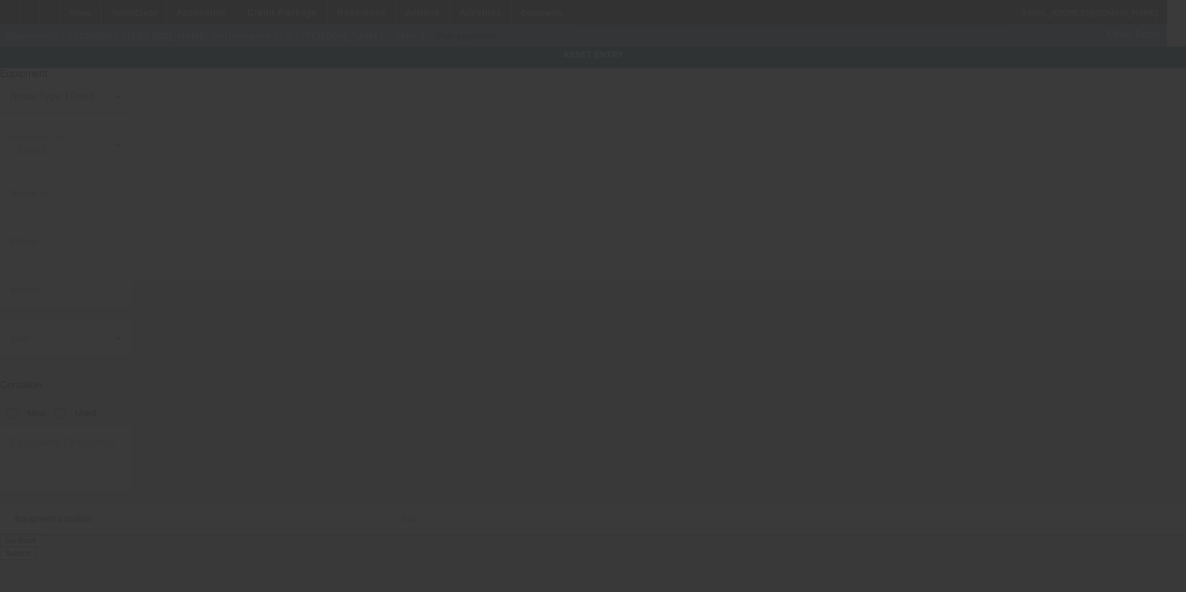
type textarea "Commercial Truck Other"
type input "4243 Sachs Ave"
type input "Moore"
type input "71360"
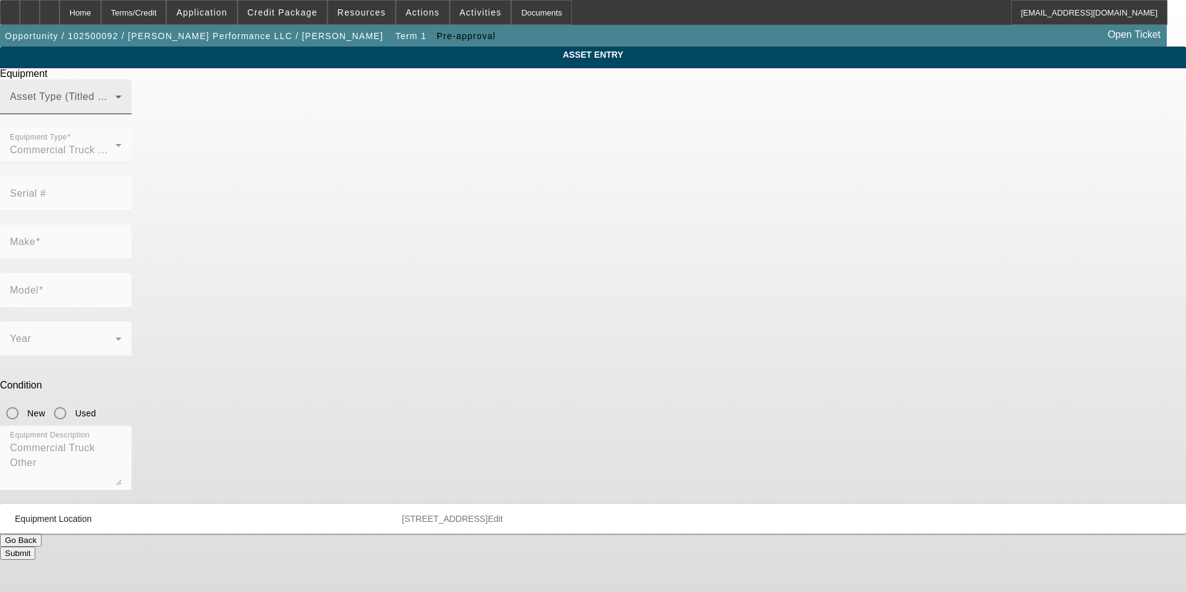
click at [115, 109] on span at bounding box center [62, 101] width 105 height 15
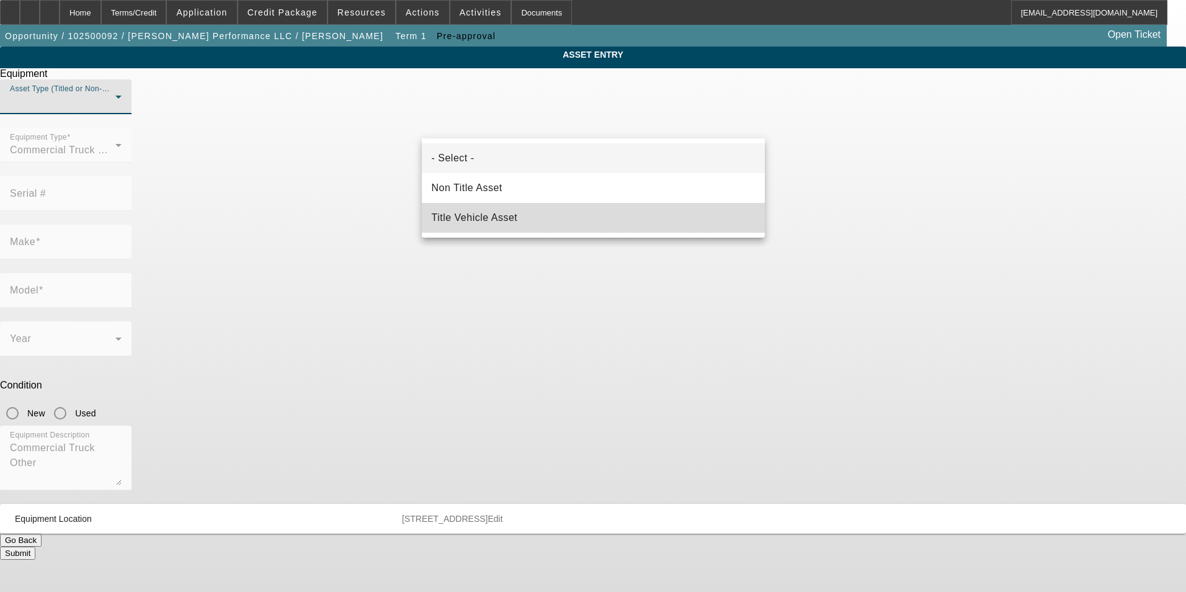
click at [479, 213] on span "Title Vehicle Asset" at bounding box center [475, 217] width 86 height 15
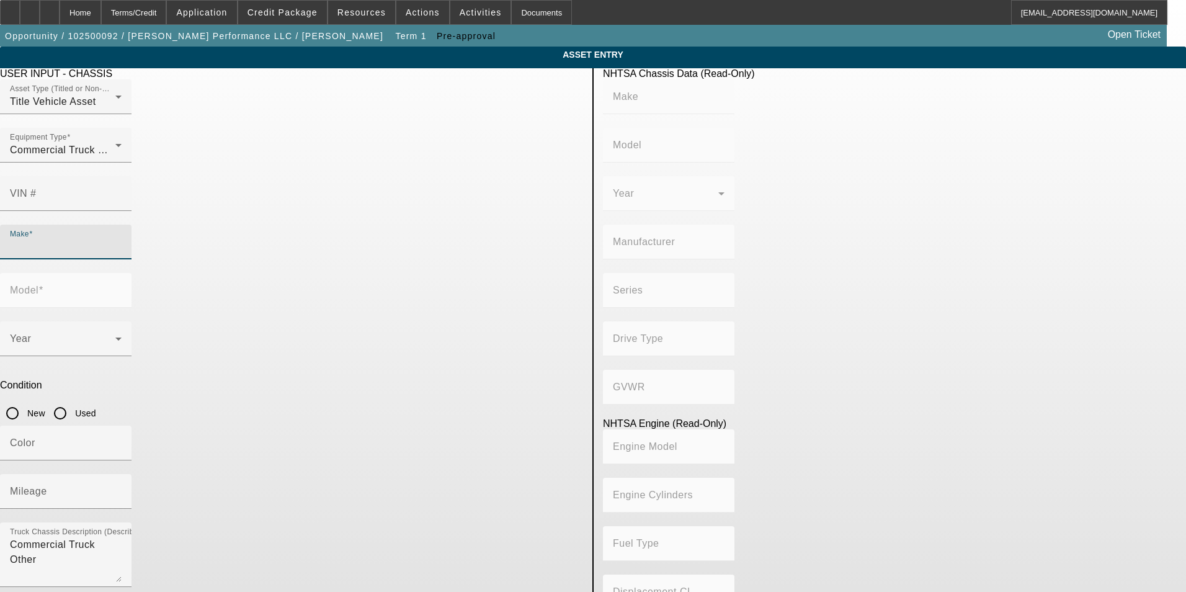
click at [122, 239] on input "Make" at bounding box center [66, 246] width 112 height 15
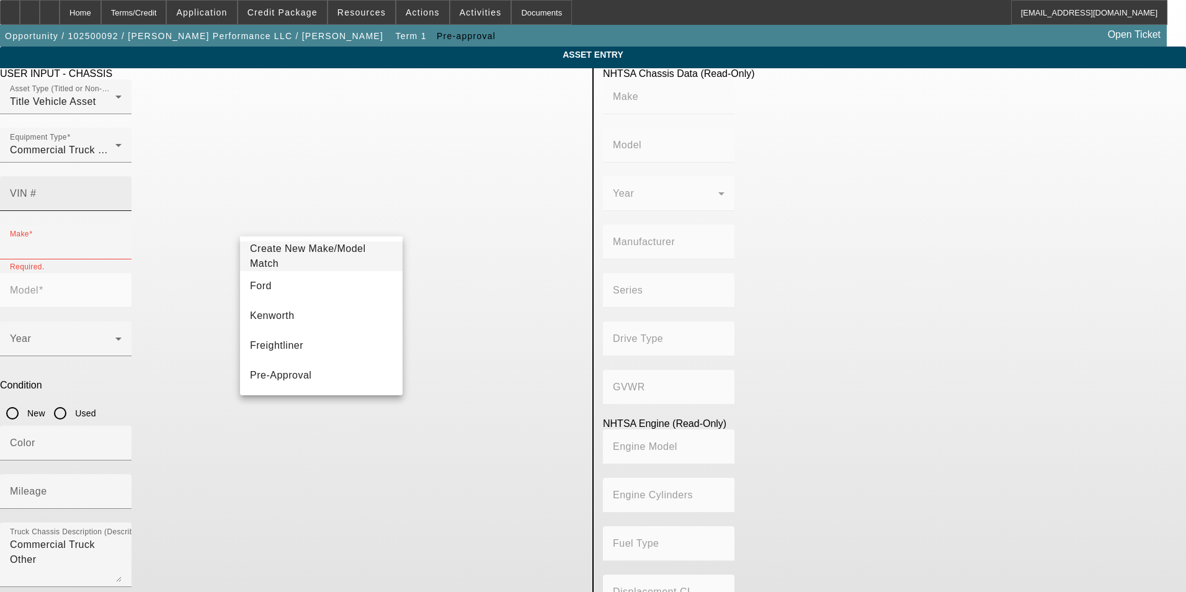
click at [122, 184] on div "VIN #" at bounding box center [66, 193] width 112 height 35
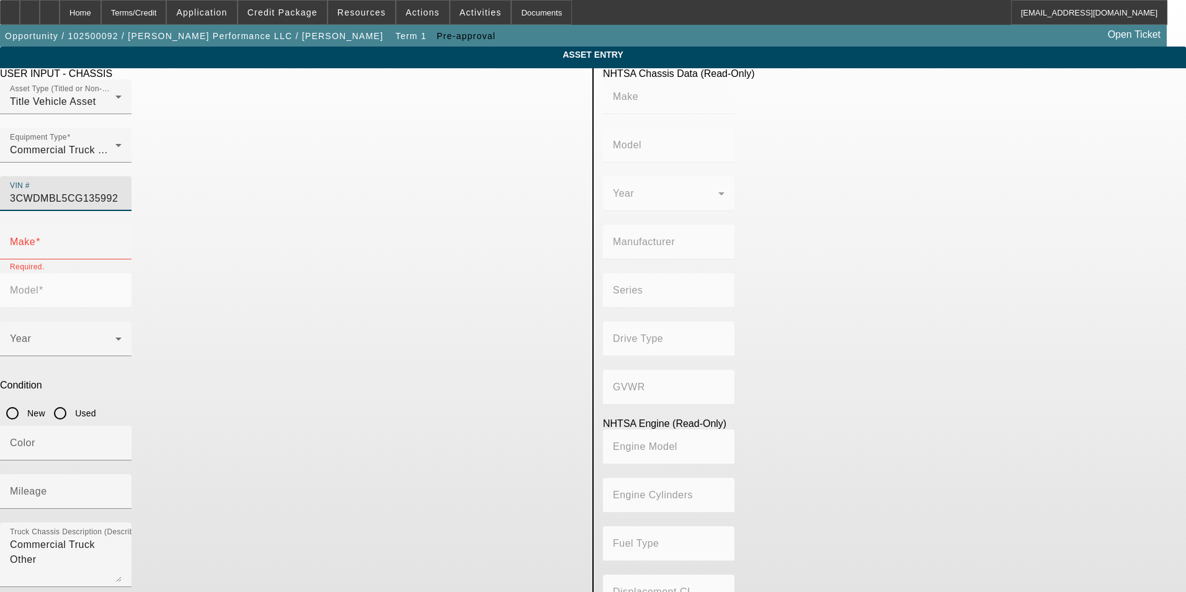
type input "3CWDMBL5CG135992"
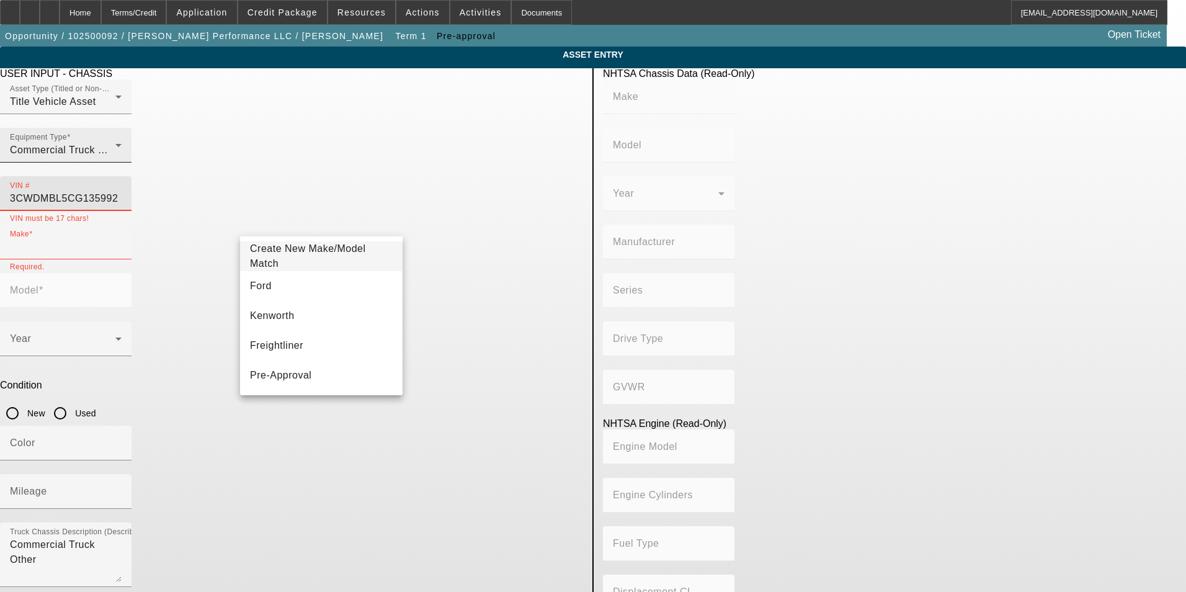
drag, startPoint x: 532, startPoint y: 174, endPoint x: 362, endPoint y: 176, distance: 170.6
click at [362, 176] on div "Asset Type (Titled or Non-Titled) Title Vehicle Asset Equipment Type Commercial…" at bounding box center [291, 151] width 583 height 145
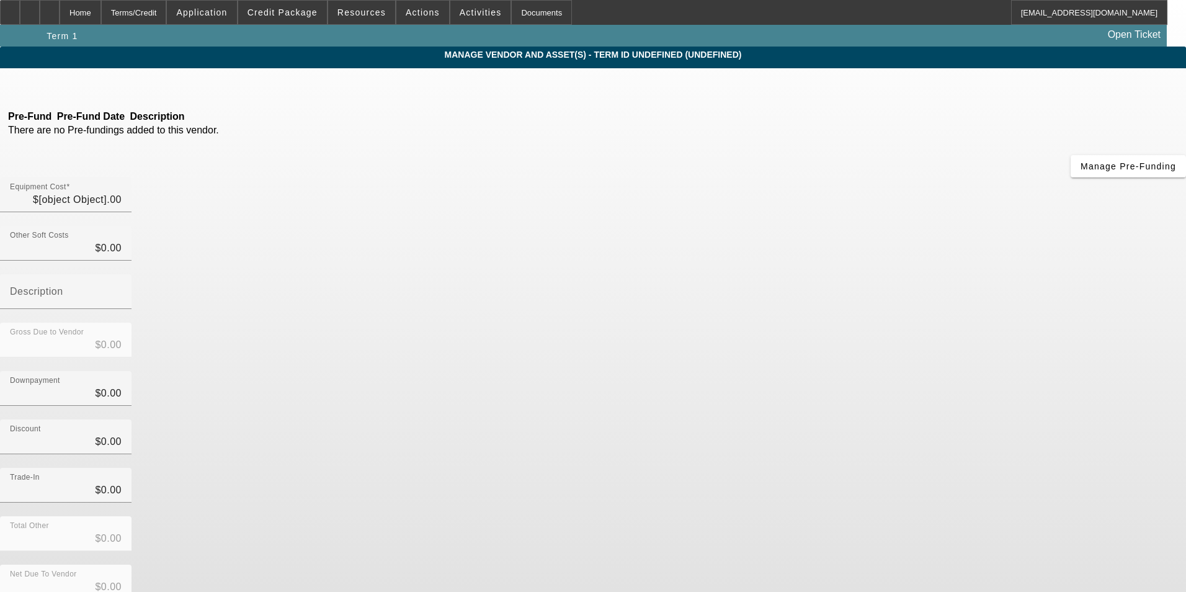
type input "$50,000.00"
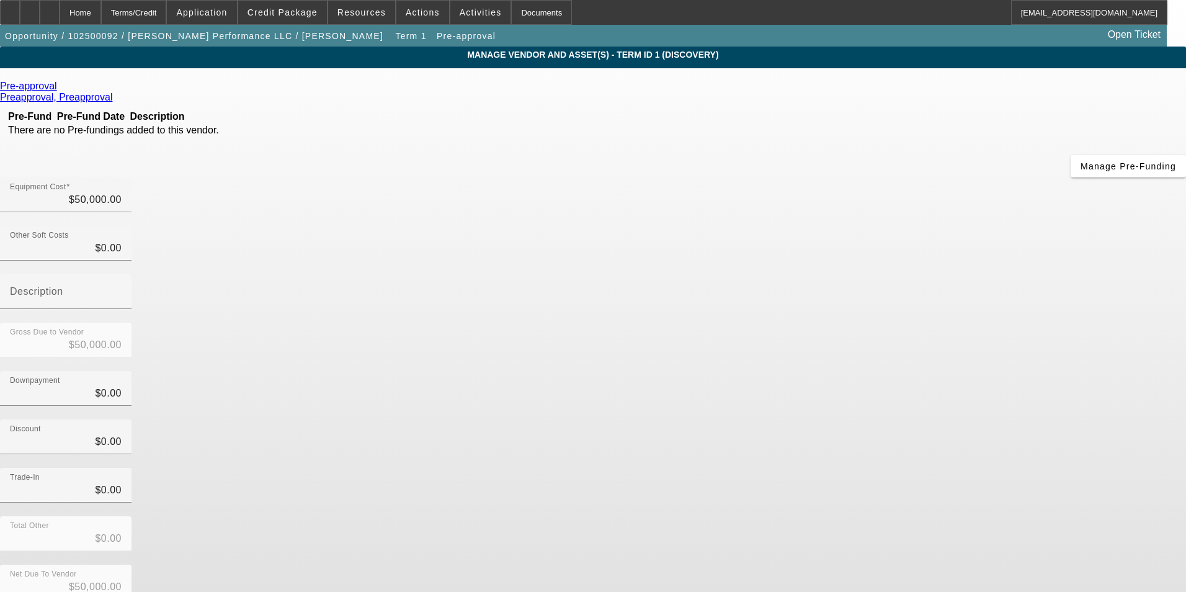
click at [60, 86] on icon at bounding box center [60, 86] width 0 height 11
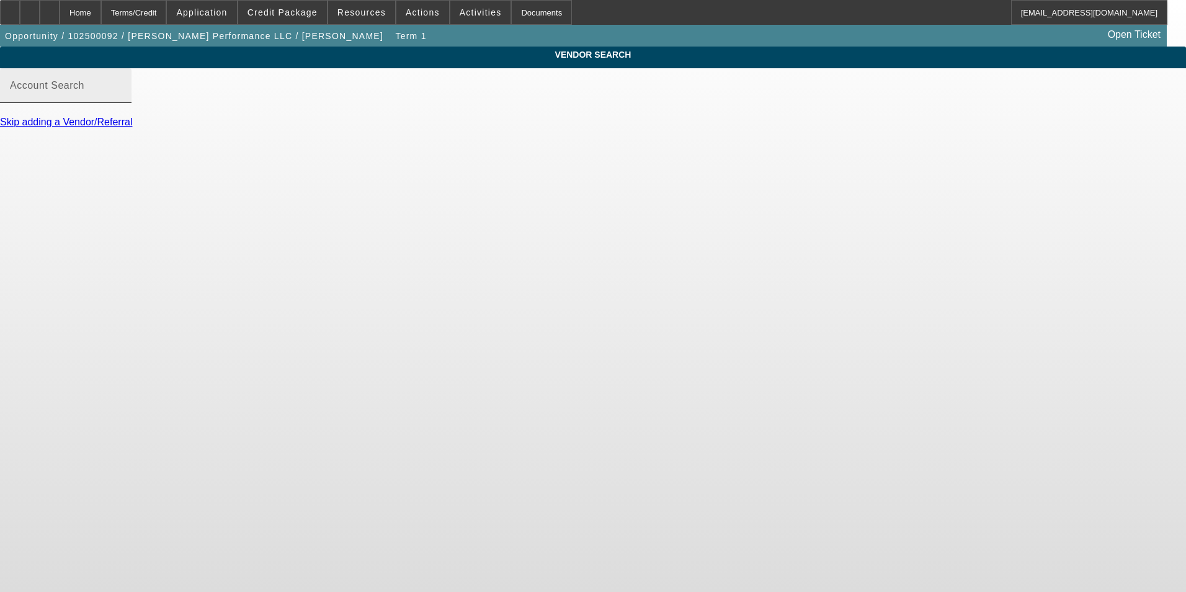
click at [84, 91] on mat-label "Account Search" at bounding box center [47, 85] width 74 height 11
click at [122, 98] on input "Account Search" at bounding box center [66, 90] width 112 height 15
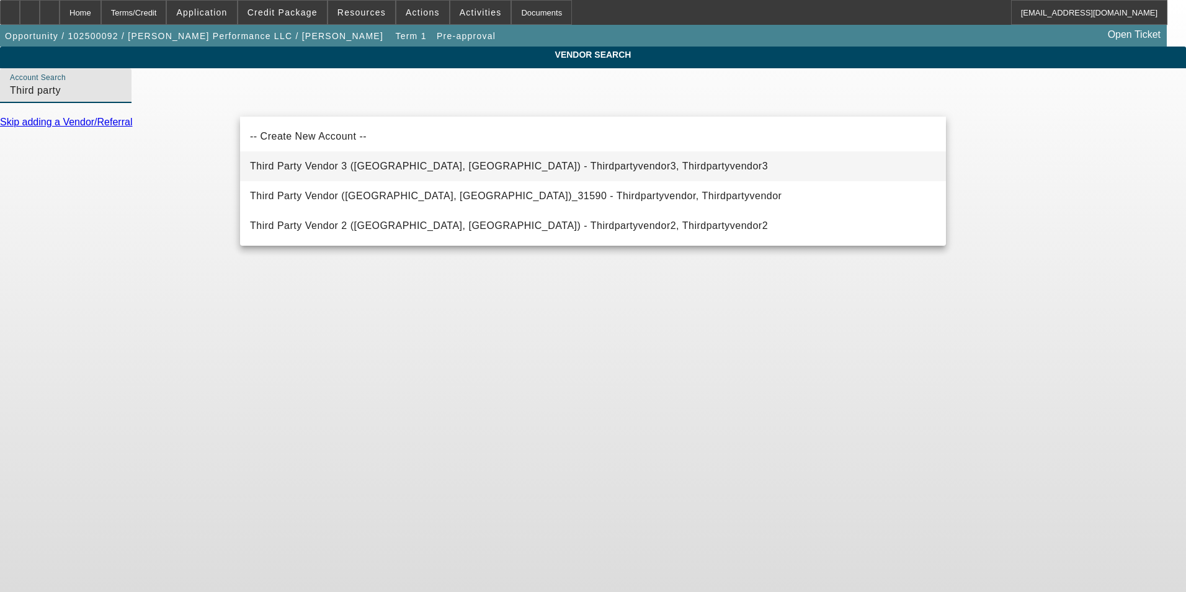
click at [389, 161] on span "Third Party Vendor 3 (Northbrook, IL) - Thirdpartyvendor3, Thirdpartyvendor3" at bounding box center [509, 166] width 518 height 15
type input "Third Party Vendor 3 (Northbrook, IL) - Thirdpartyvendor3, Thirdpartyvendor3"
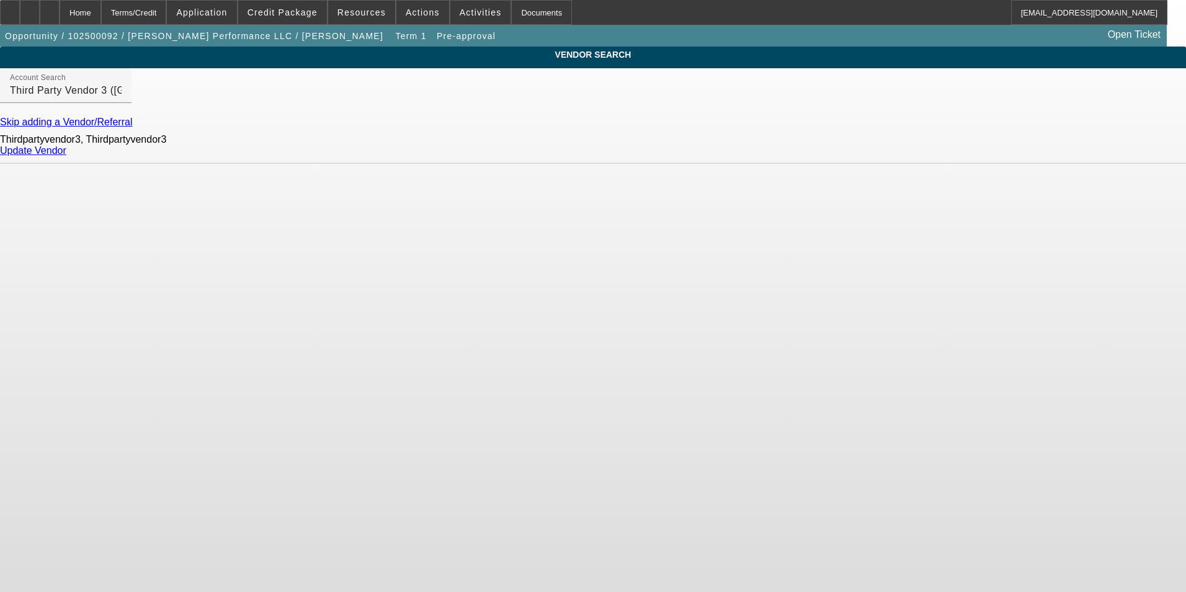
click at [66, 156] on link "Update Vendor" at bounding box center [33, 150] width 66 height 11
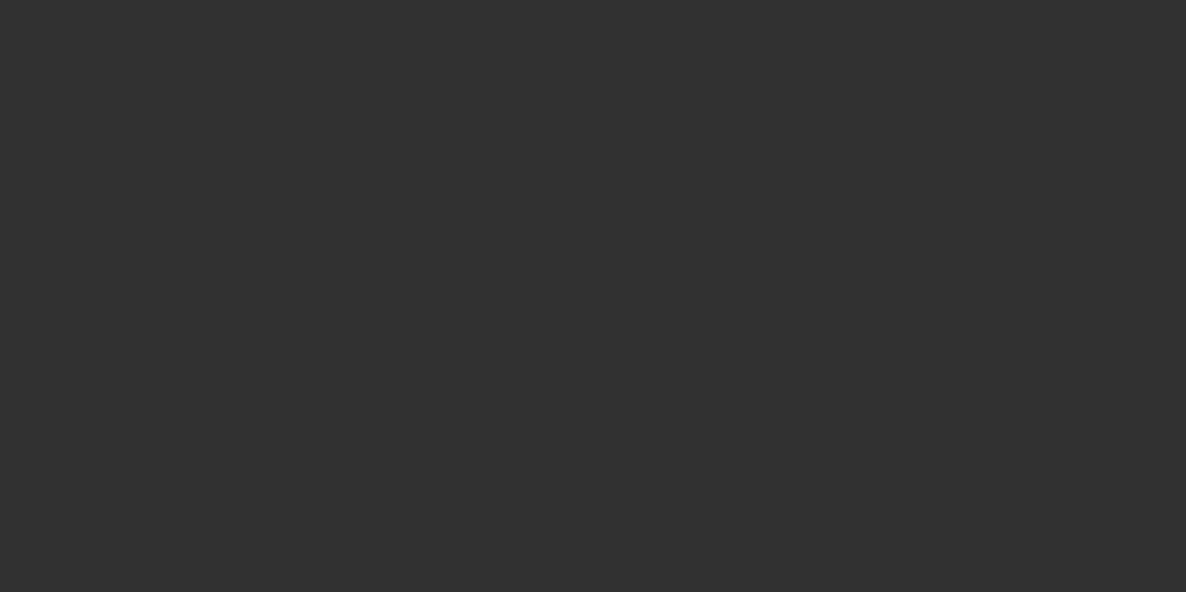
type input "$50,000.00"
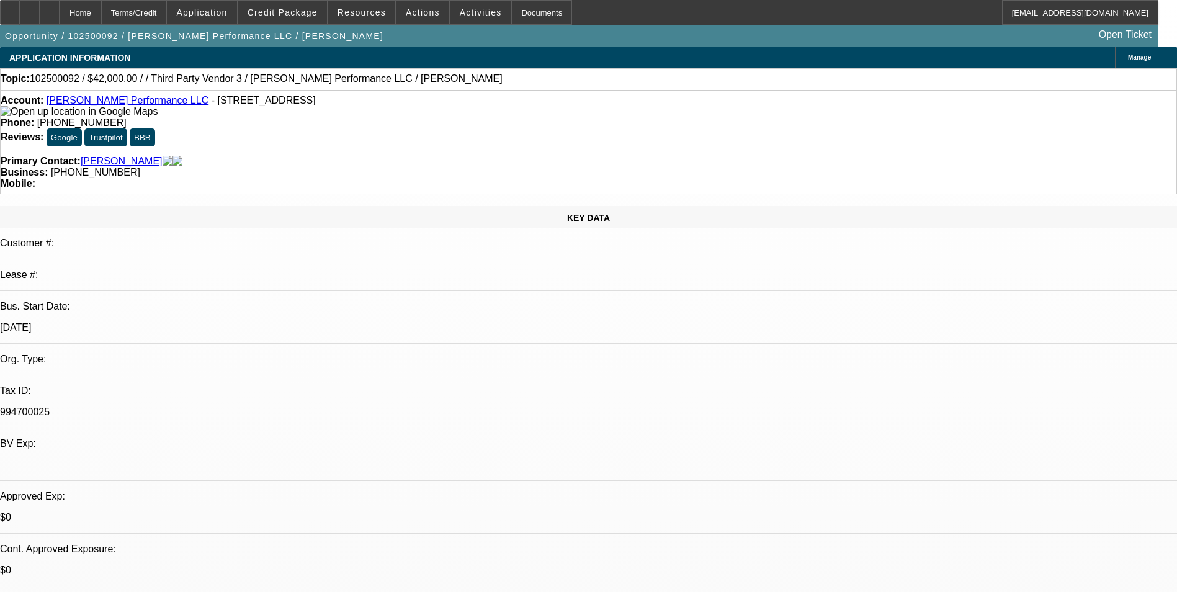
select select "0"
select select "2"
select select "0.1"
select select "4"
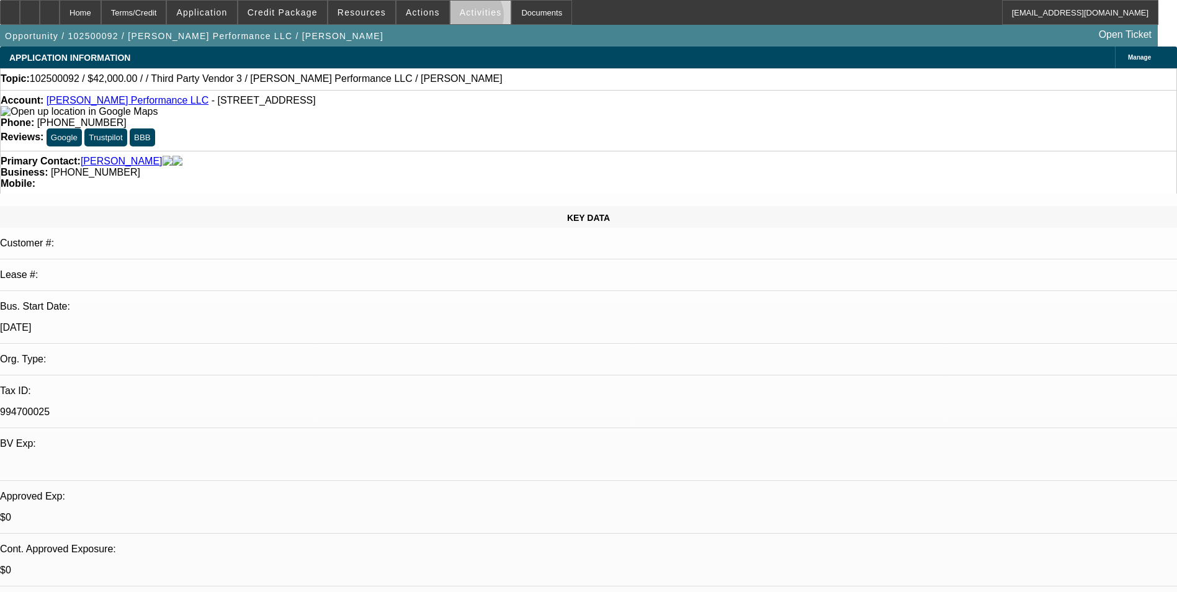
click at [455, 19] on span at bounding box center [480, 13] width 61 height 30
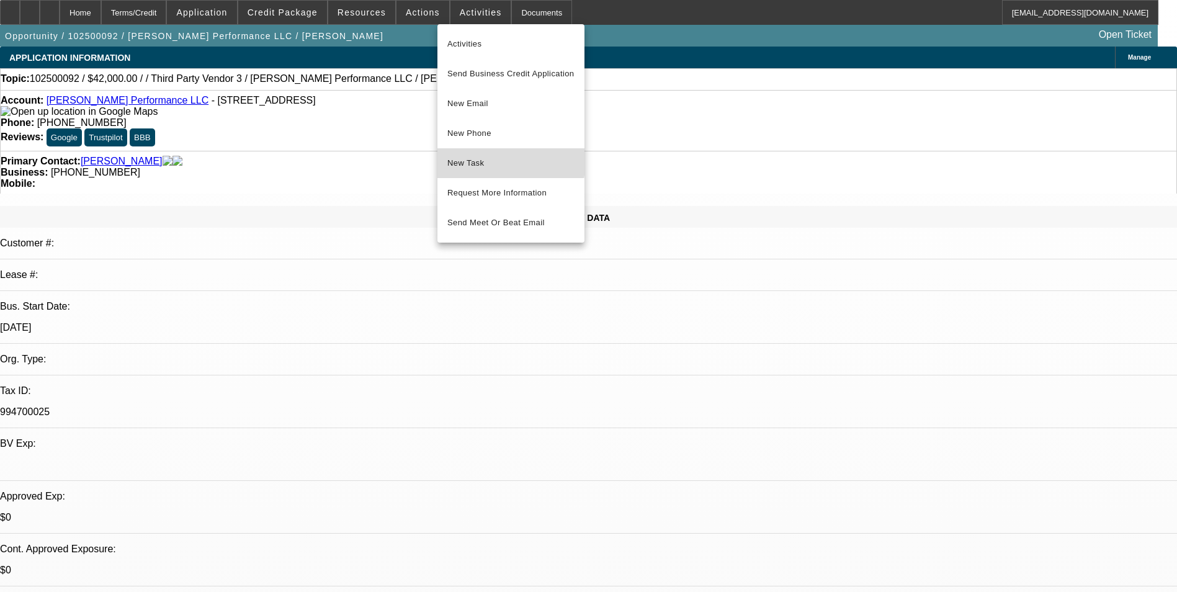
click at [466, 158] on span "New Task" at bounding box center [510, 163] width 127 height 15
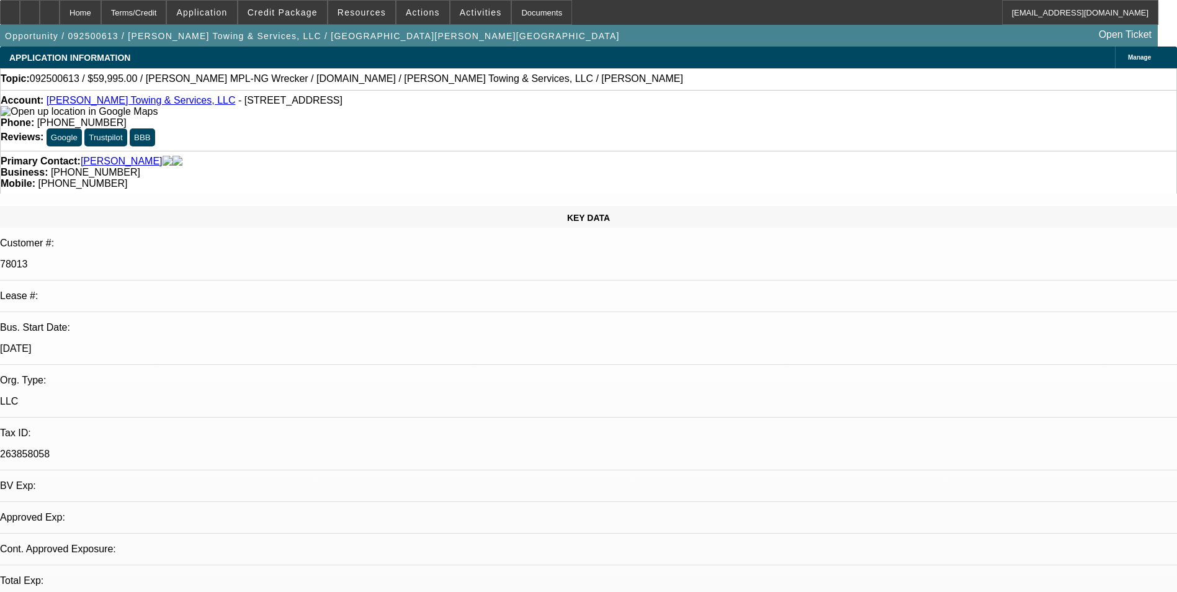
select select "0"
select select "2"
select select "0"
select select "2"
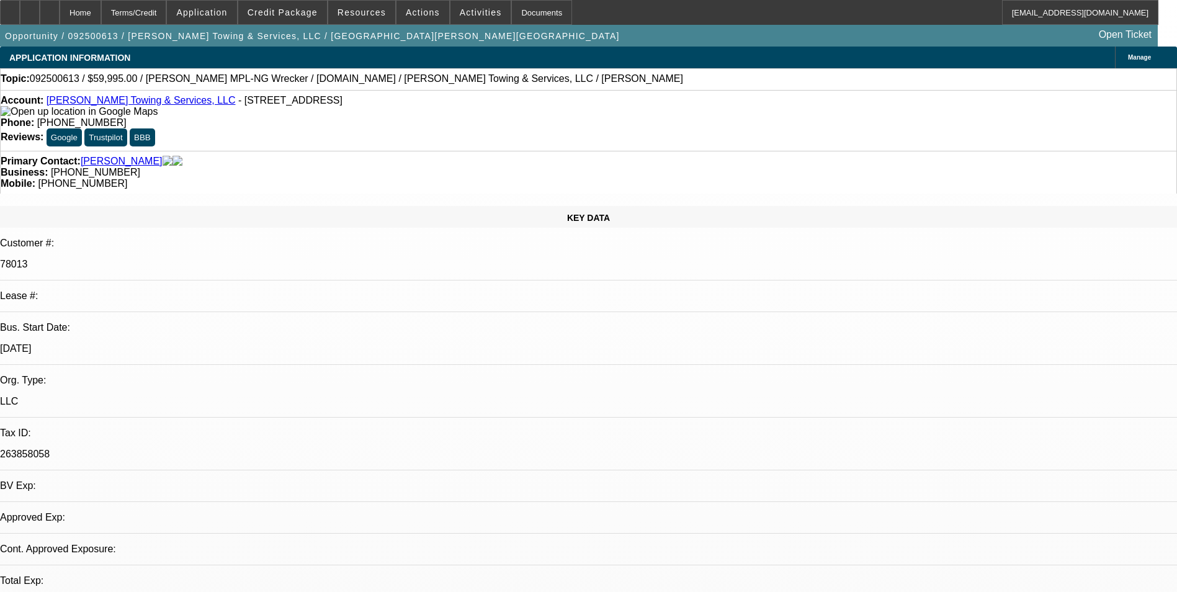
select select "0"
select select "1"
select select "2"
select select "6"
select select "1"
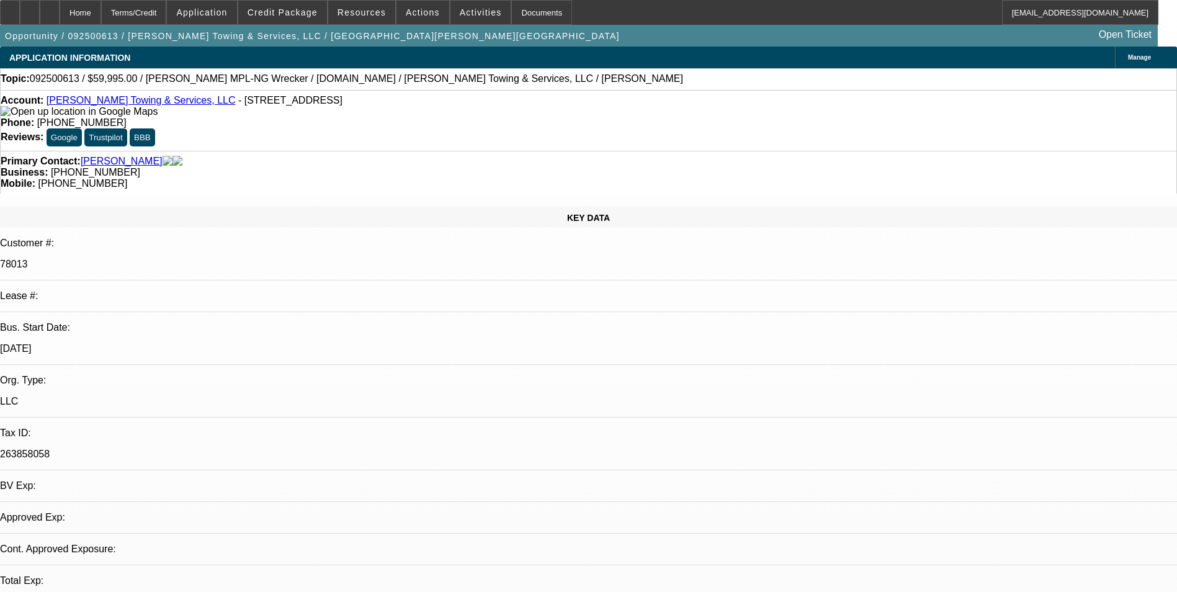
select select "2"
select select "6"
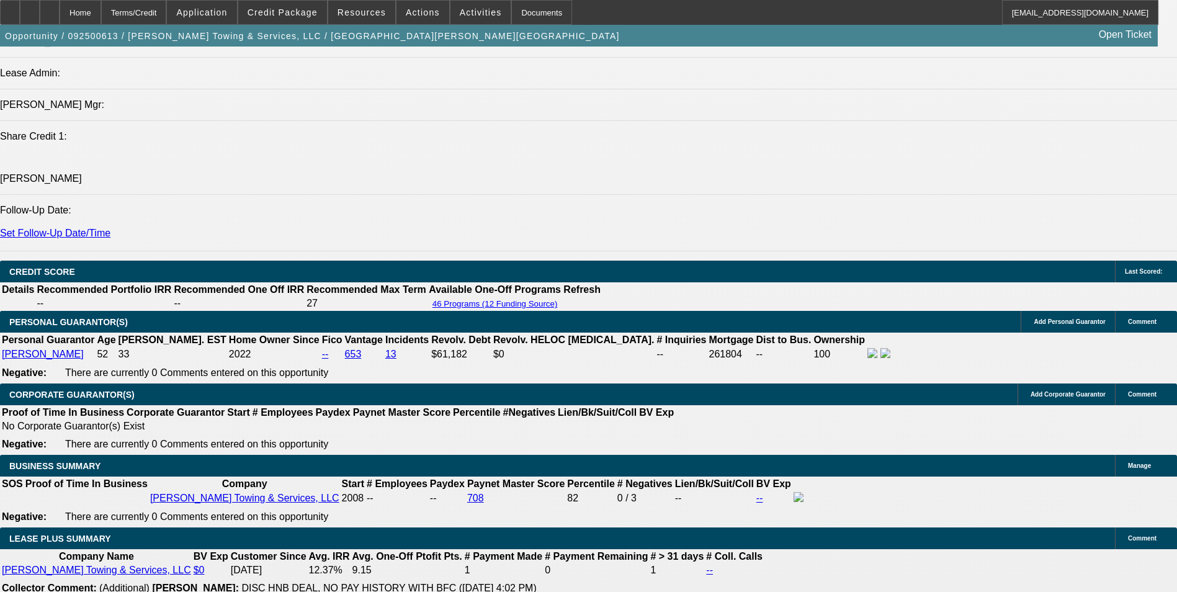
scroll to position [1675, 0]
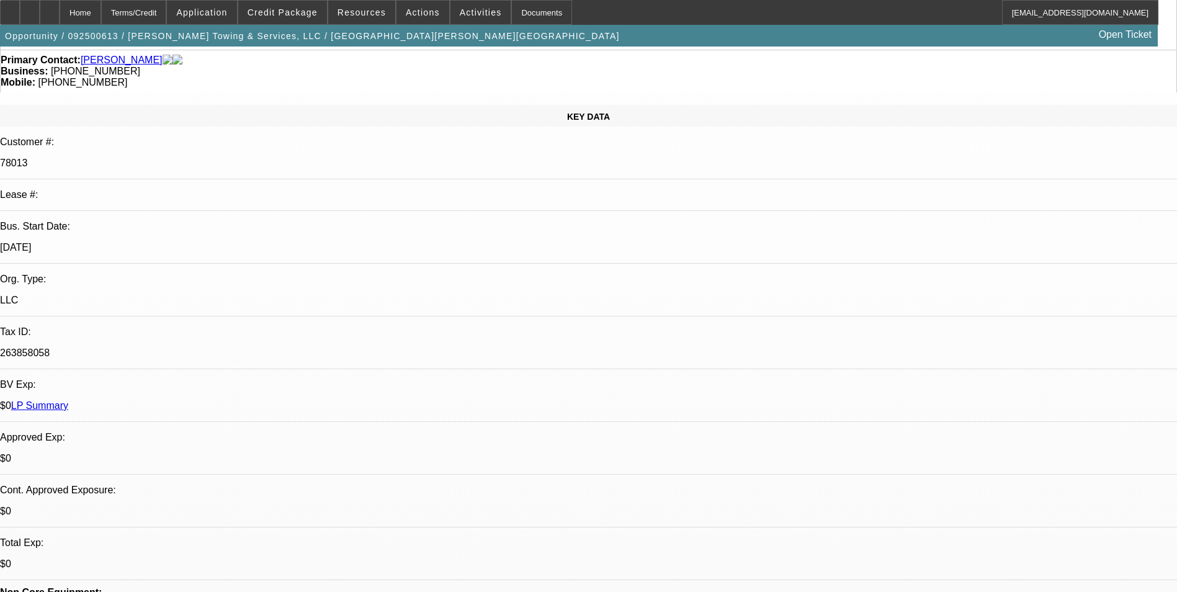
scroll to position [0, 0]
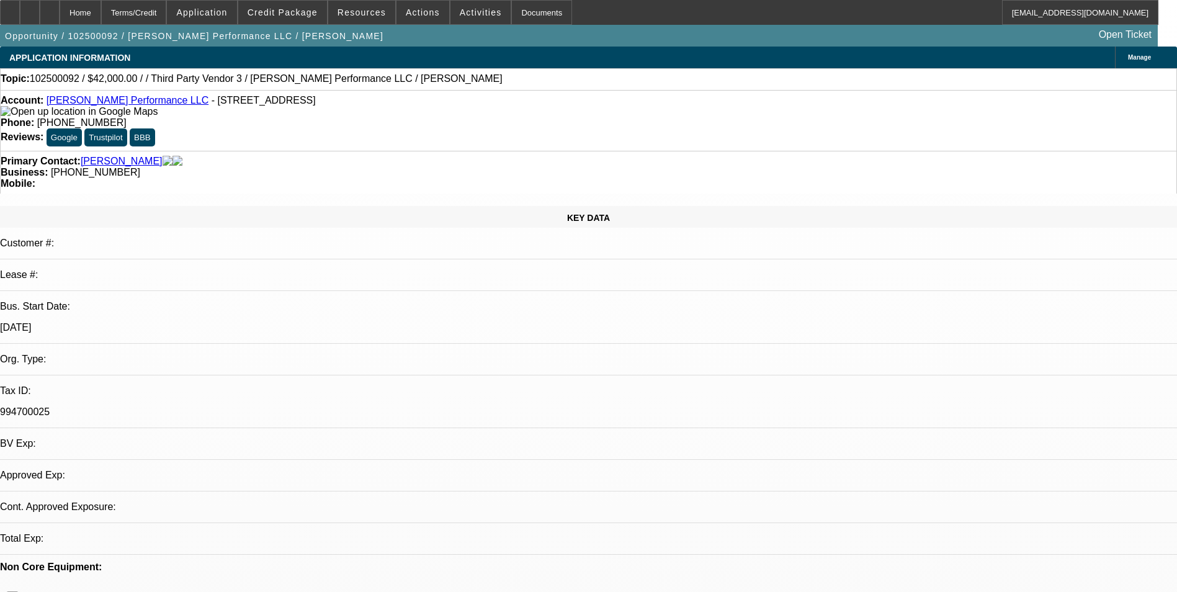
select select "0"
select select "2"
select select "0.1"
select select "4"
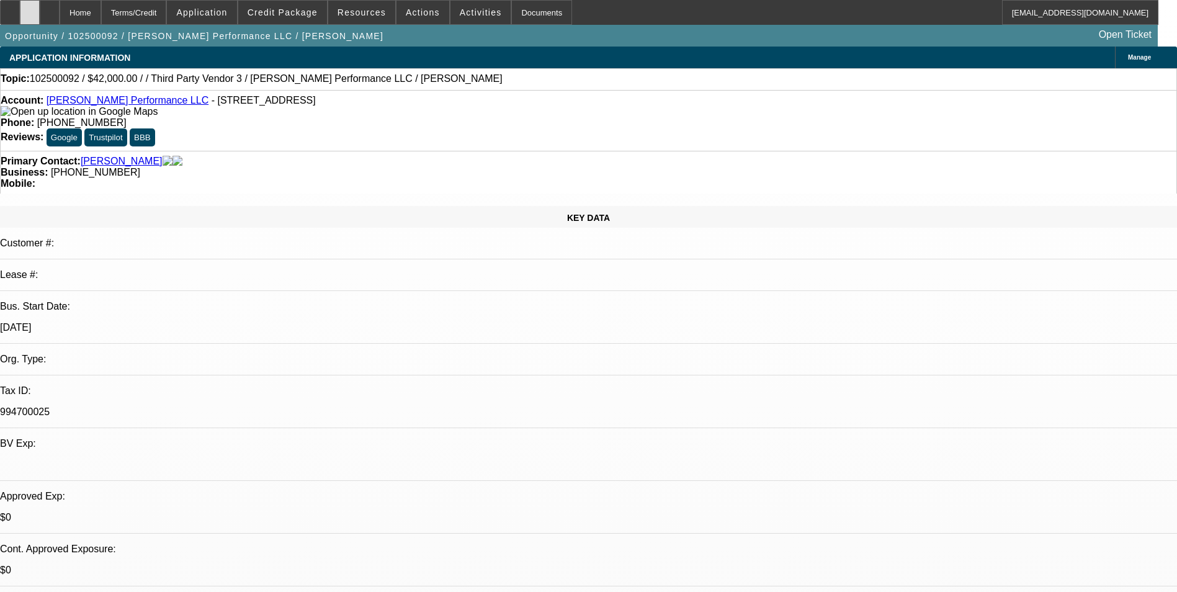
click at [40, 20] on div at bounding box center [30, 12] width 20 height 25
click at [315, 19] on span at bounding box center [282, 13] width 89 height 30
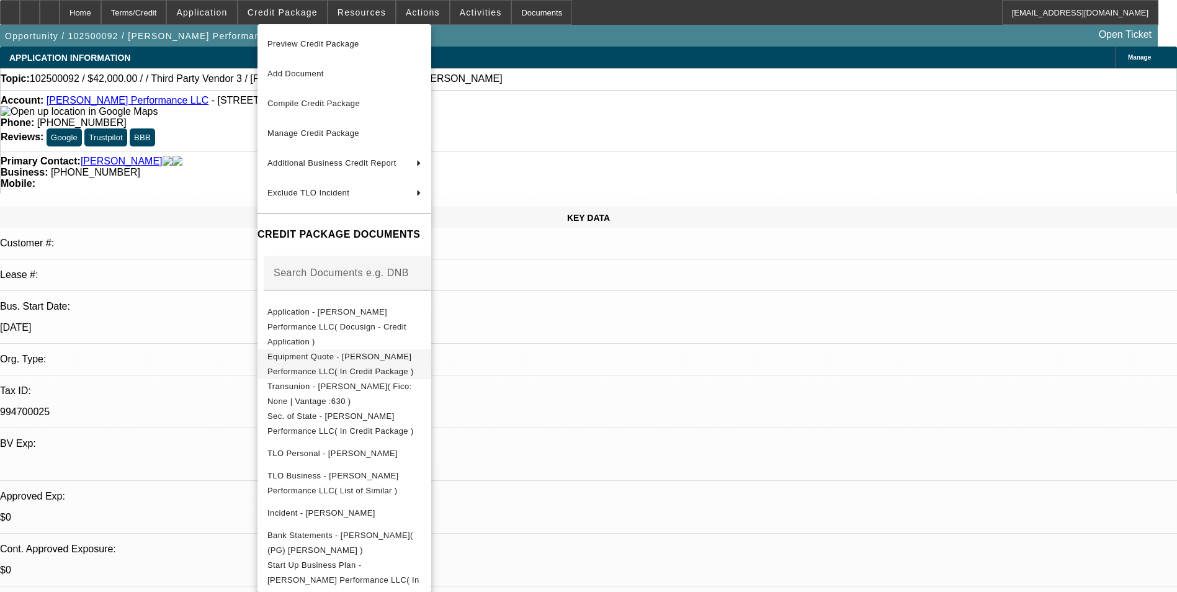
click at [357, 353] on button "Equipment Quote - Powell Performance LLC( In Credit Package )" at bounding box center [344, 364] width 174 height 30
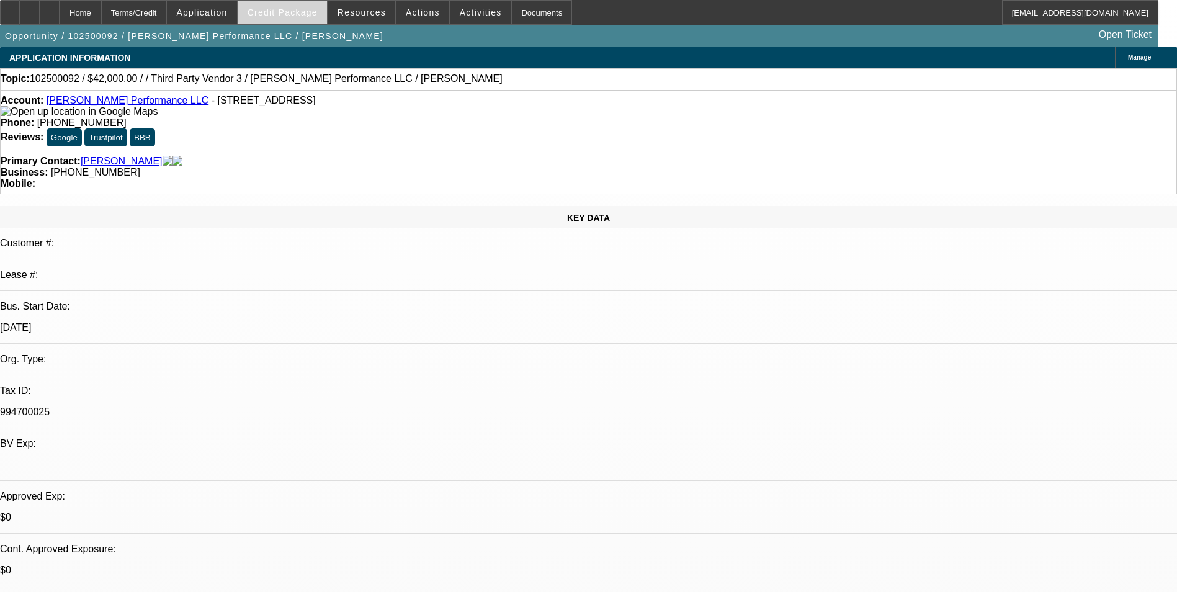
click at [292, 17] on span at bounding box center [282, 13] width 89 height 30
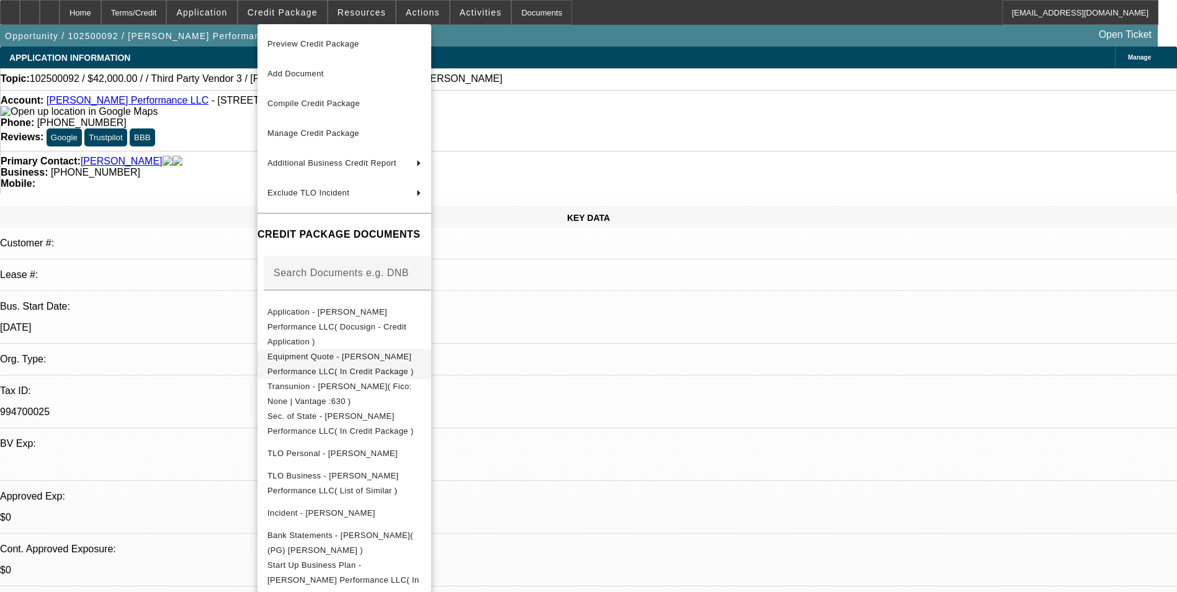
click at [381, 352] on span "Equipment Quote - Powell Performance LLC( In Credit Package )" at bounding box center [340, 364] width 146 height 24
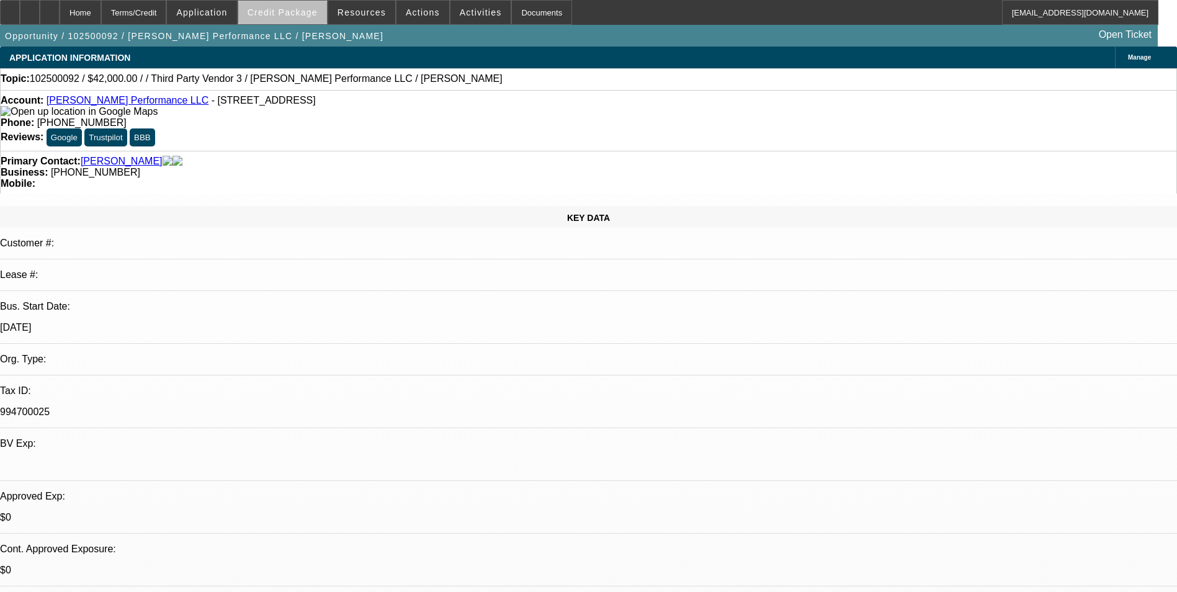
click at [306, 17] on span "Credit Package" at bounding box center [282, 12] width 70 height 10
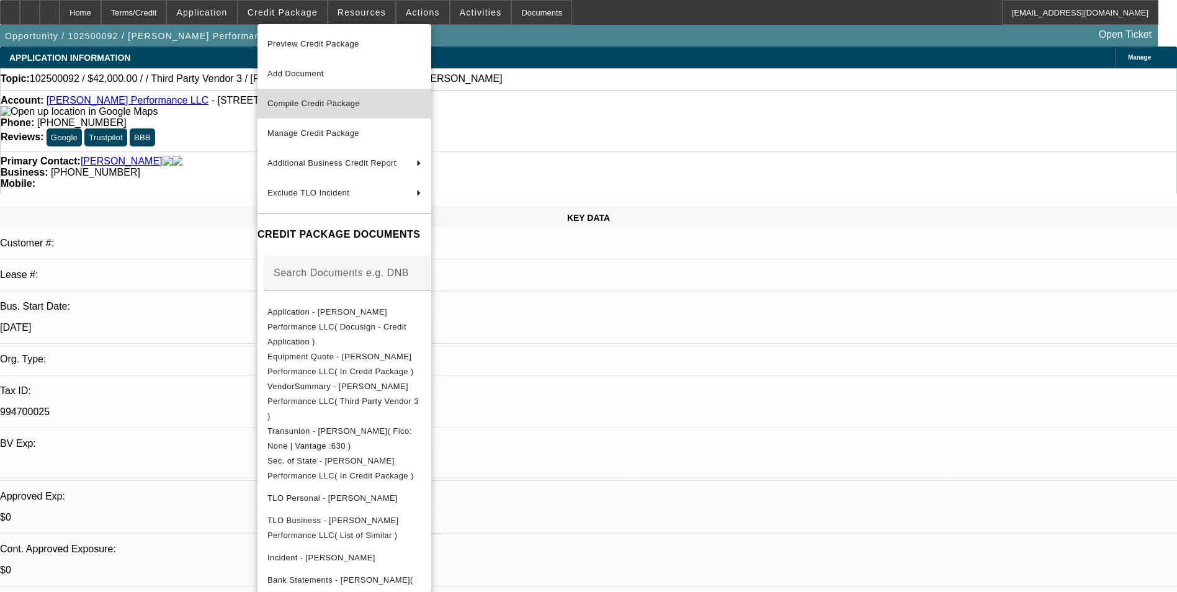
click at [320, 107] on span "Compile Credit Package" at bounding box center [313, 103] width 92 height 9
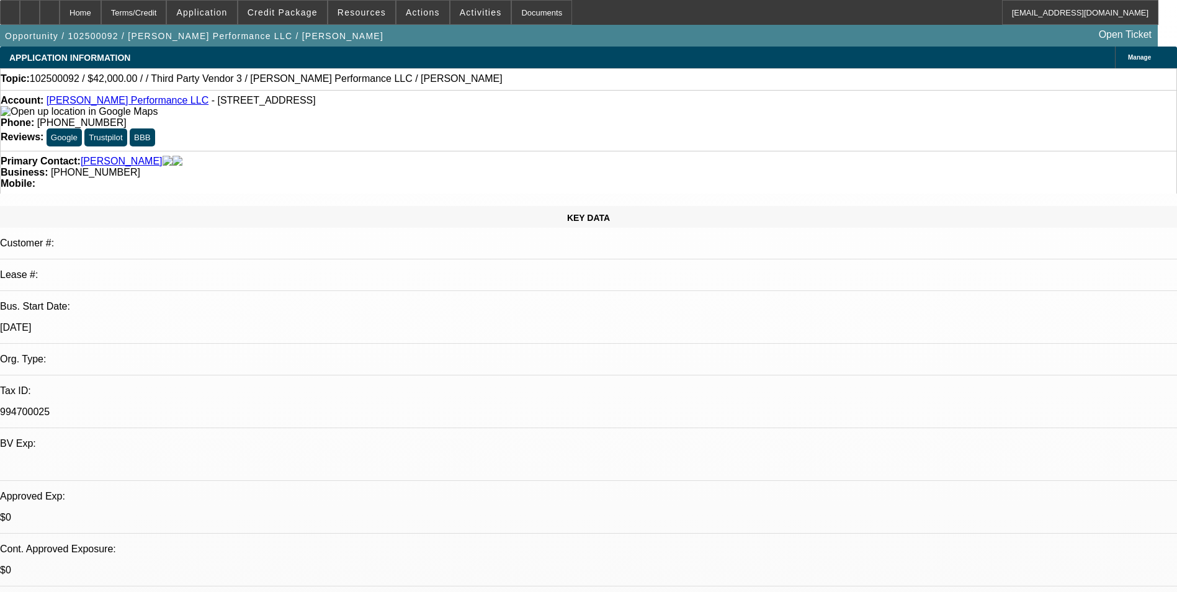
select select "0"
select select "2"
select select "0.1"
select select "4"
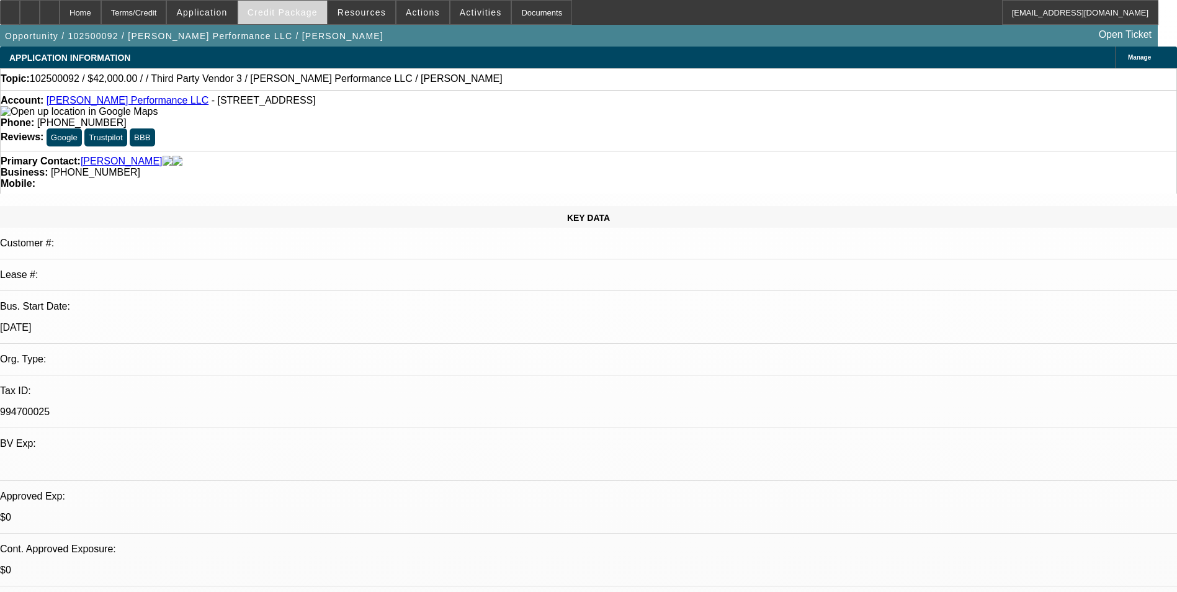
click at [291, 2] on span at bounding box center [282, 13] width 89 height 30
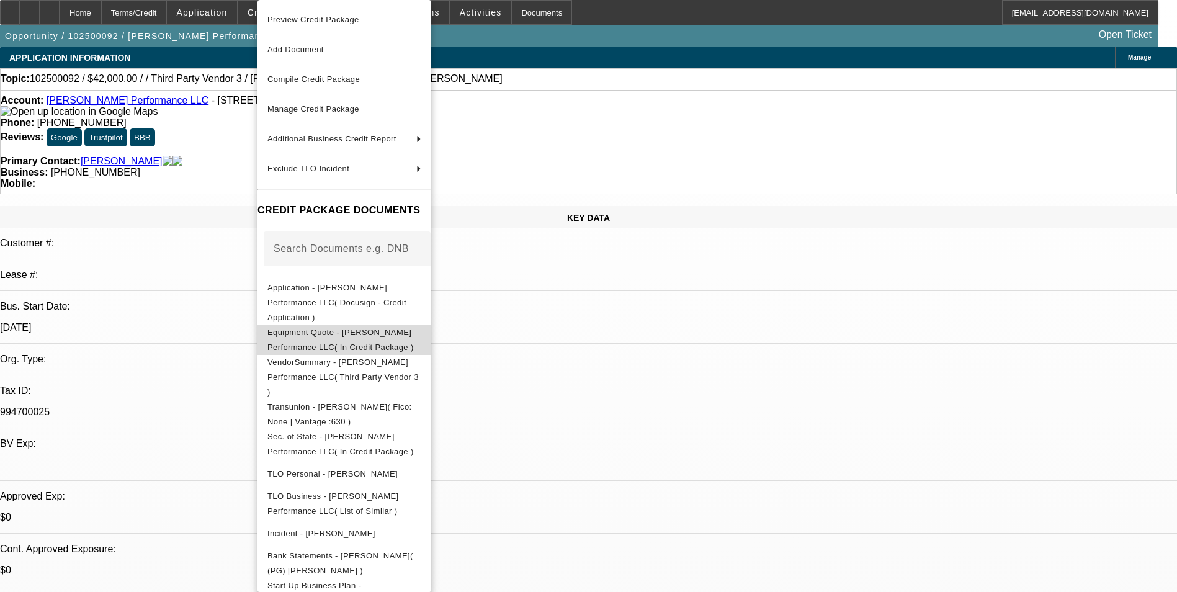
click at [350, 327] on span "Equipment Quote - Powell Performance LLC( In Credit Package )" at bounding box center [340, 339] width 146 height 24
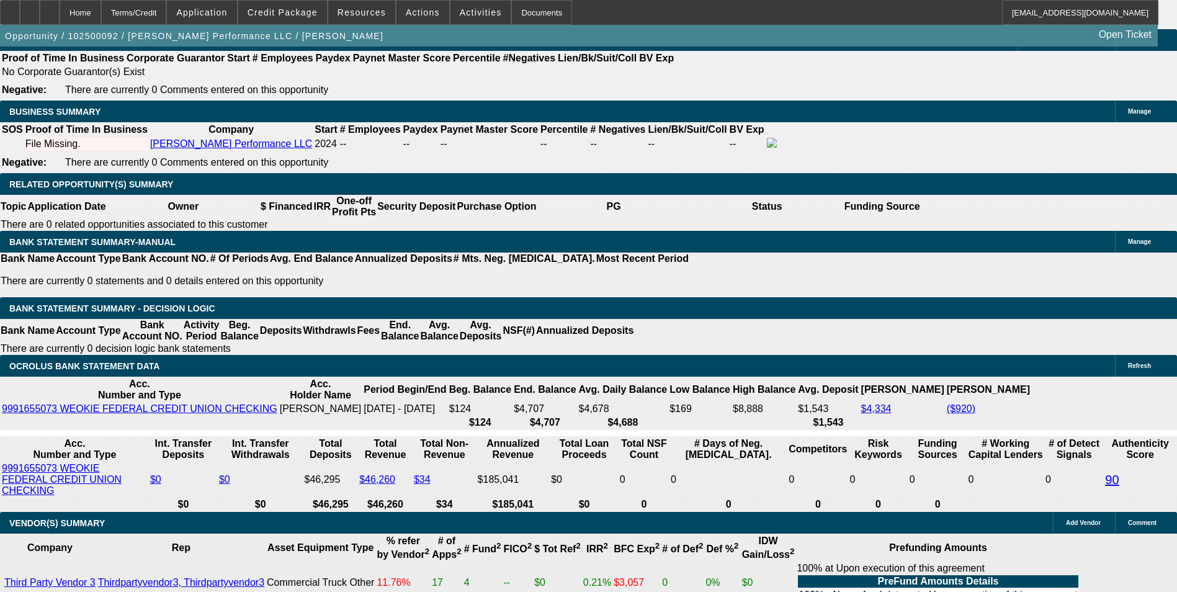
scroll to position [1923, 0]
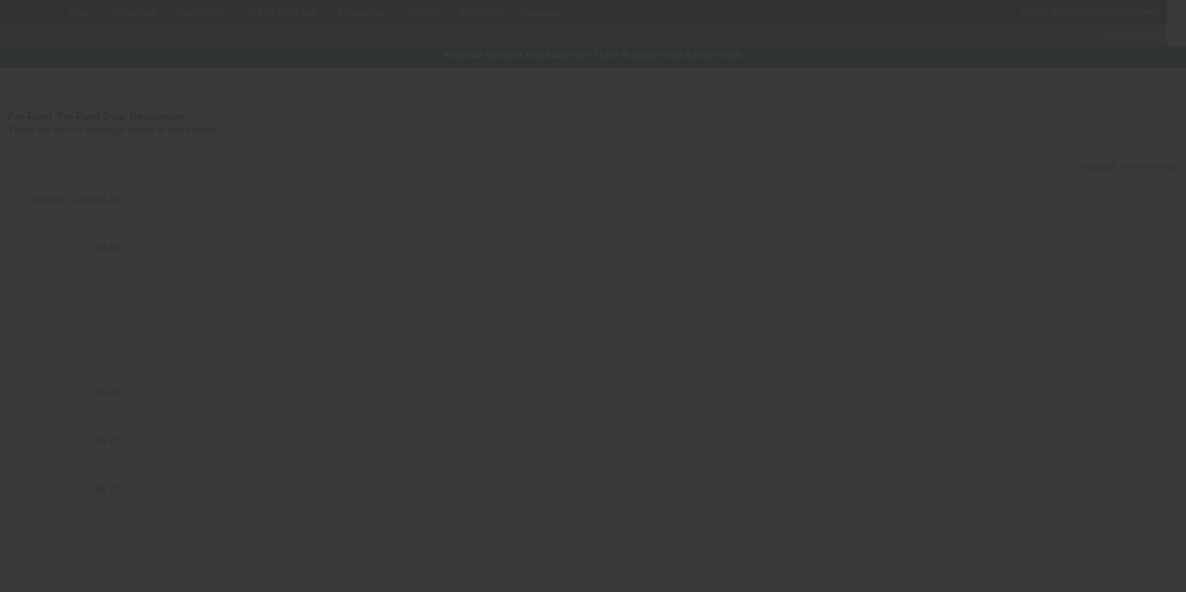
type input "$50,000.00"
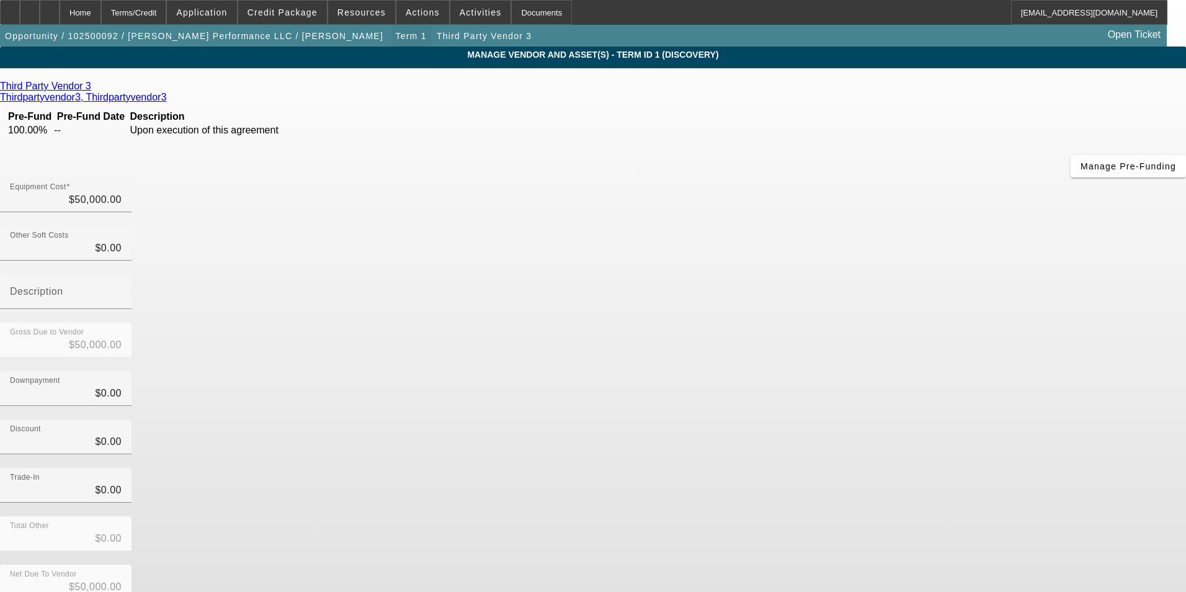
click at [391, 28] on span "button" at bounding box center [411, 36] width 40 height 30
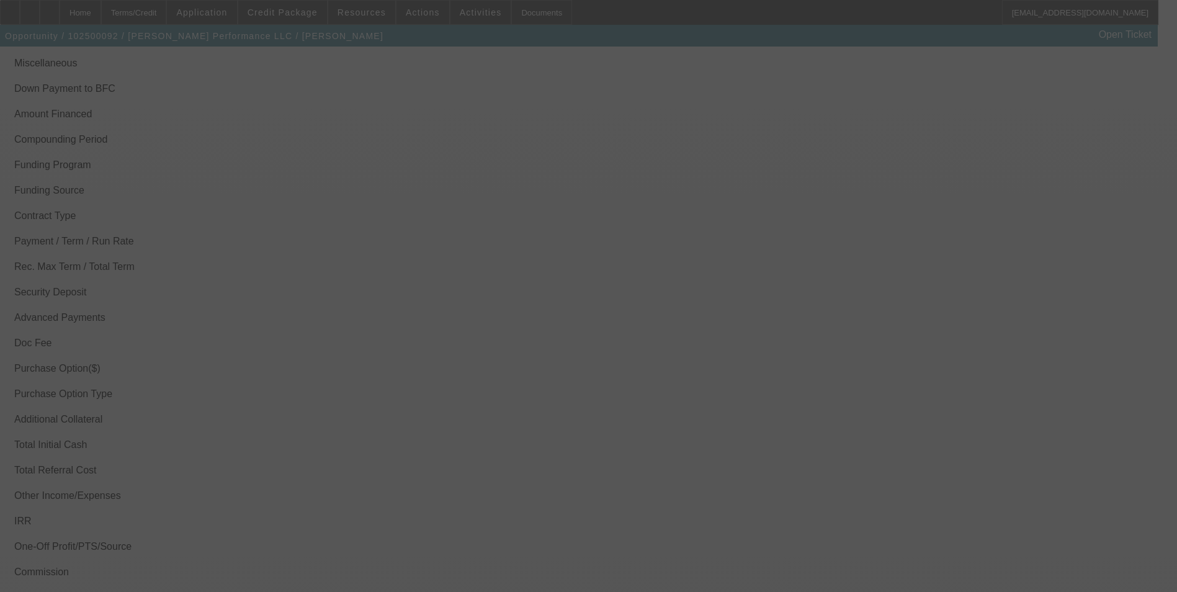
scroll to position [1841, 0]
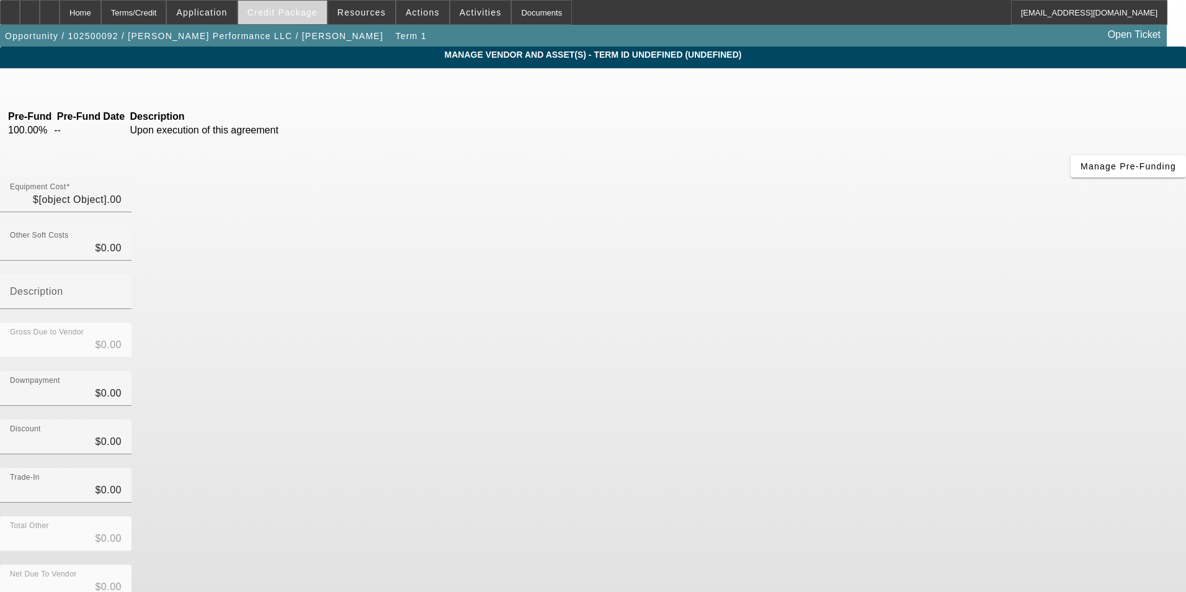
type input "$50,000.00"
click at [278, 12] on span "Credit Package" at bounding box center [282, 12] width 70 height 10
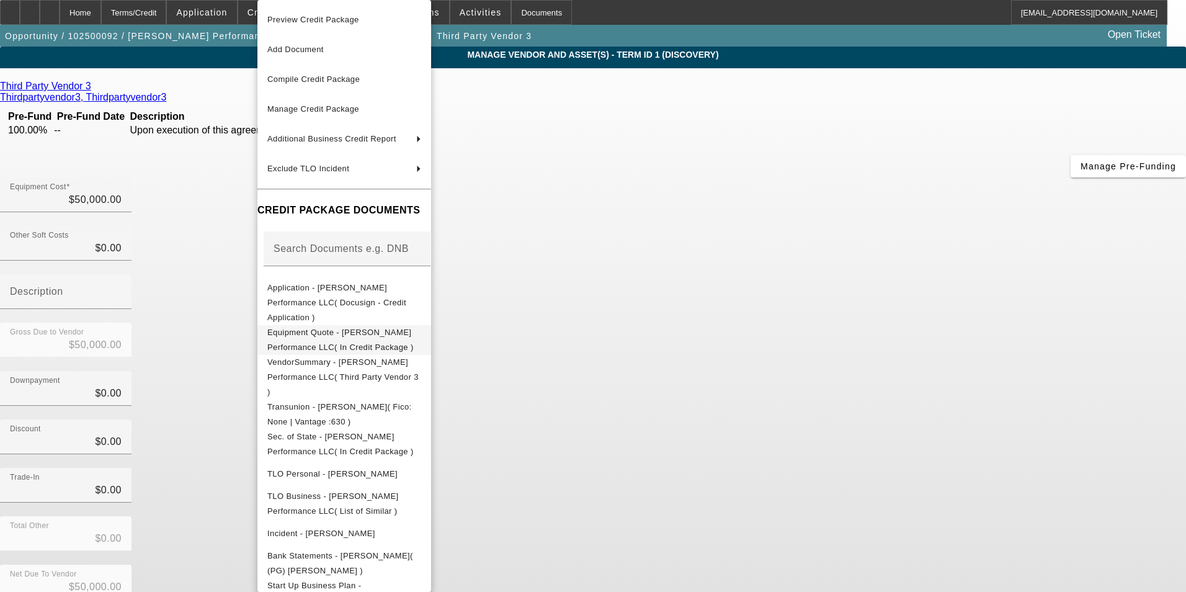
click at [347, 327] on span "Equipment Quote - Powell Performance LLC( In Credit Package )" at bounding box center [340, 339] width 146 height 24
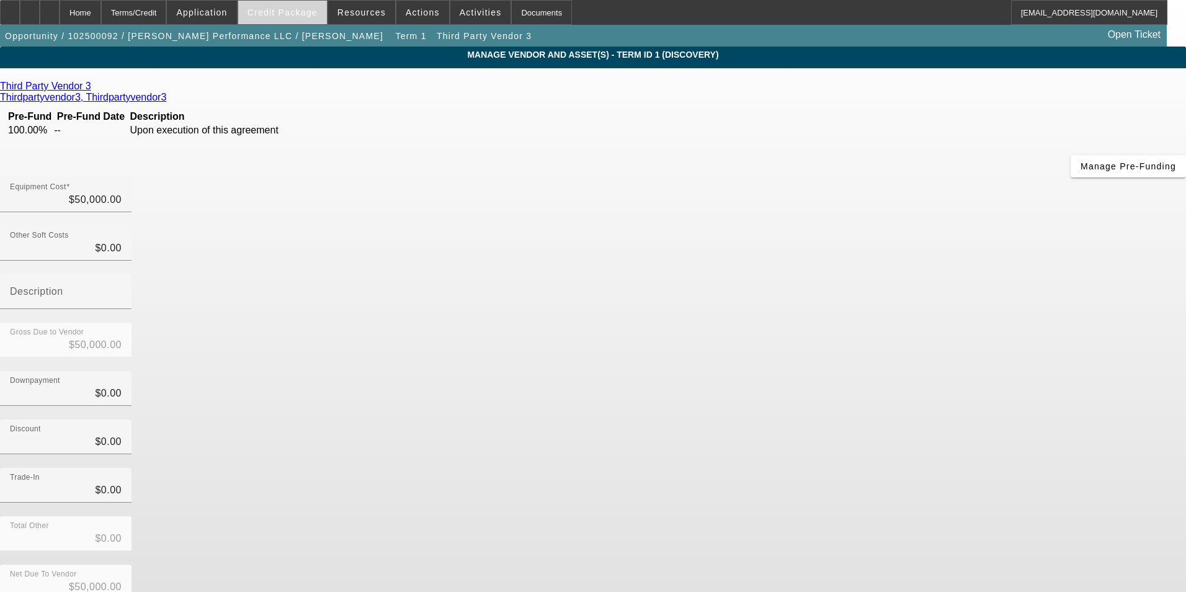
click at [288, 10] on span "Credit Package" at bounding box center [282, 12] width 70 height 10
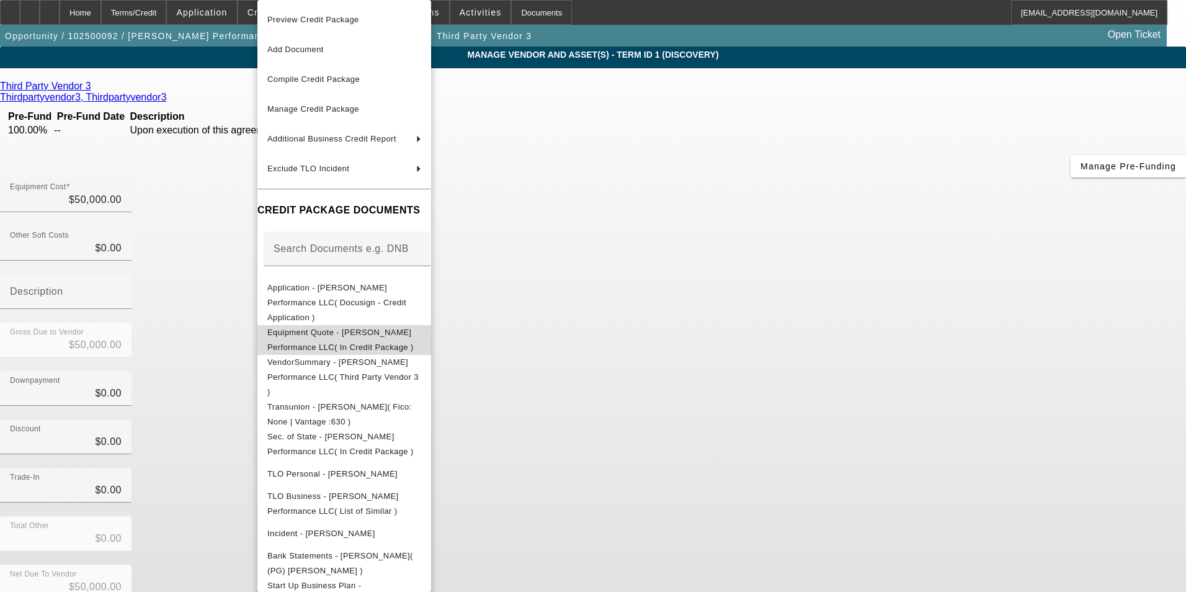
click at [375, 327] on span "Equipment Quote - Powell Performance LLC( In Credit Package )" at bounding box center [340, 339] width 146 height 24
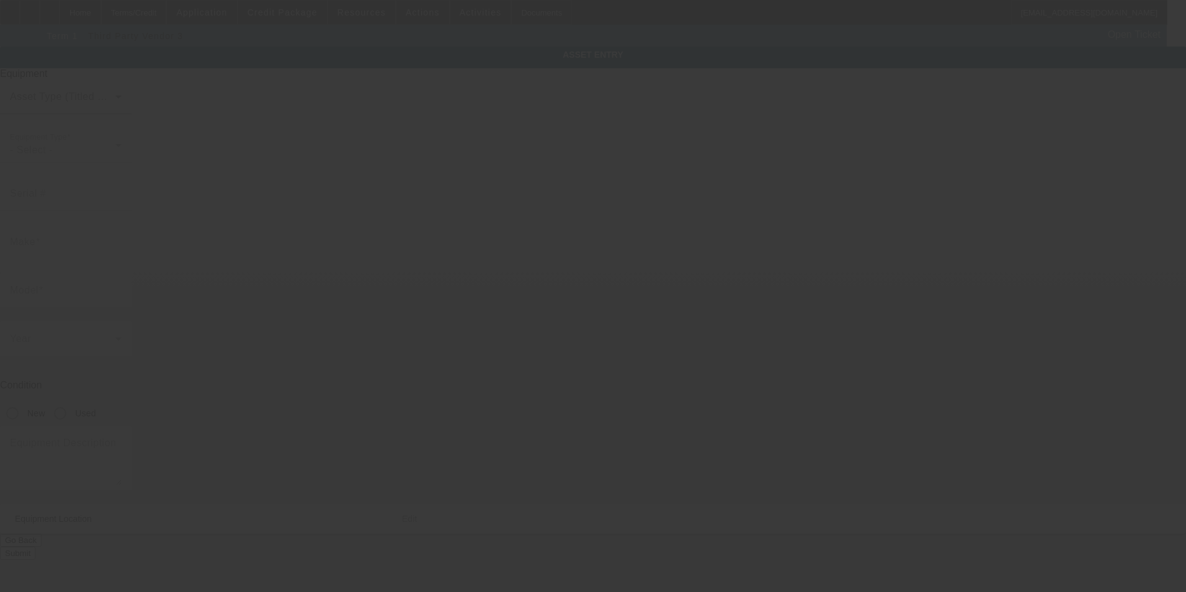
type textarea "Commercial Truck Other"
type input "4243 Sachs Ave"
type input "Moore"
type input "71360"
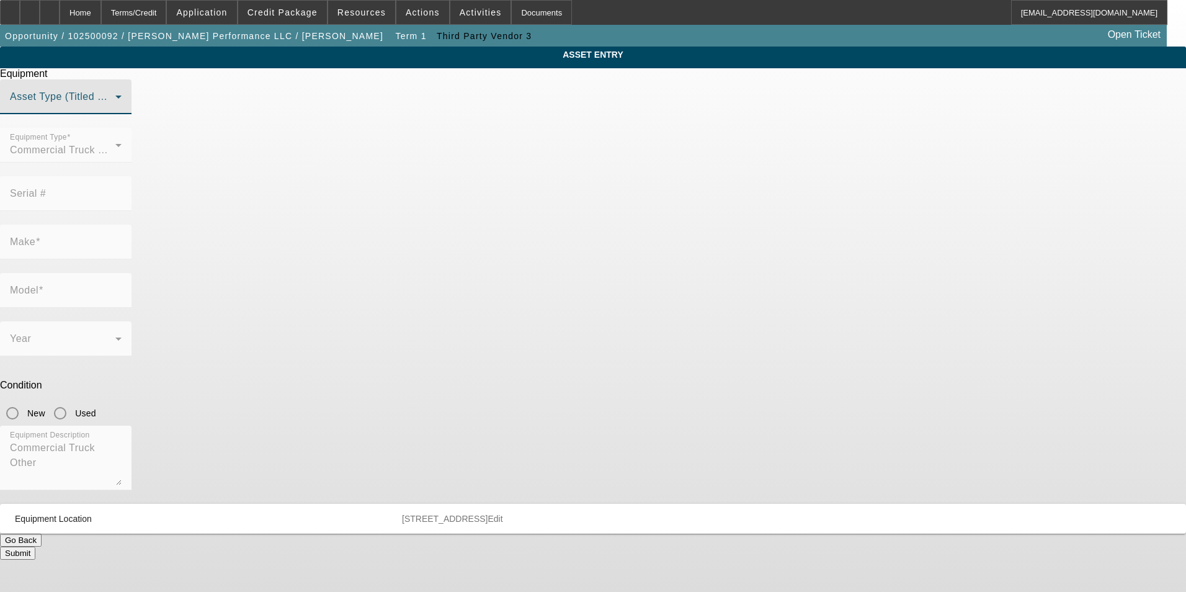
click at [115, 109] on span at bounding box center [62, 101] width 105 height 15
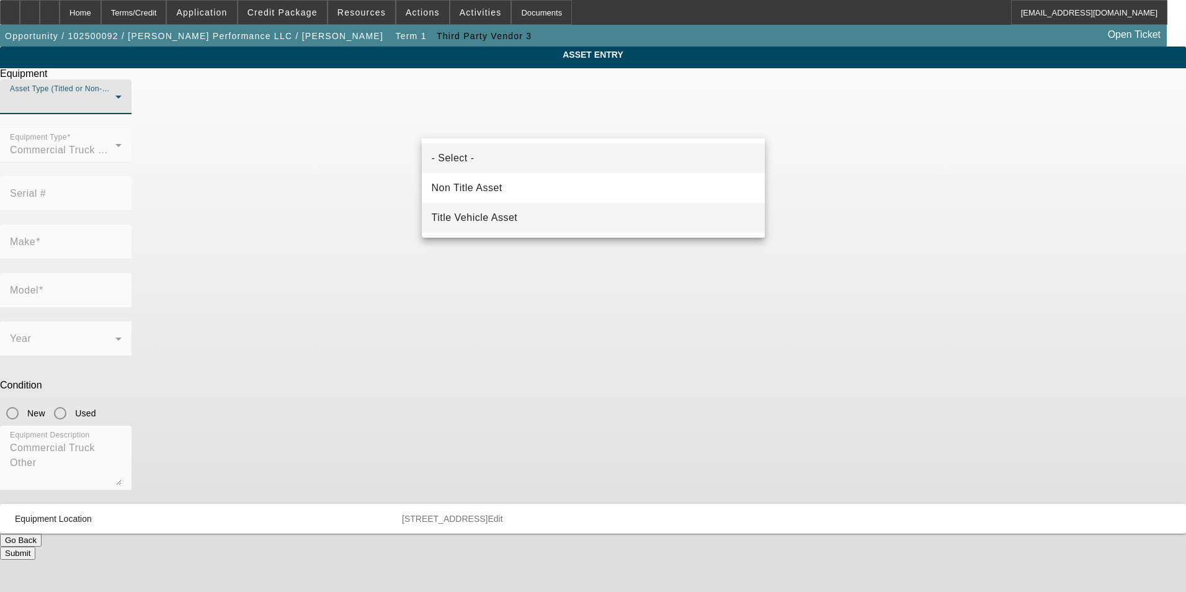
click at [512, 215] on span "Title Vehicle Asset" at bounding box center [475, 217] width 86 height 15
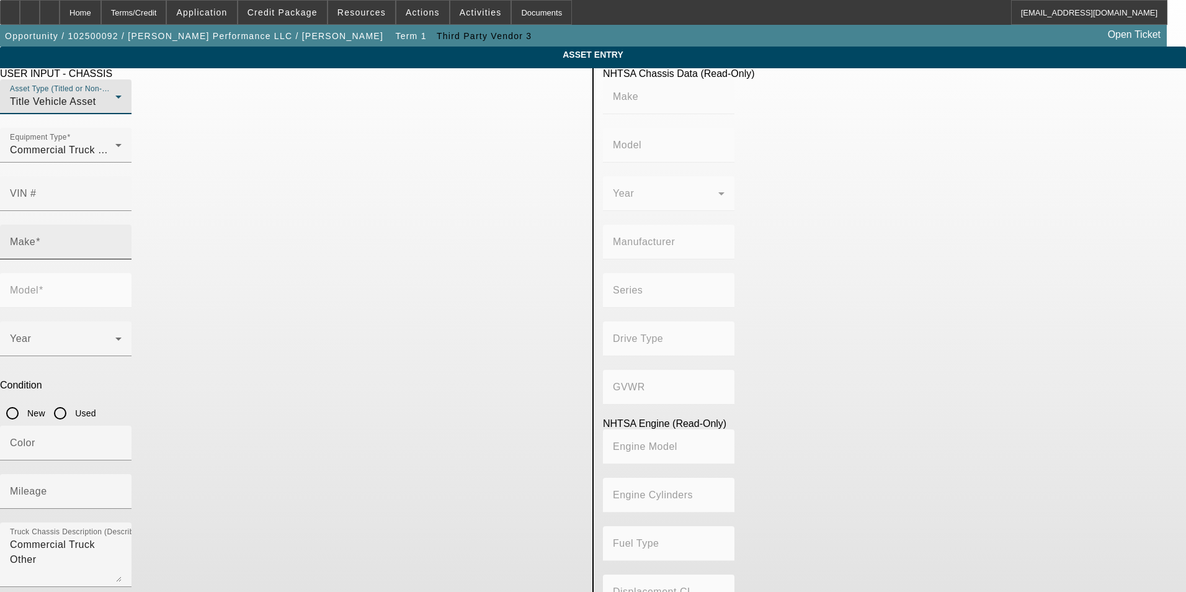
click at [122, 225] on div "Make" at bounding box center [66, 242] width 112 height 35
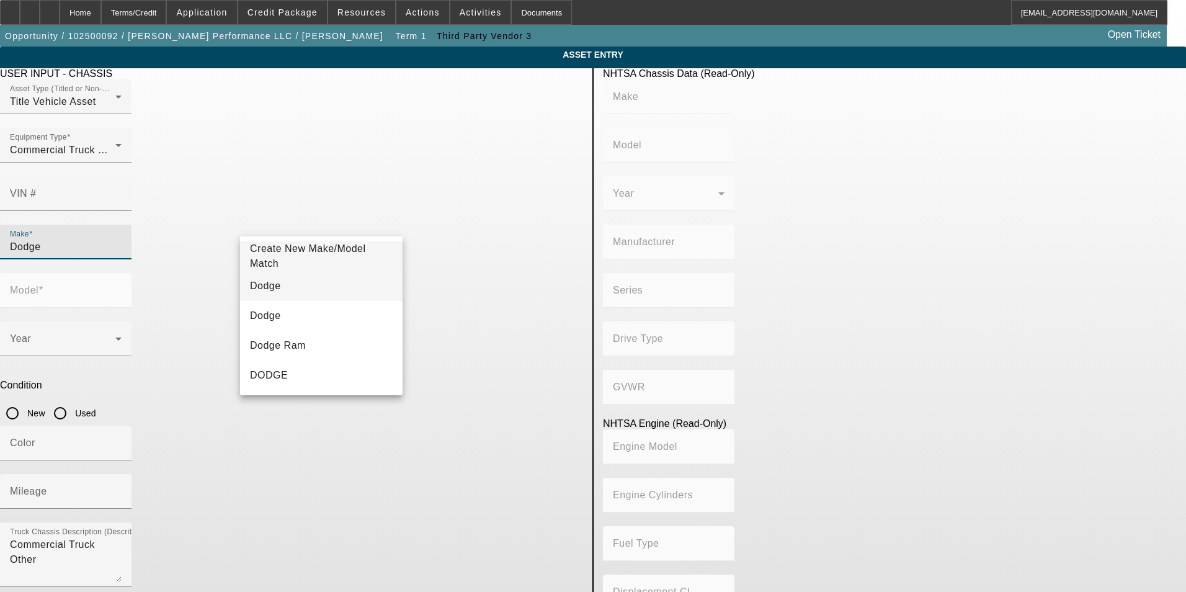
click at [296, 290] on mat-option "Dodge" at bounding box center [321, 286] width 162 height 30
type input "Dodge"
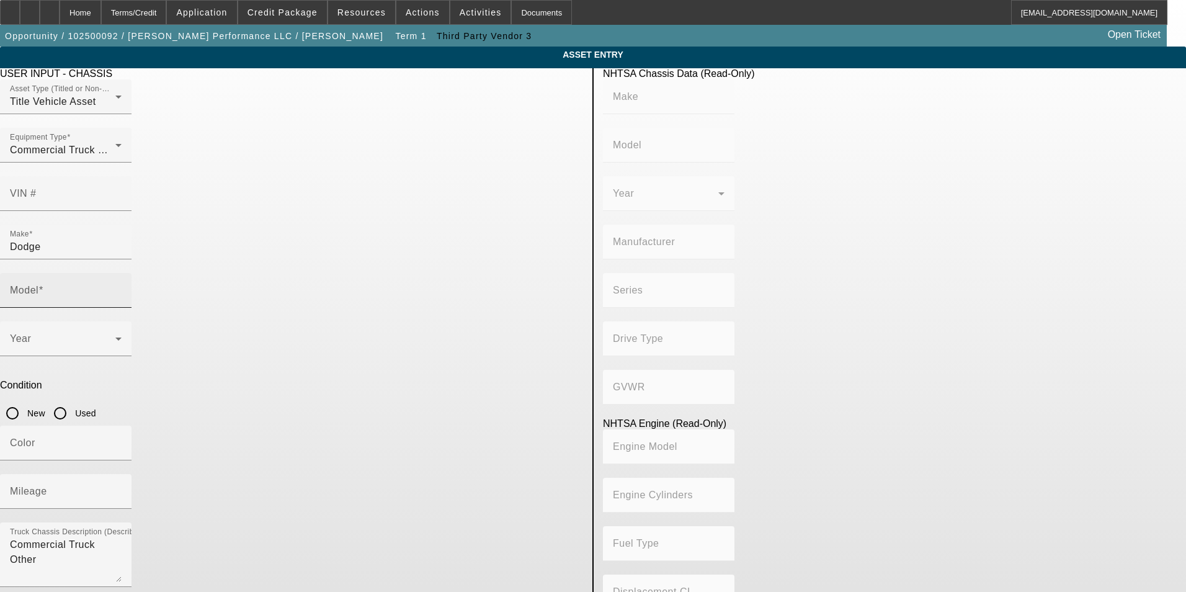
drag, startPoint x: 450, startPoint y: 236, endPoint x: 469, endPoint y: 232, distance: 19.6
click at [122, 298] on div at bounding box center [122, 298] width 0 height 0
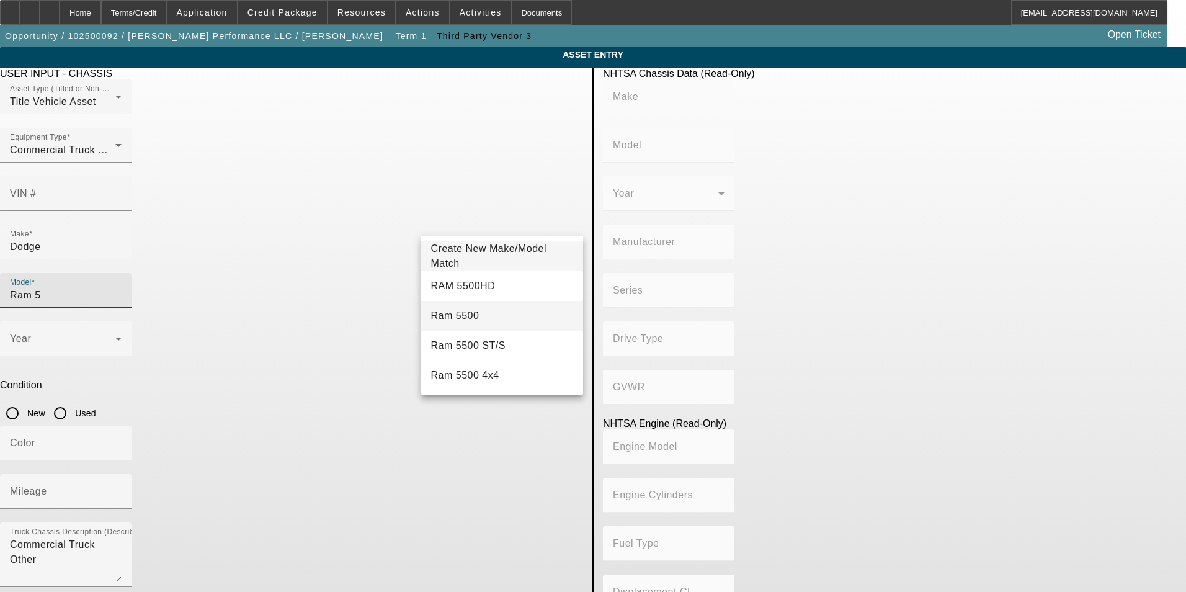
click at [484, 313] on mat-option "Ram 5500" at bounding box center [502, 316] width 162 height 30
type input "Ram 5500"
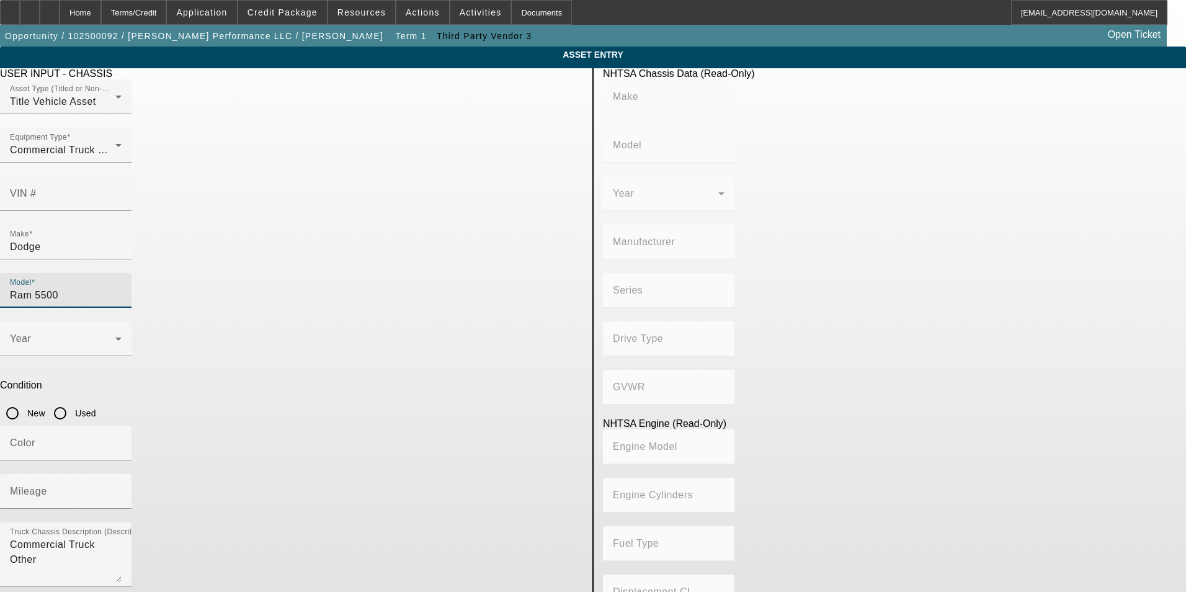
click at [73, 401] on input "Used" at bounding box center [60, 413] width 25 height 25
radio input "true"
click at [115, 336] on span at bounding box center [62, 343] width 105 height 15
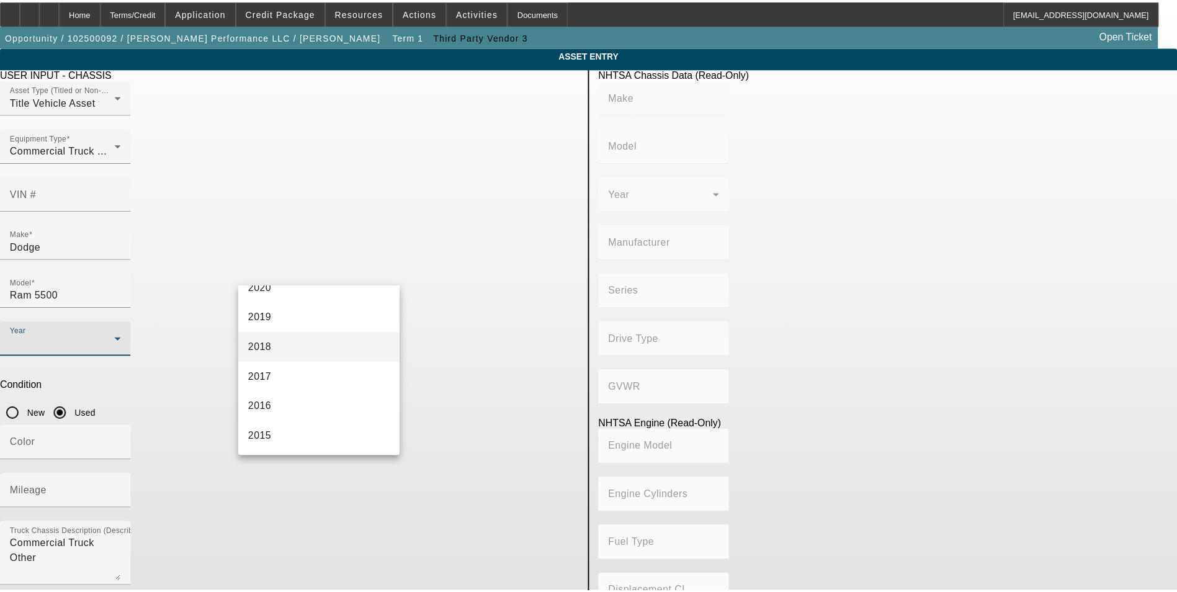
scroll to position [434, 0]
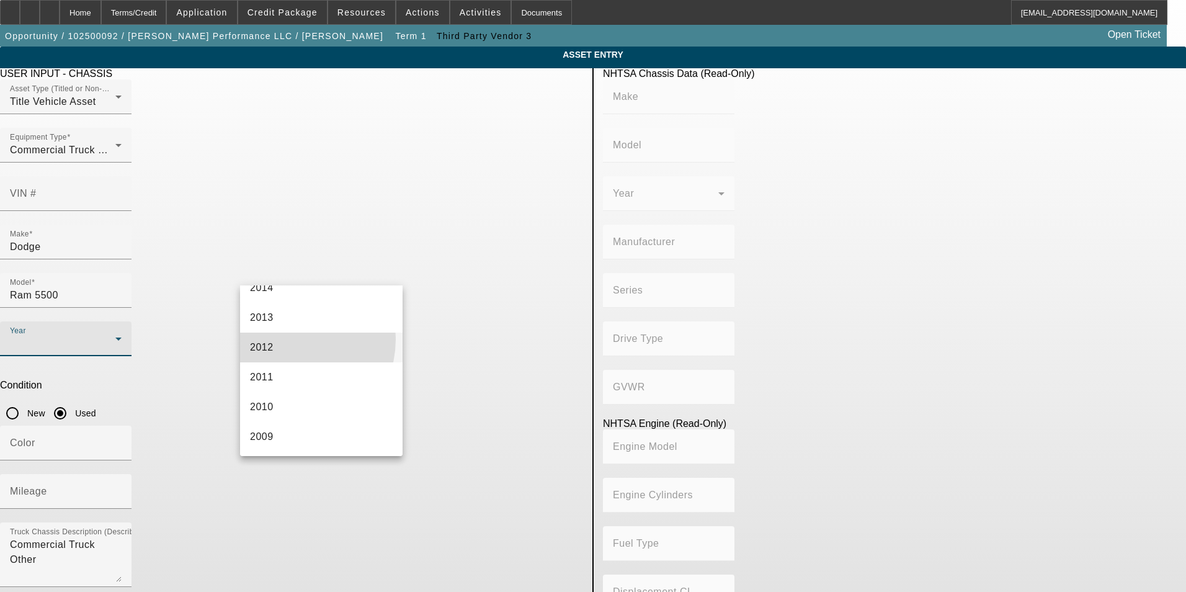
click at [285, 339] on mat-option "2012" at bounding box center [321, 347] width 162 height 30
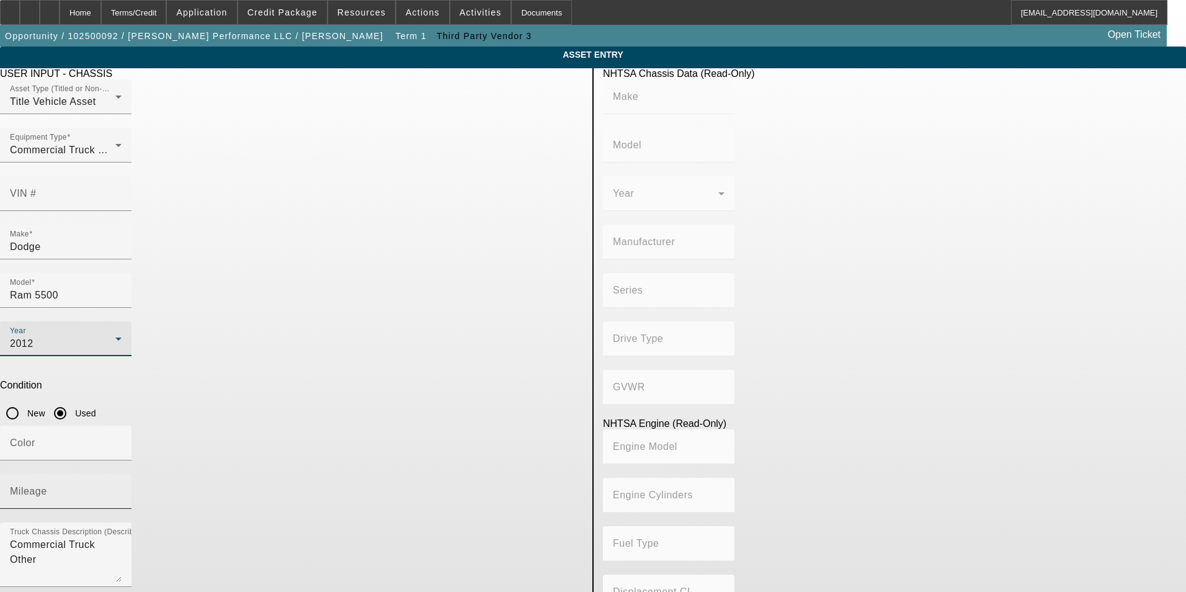
click at [122, 489] on input "Mileage" at bounding box center [66, 496] width 112 height 15
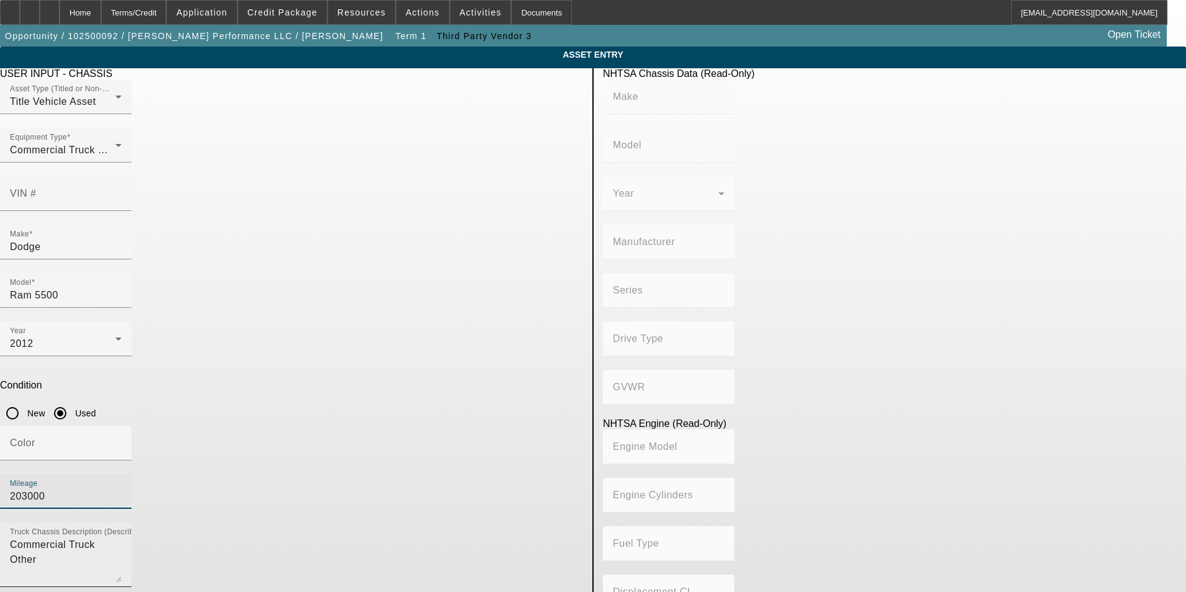
type input "203000"
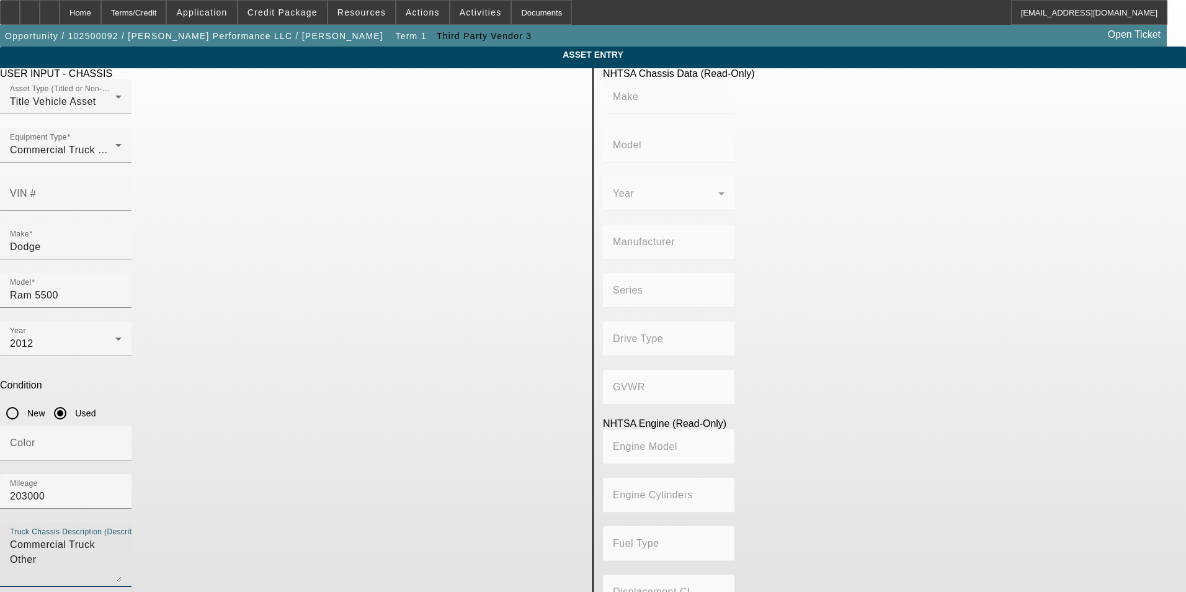
drag, startPoint x: 347, startPoint y: 375, endPoint x: 231, endPoint y: 376, distance: 116.0
click at [231, 522] on div "Truck Chassis Description (Describe the truck chassis only) Commercial Truck Ot…" at bounding box center [291, 561] width 583 height 78
type textarea "Service Bed Truck"
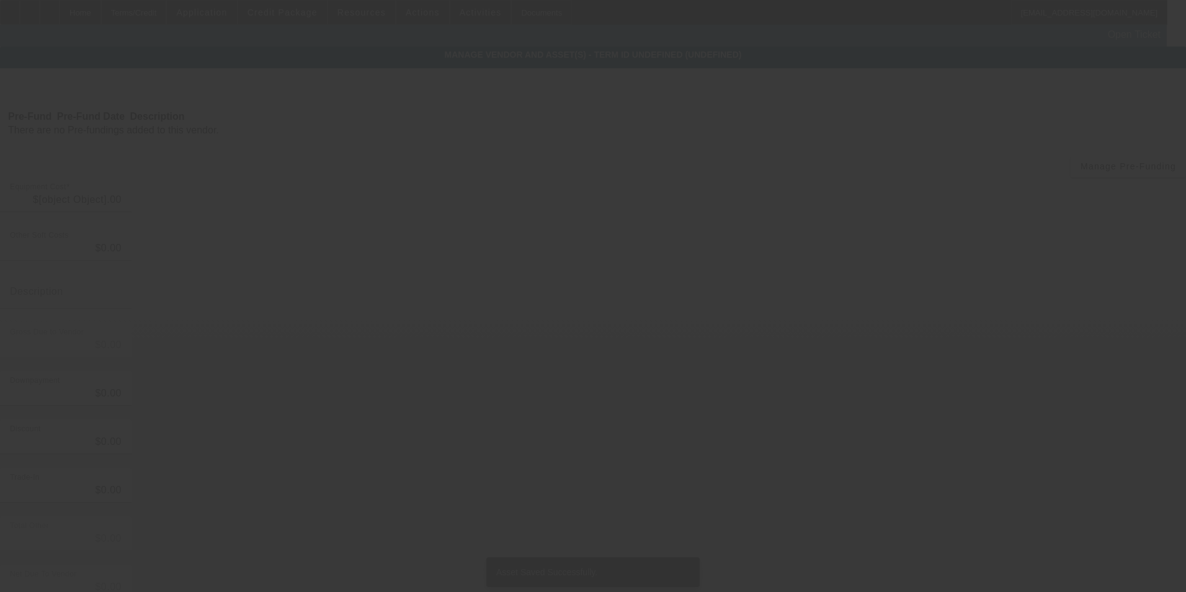
type input "$50,000.00"
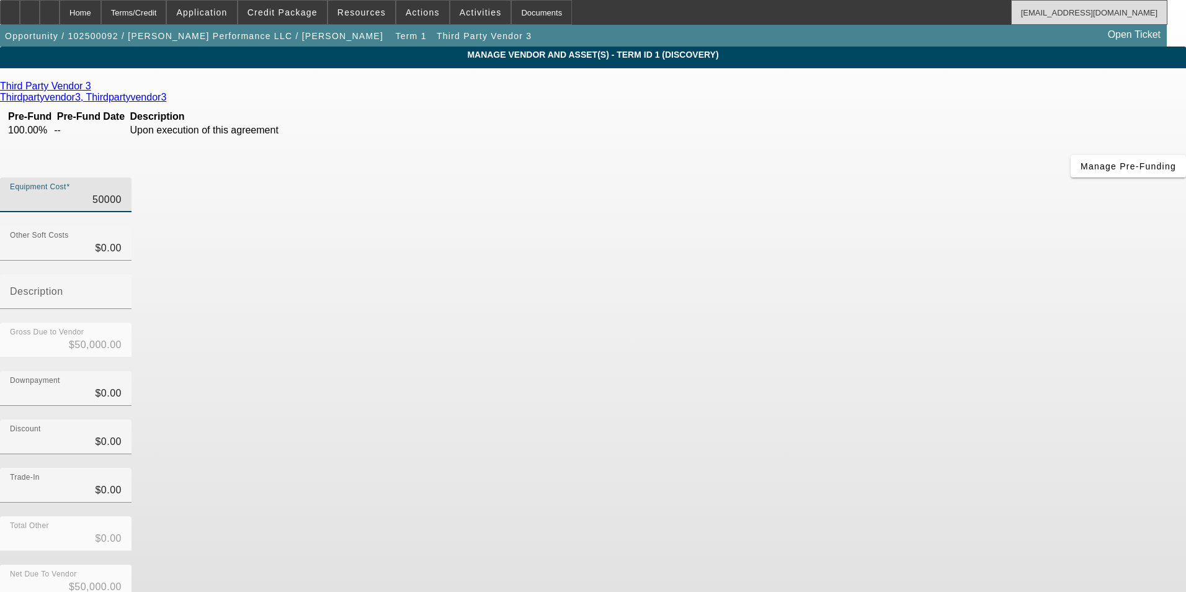
drag, startPoint x: 702, startPoint y: 102, endPoint x: 1092, endPoint y: 14, distance: 400.1
click at [1022, 51] on app-vendor-asset-manage "MANAGE VENDOR AND ASSET(S) - Term ID 1 (Discovery) Remove Vendor Third Party Ve…" at bounding box center [593, 380] width 1186 height 666
type input "4"
type input "$4.00"
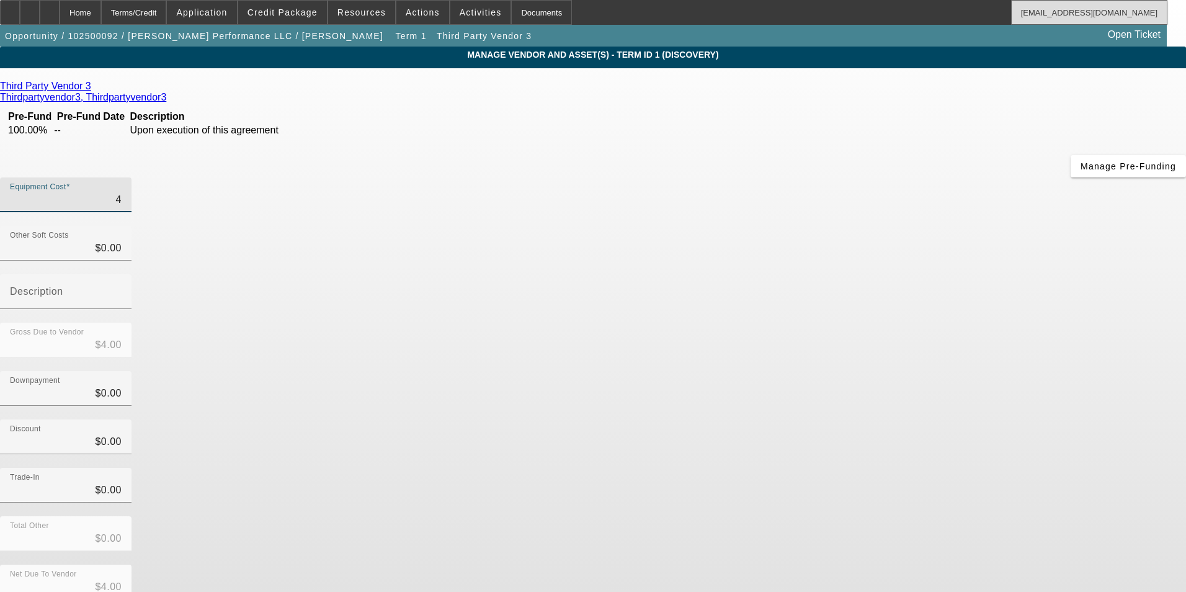
type input "49"
type input "$49.00"
type input "499"
type input "$499.00"
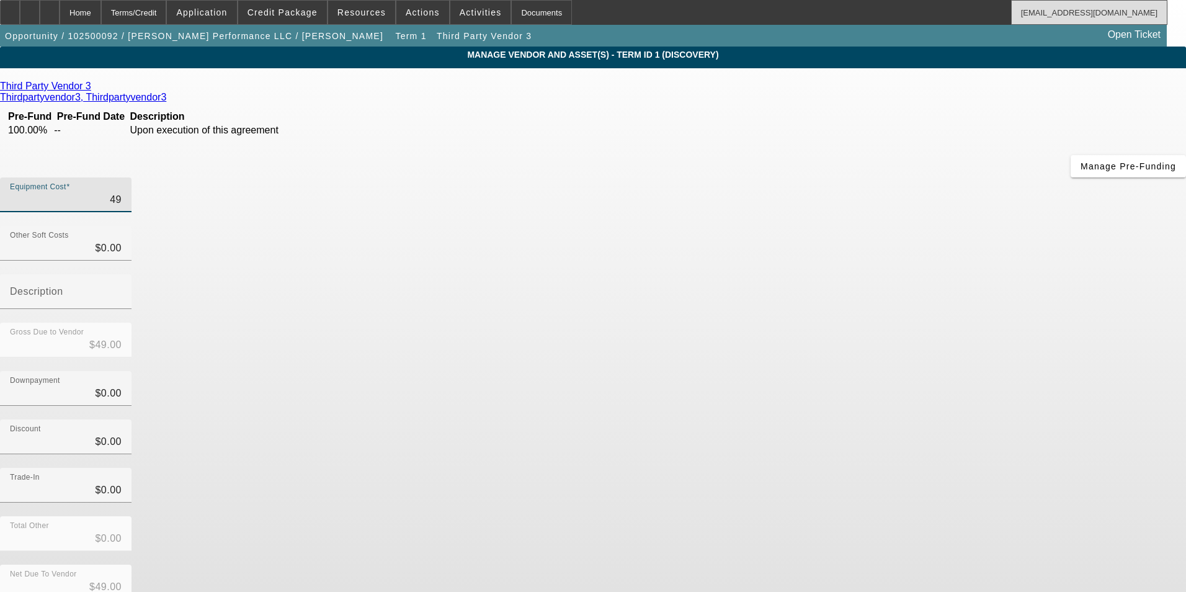
type input "$499.00"
type input "4999"
type input "$4,999.00"
type input "49995"
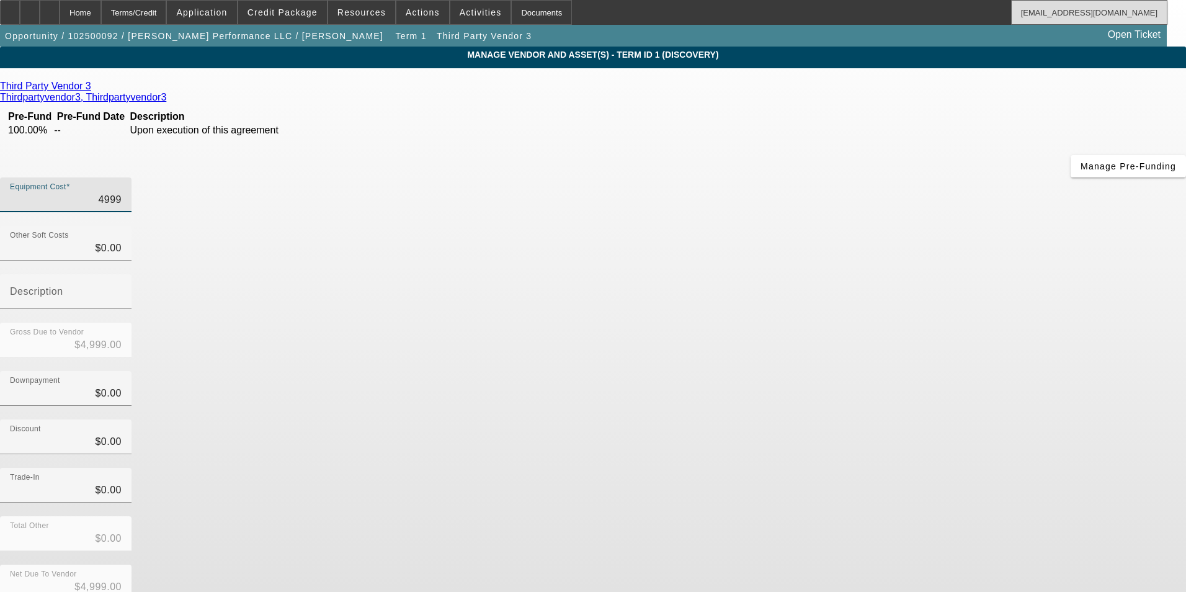
type input "$49,995.00"
click at [899, 419] on div "Discount $0.00" at bounding box center [593, 443] width 1186 height 48
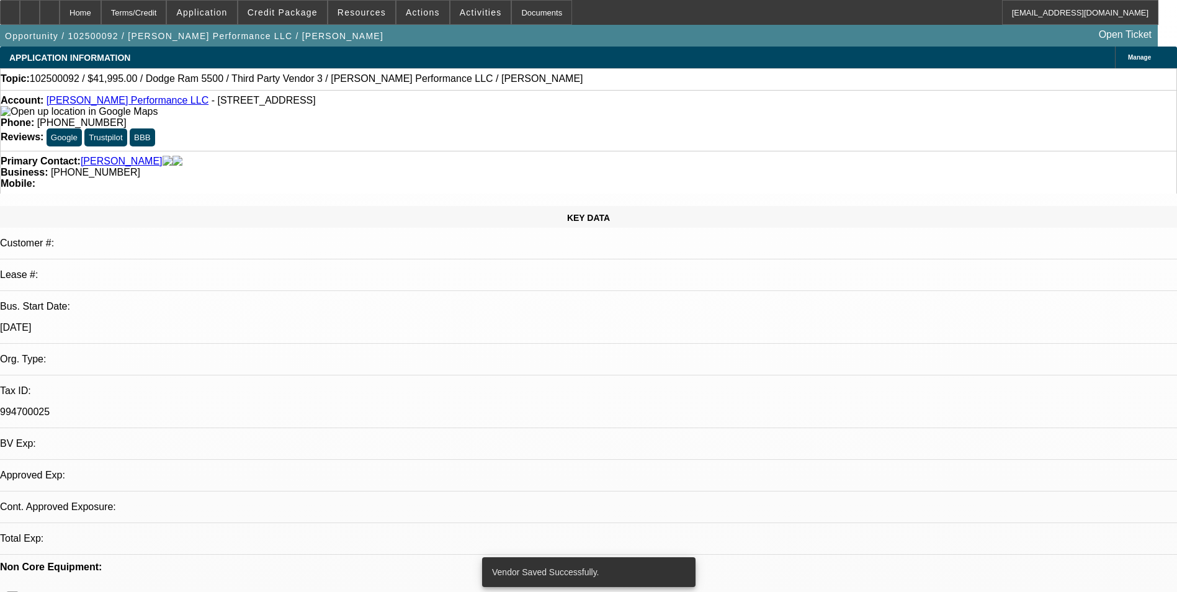
select select "0"
select select "2"
select select "0.1"
select select "4"
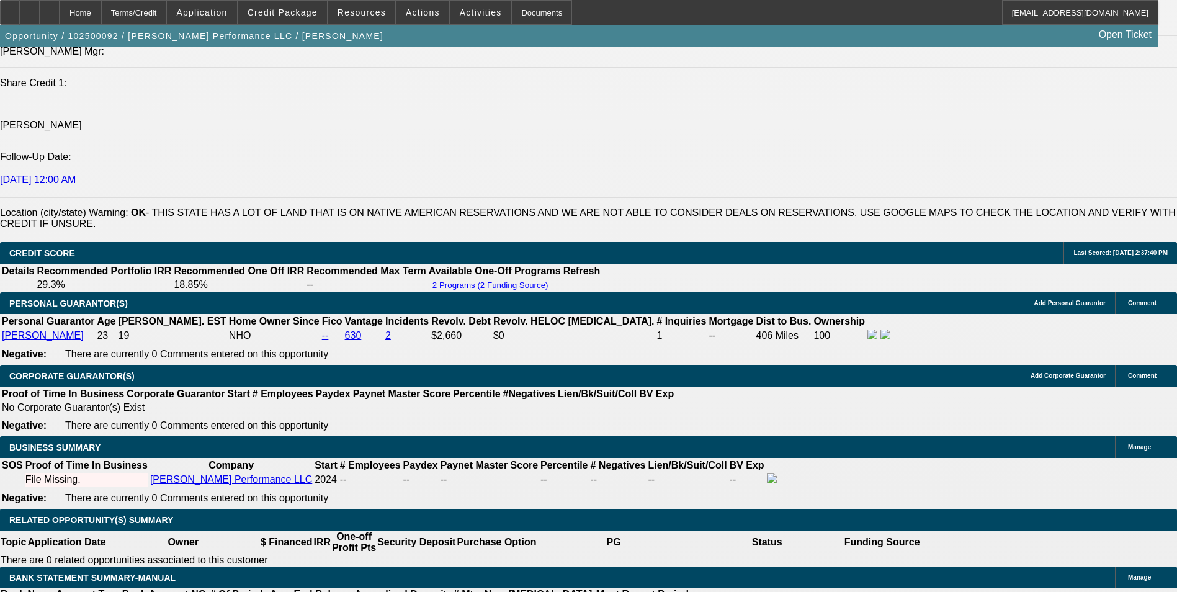
scroll to position [1799, 0]
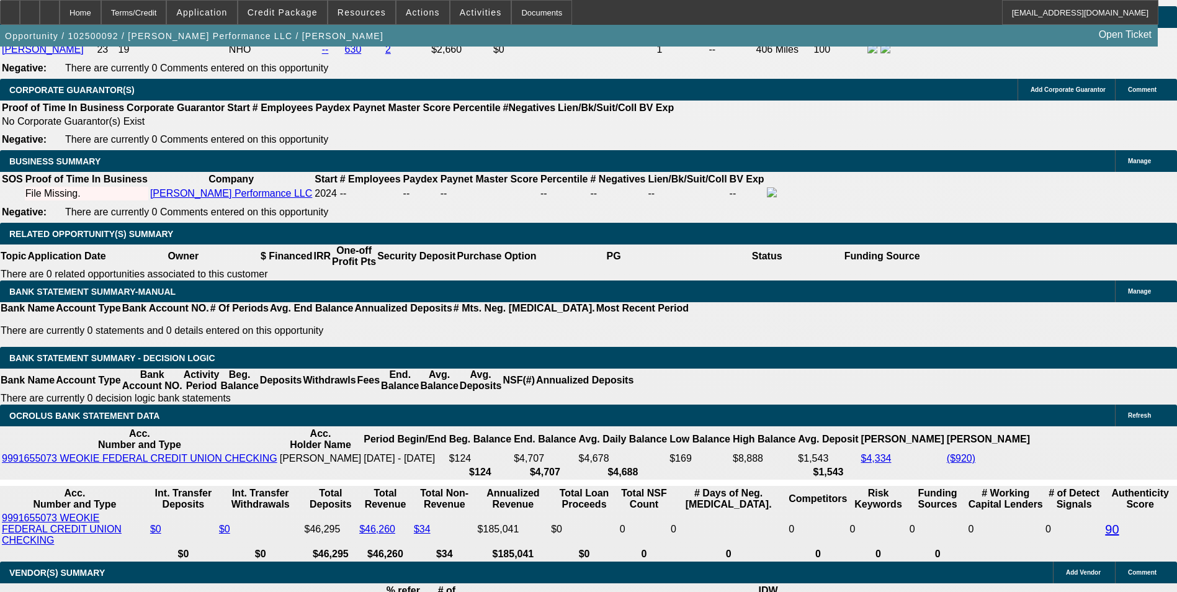
scroll to position [0, 0]
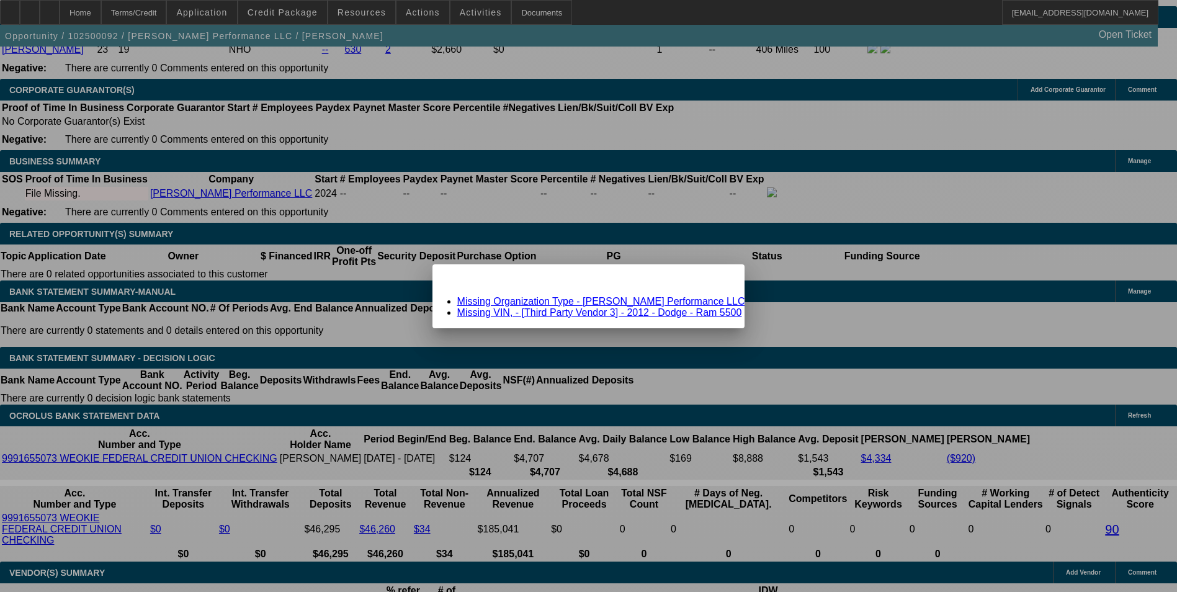
click at [620, 302] on link "Missing Organization Type - Powell Performance LLC" at bounding box center [601, 301] width 288 height 11
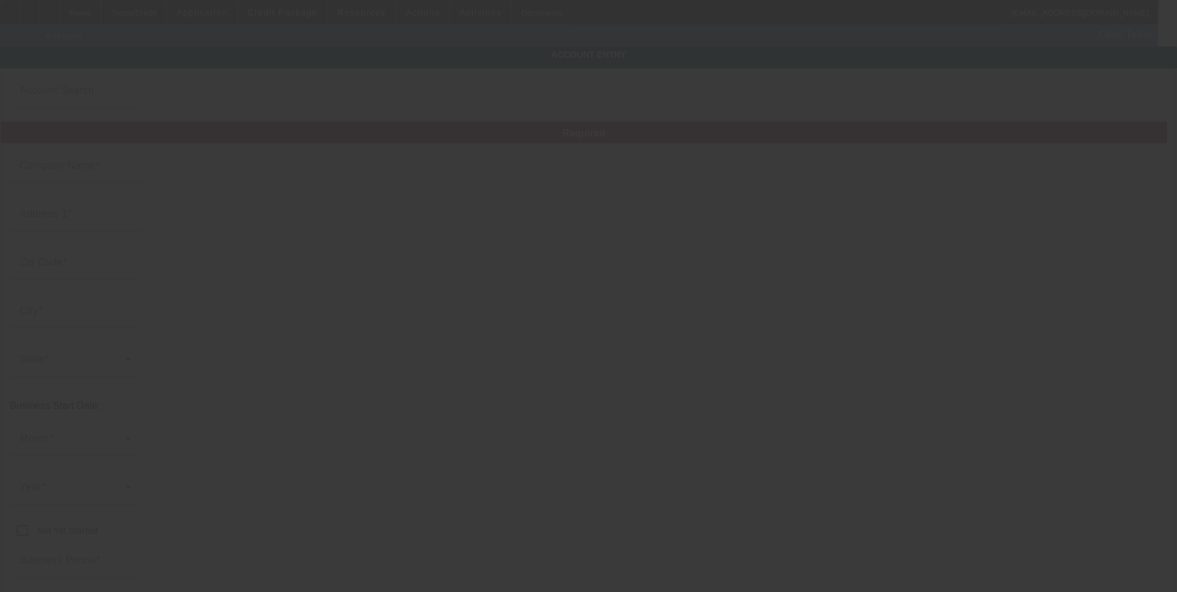
type input "Powell Performance LLC"
type input "4243 Sachs Ave"
type input "73160"
type input "Moore"
type input "(405) 650-3986"
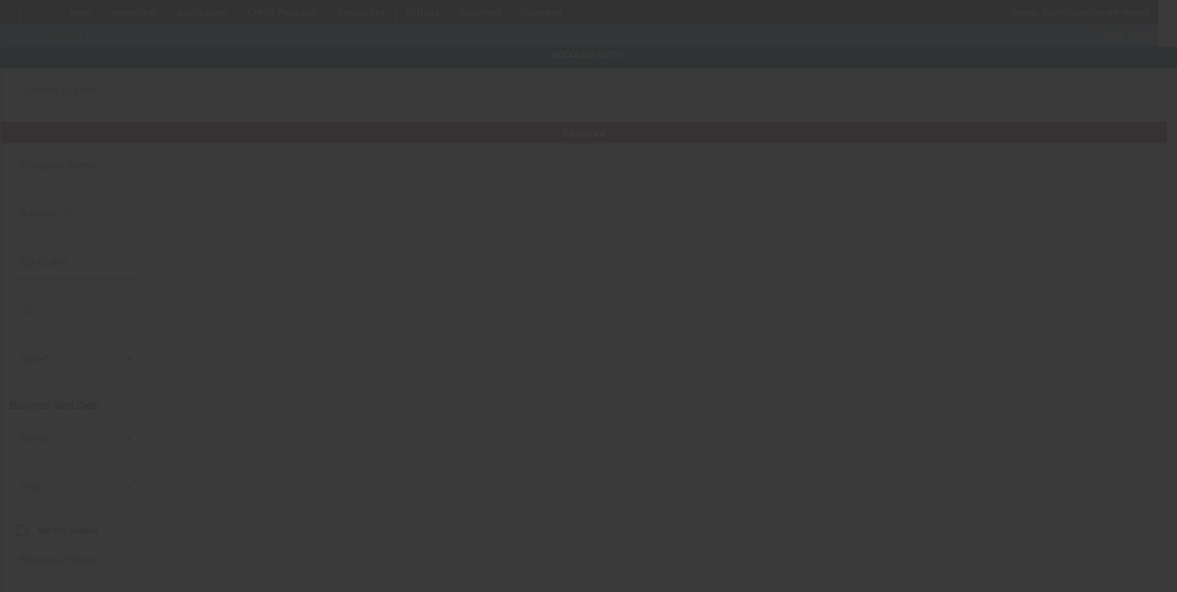
type input "994700025"
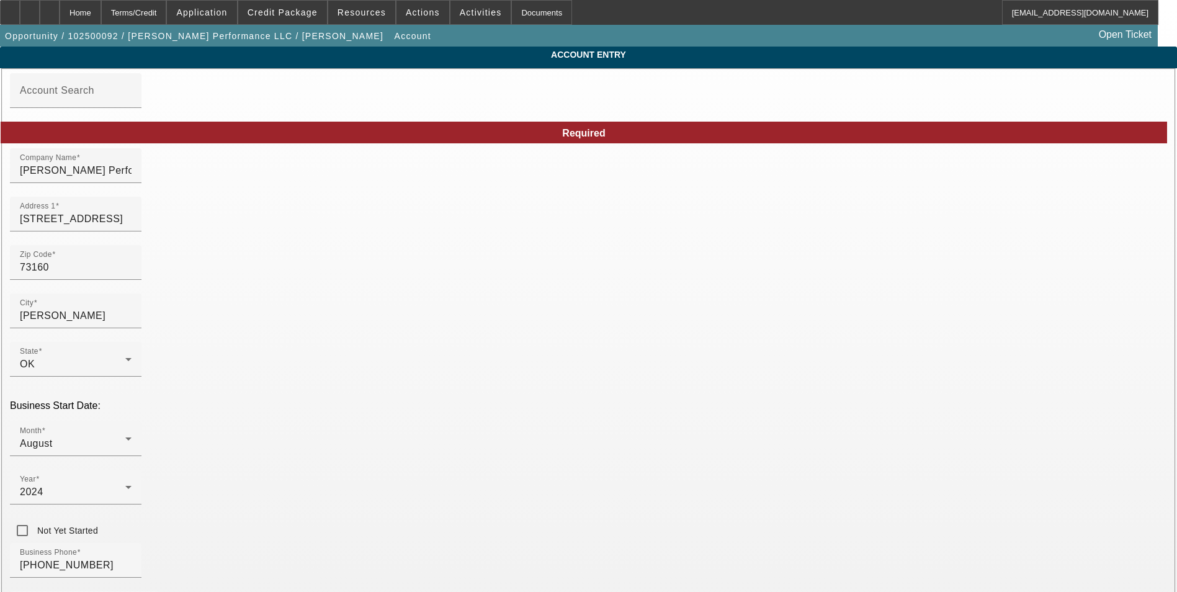
type input "10/3/2025"
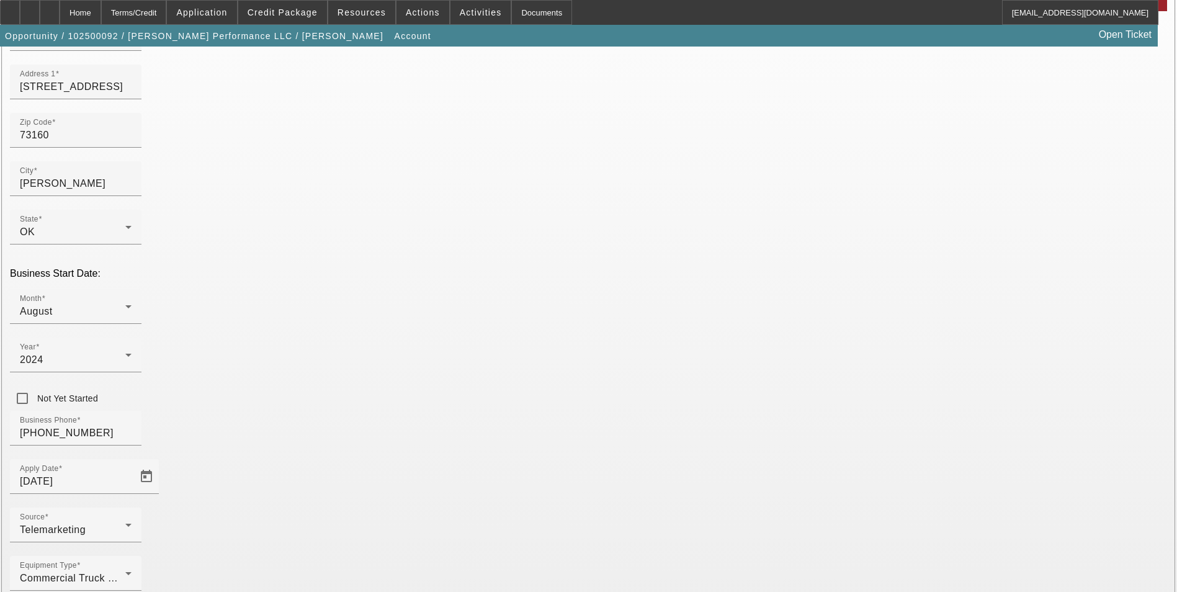
scroll to position [140, 0]
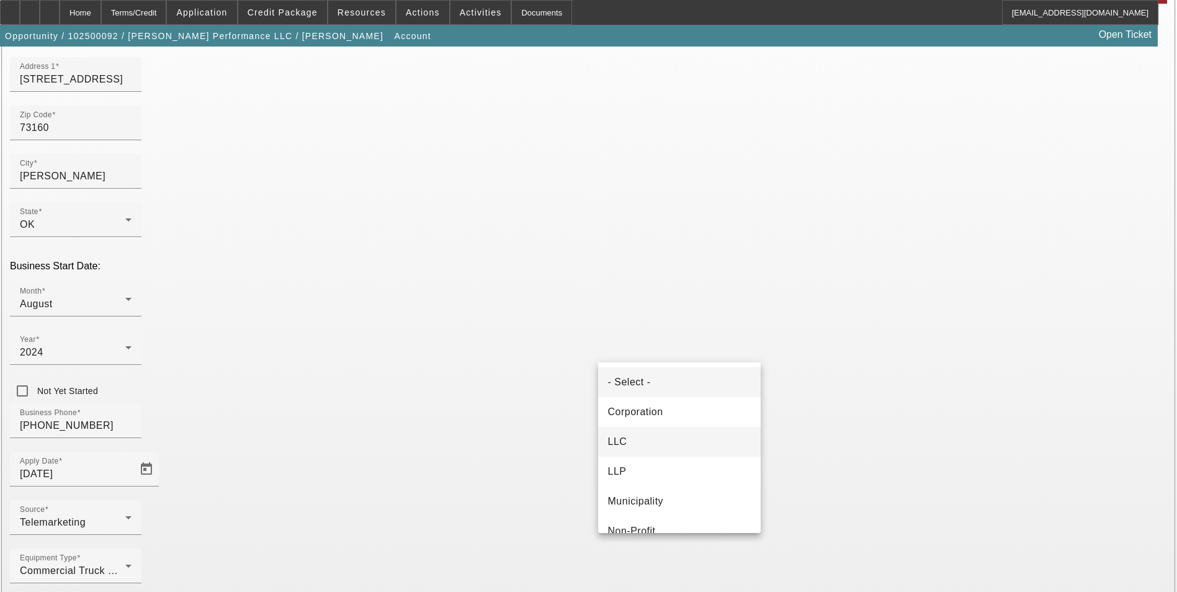
click at [638, 438] on mat-option "LLC" at bounding box center [679, 442] width 162 height 30
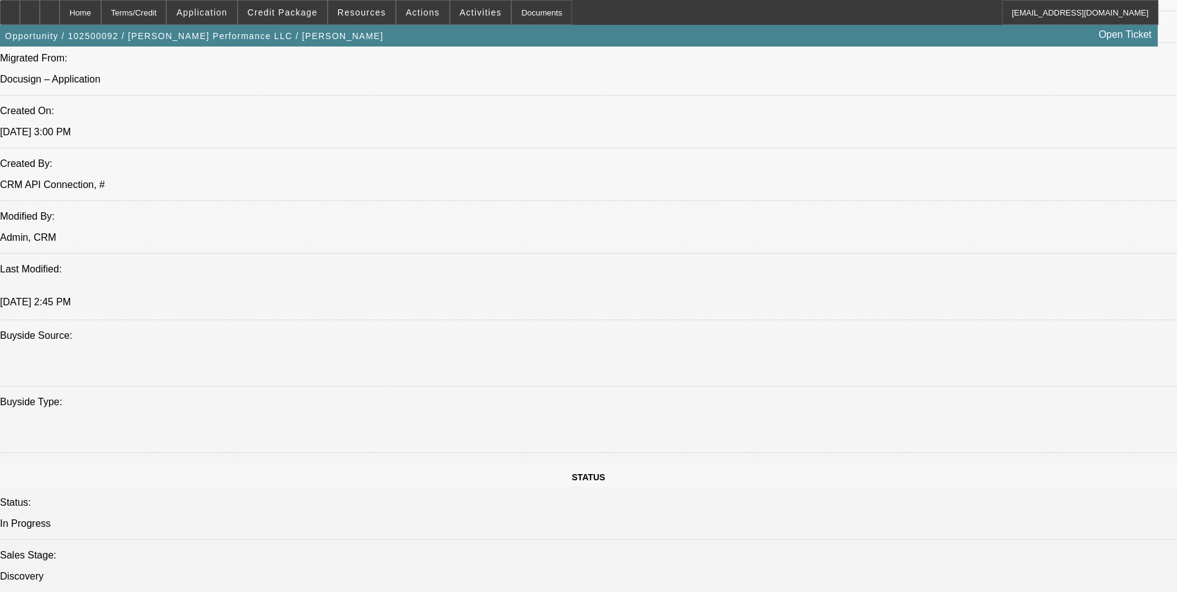
select select "0"
select select "2"
select select "0.1"
select select "4"
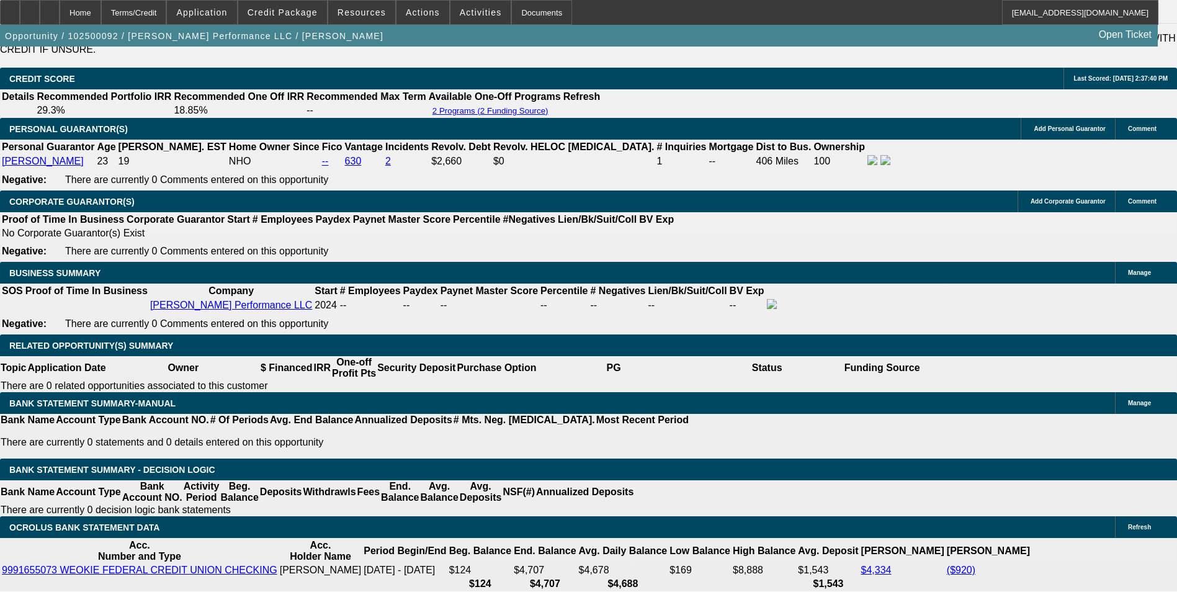
scroll to position [1685, 0]
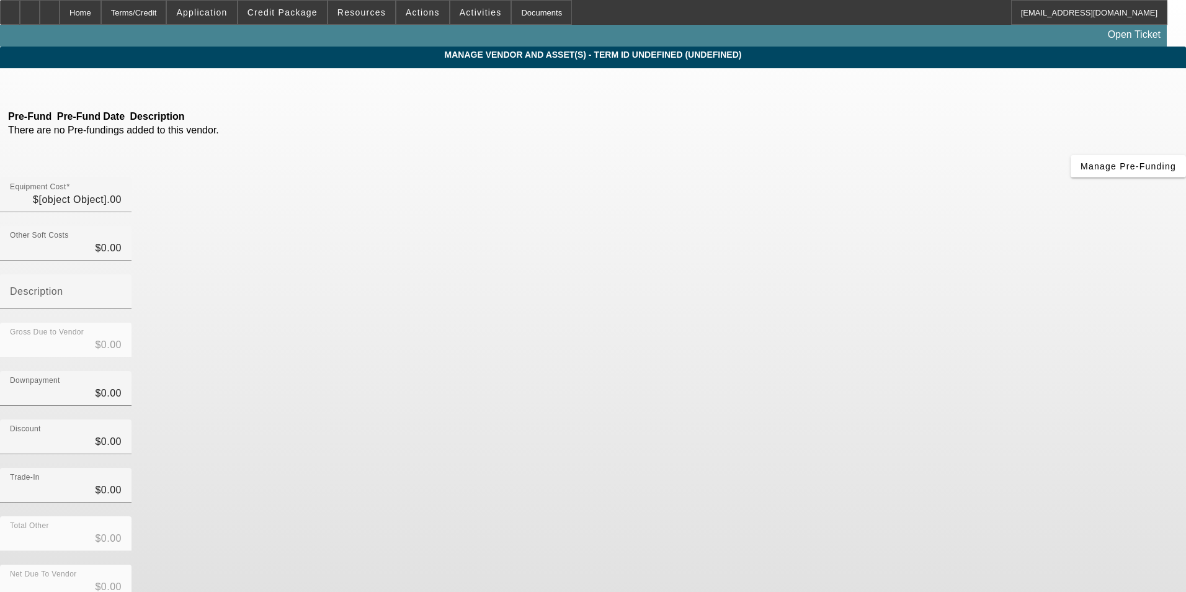
type input "$49,995.00"
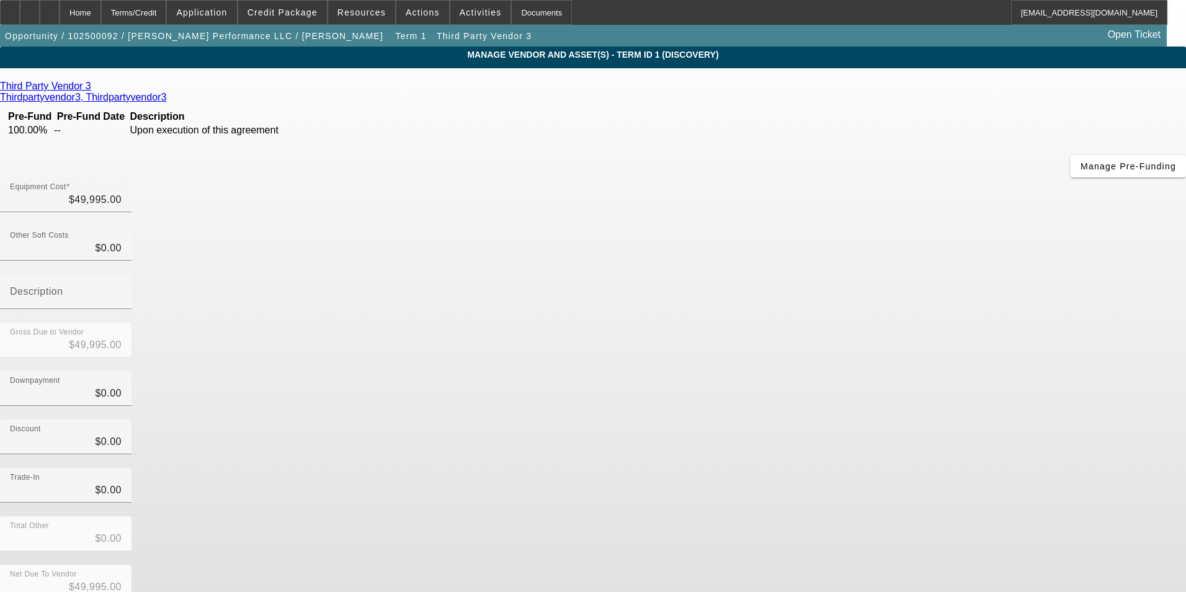
click at [94, 90] on icon at bounding box center [94, 86] width 0 height 11
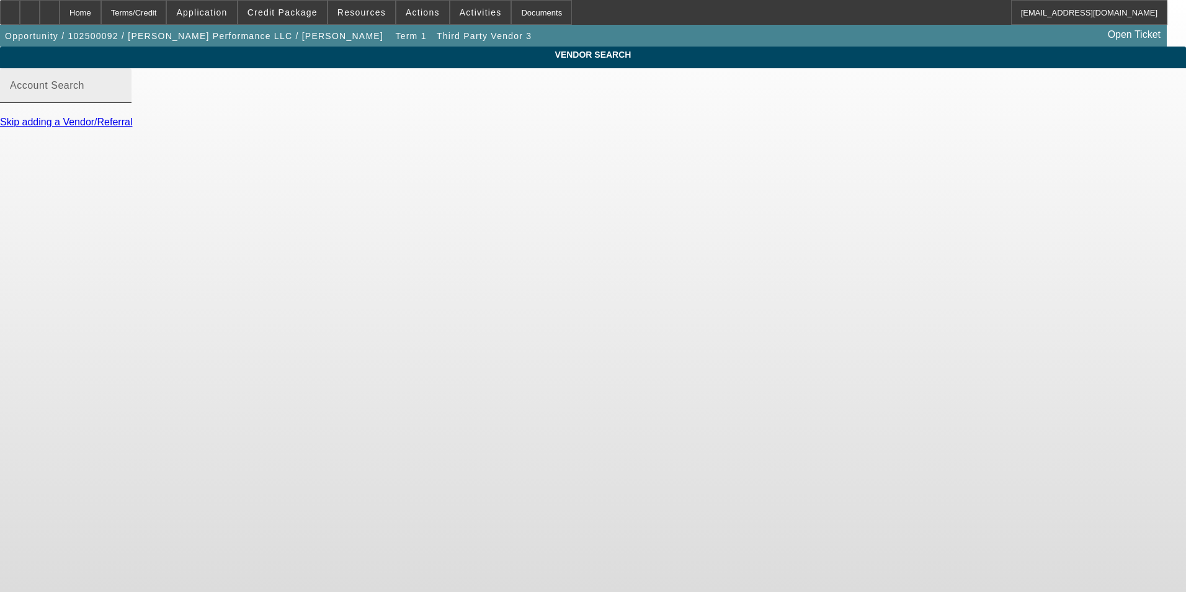
click at [122, 90] on div "Account Search" at bounding box center [66, 85] width 112 height 35
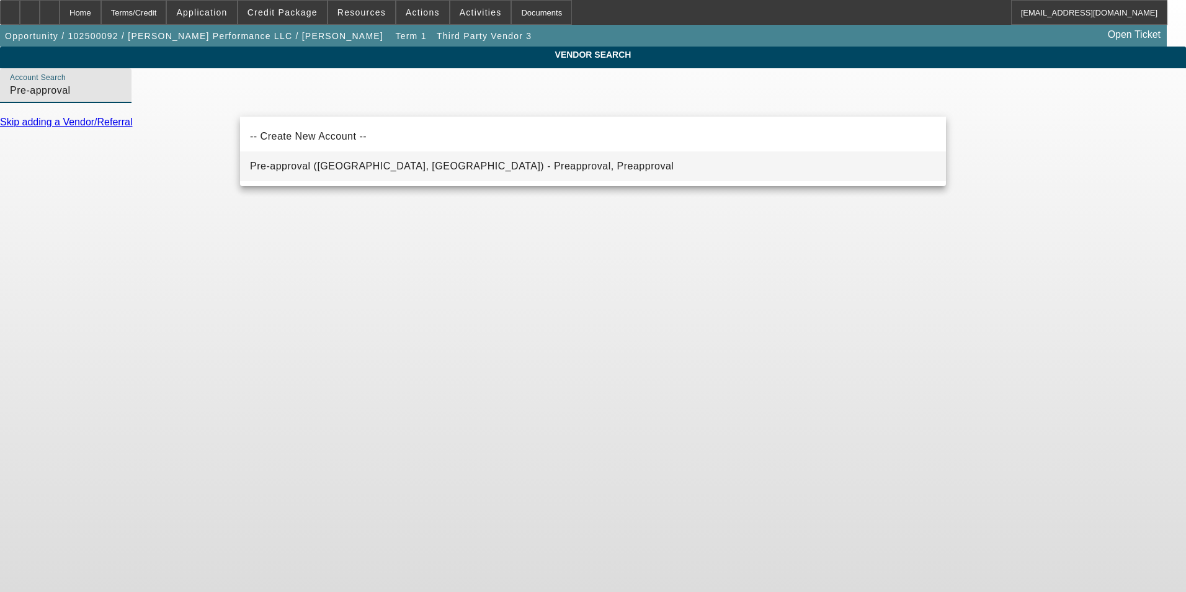
click at [318, 166] on span "Pre-approval (Northbrook, IL) - Preapproval, Preapproval" at bounding box center [462, 166] width 424 height 11
type input "Pre-approval (Northbrook, IL) - Preapproval, Preapproval"
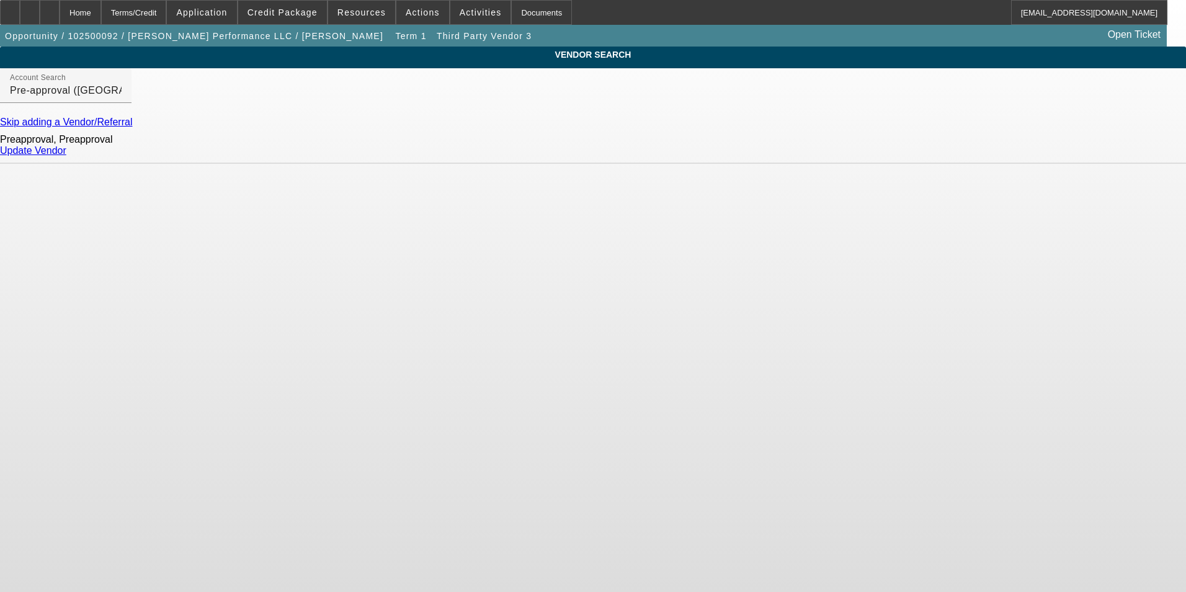
click at [66, 156] on link "Update Vendor" at bounding box center [33, 150] width 66 height 11
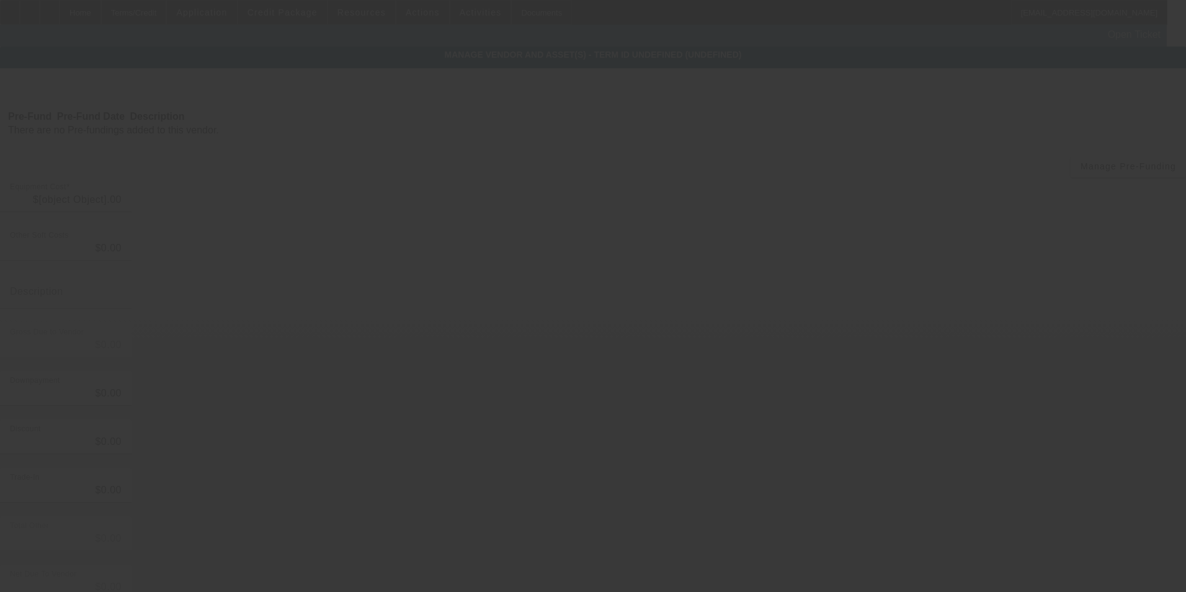
type input "$49,995.00"
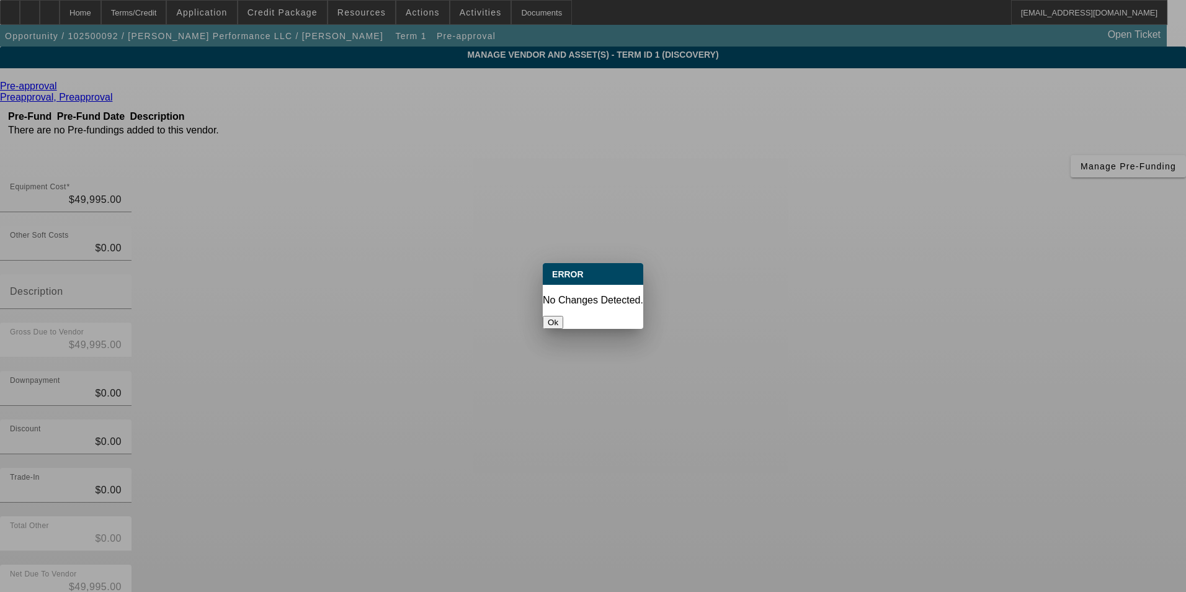
click at [563, 316] on button "Ok" at bounding box center [553, 322] width 20 height 13
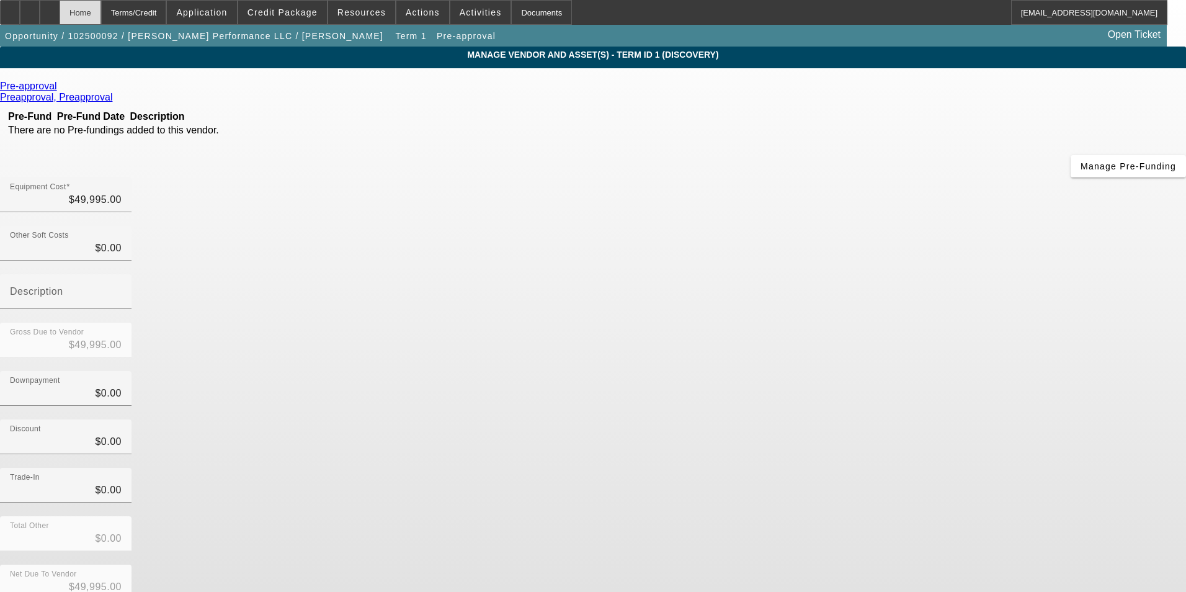
click at [101, 13] on div "Home" at bounding box center [81, 12] width 42 height 25
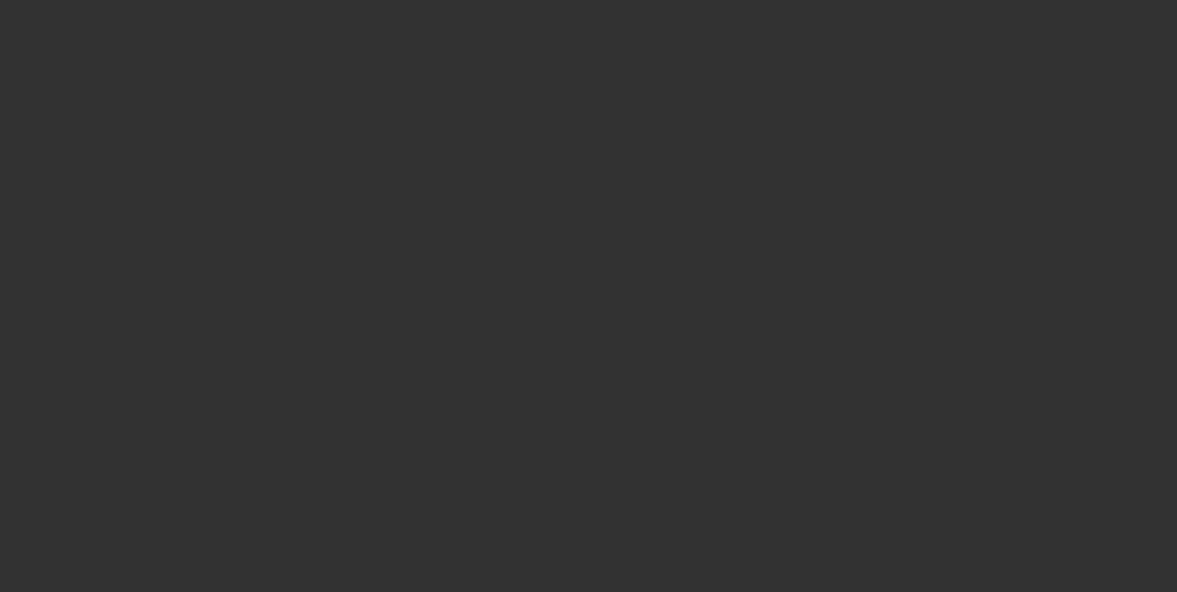
scroll to position [1493, 0]
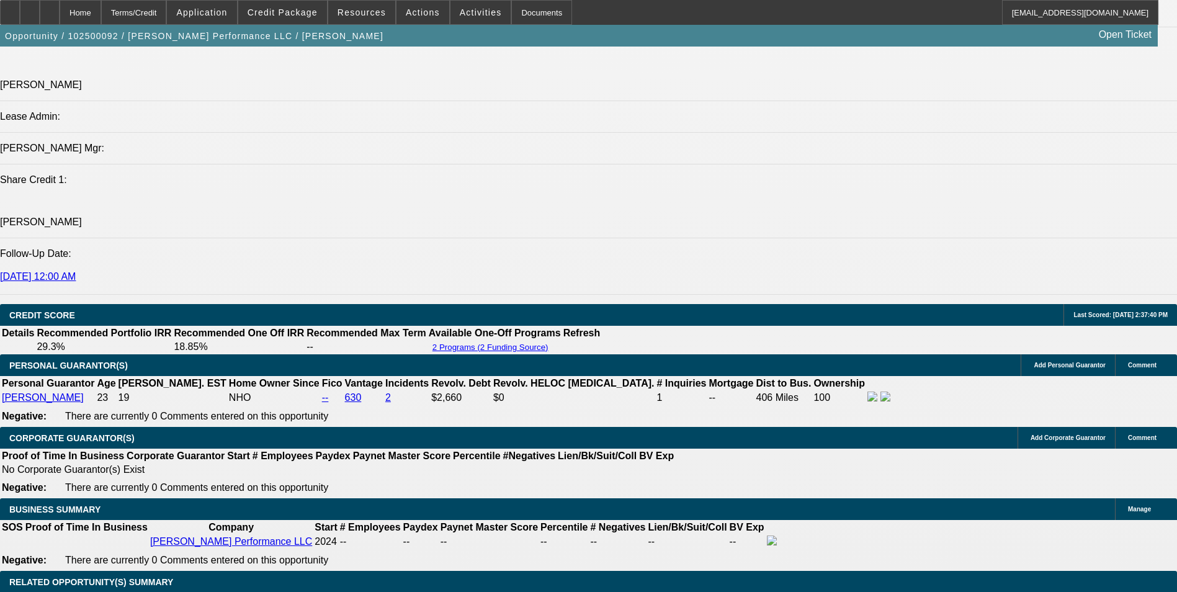
select select "0"
select select "2"
select select "0.1"
select select "4"
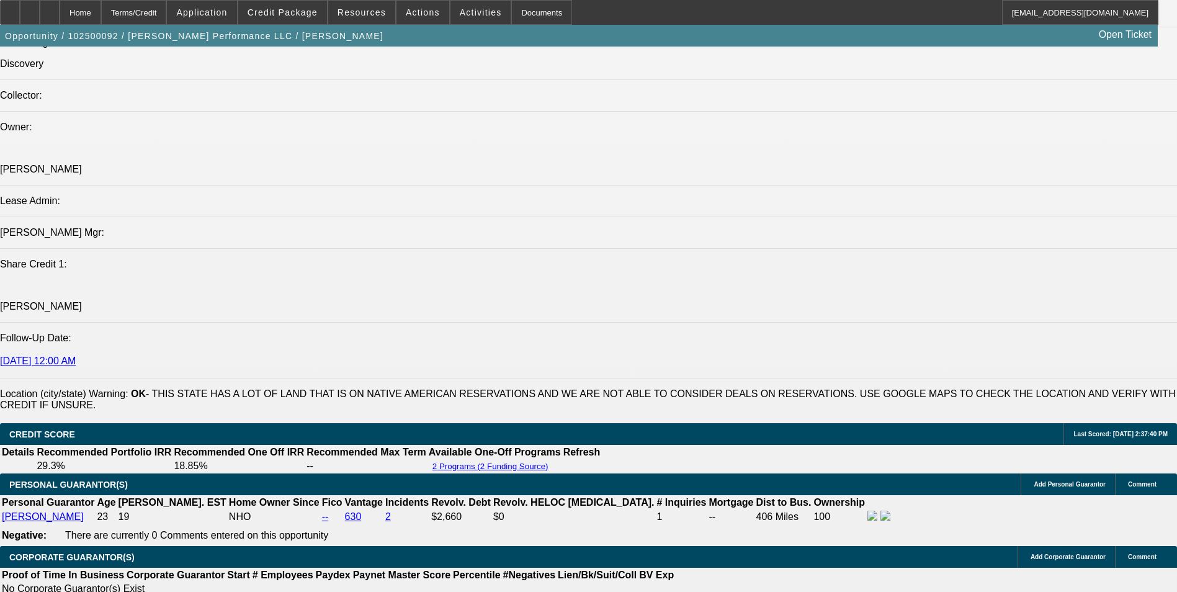
scroll to position [1479, 0]
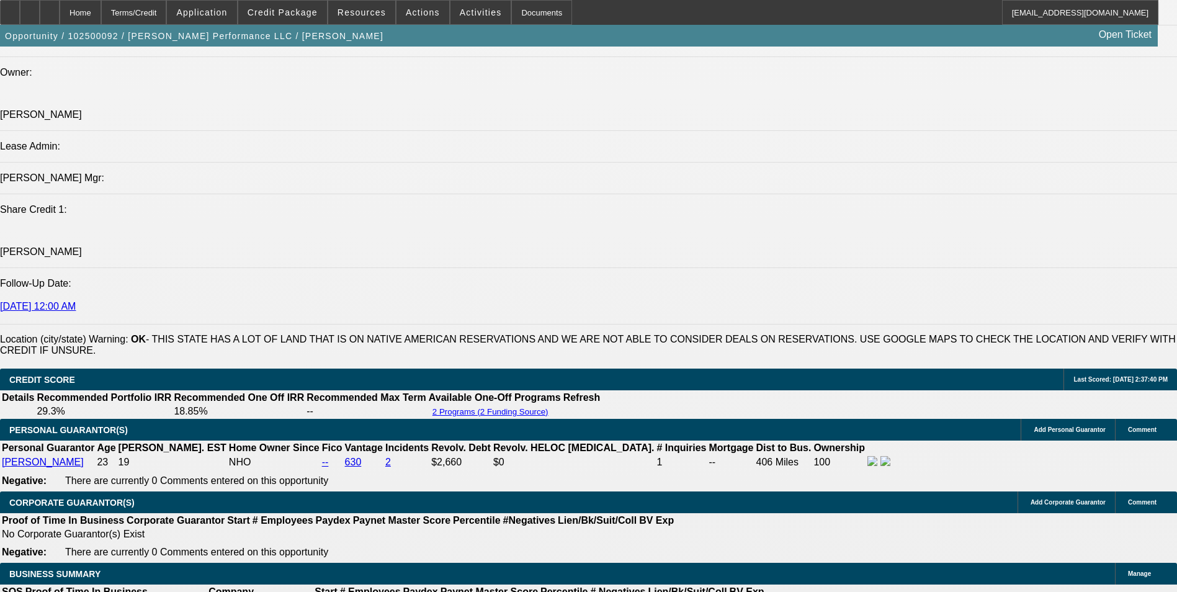
drag, startPoint x: 86, startPoint y: 204, endPoint x: 641, endPoint y: 228, distance: 555.6
drag, startPoint x: 641, startPoint y: 228, endPoint x: 607, endPoint y: 215, distance: 35.7
copy div "[PERSON_NAME] started his business about a year ago and currently runs two truc…"
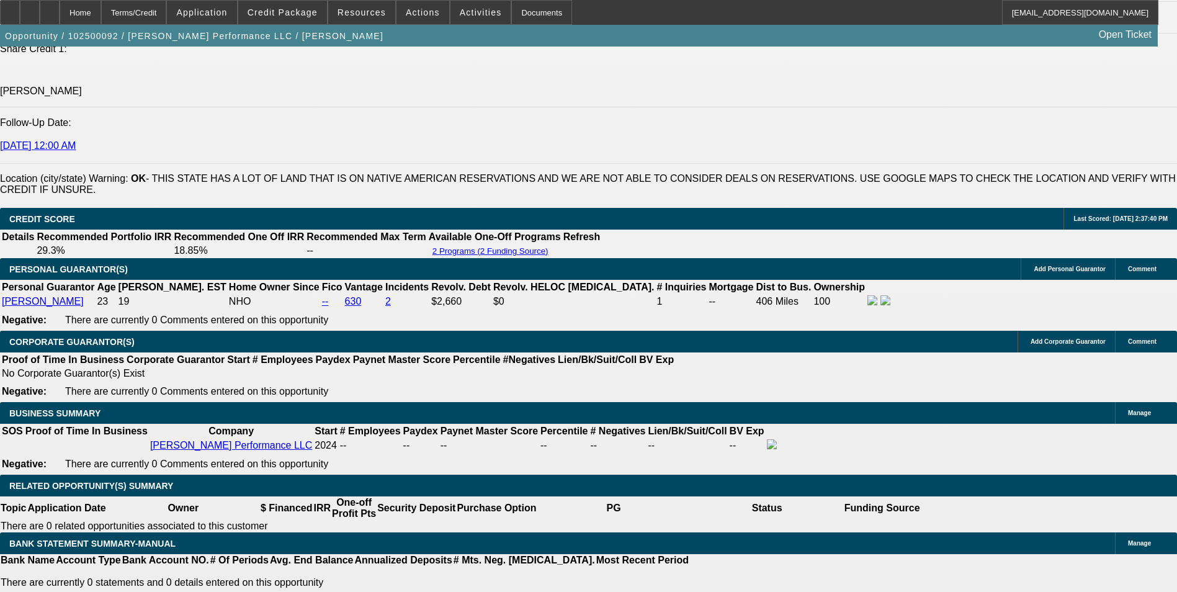
scroll to position [1887, 0]
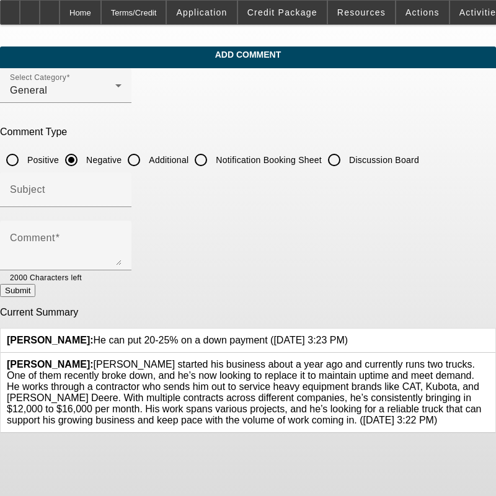
click at [146, 157] on input "Additional" at bounding box center [134, 160] width 25 height 25
radio input "true"
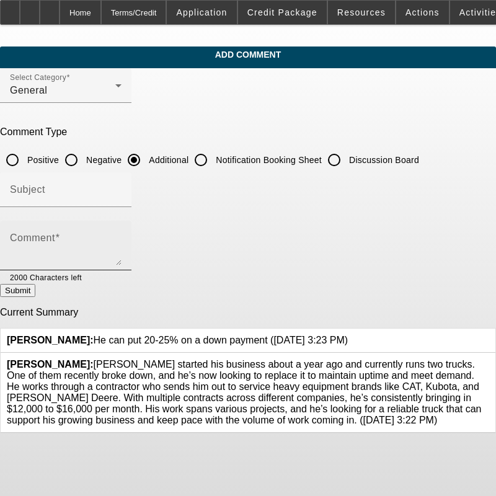
click at [122, 237] on textarea "Comment" at bounding box center [66, 251] width 112 height 30
paste textarea "[PERSON_NAME] started his business about a year ago and currently runs two truc…"
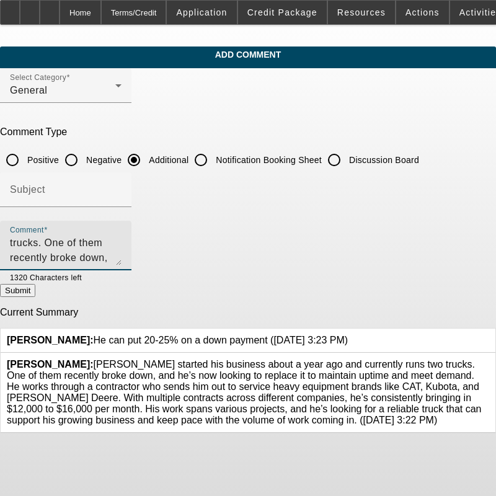
scroll to position [71, 0]
type textarea "[PERSON_NAME] started his business about a year ago and currently runs two truc…"
click at [122, 282] on div at bounding box center [102, 277] width 40 height 14
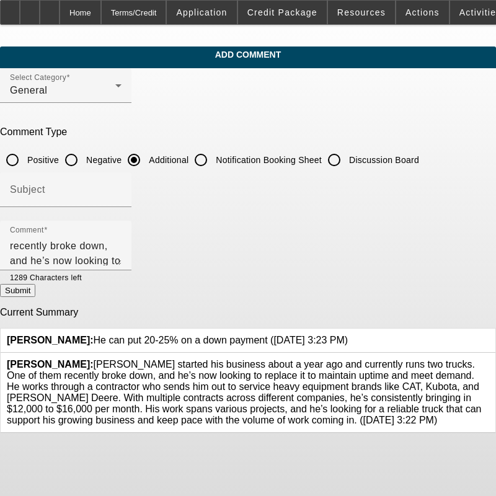
click at [35, 285] on button "Submit" at bounding box center [17, 290] width 35 height 13
radio input "true"
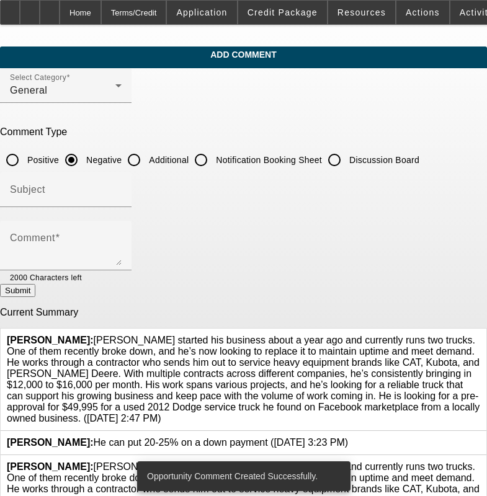
scroll to position [45, 0]
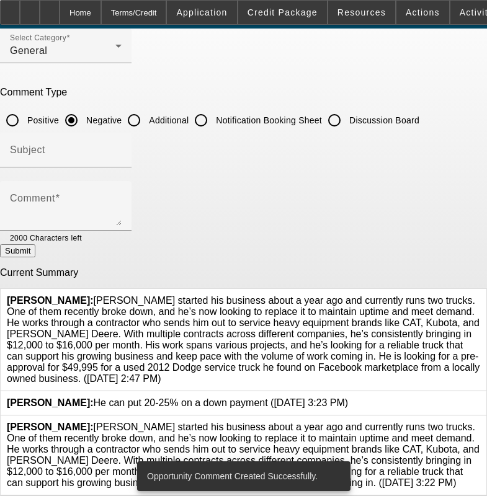
click at [480, 422] on div at bounding box center [480, 455] width 0 height 67
